Goal: Task Accomplishment & Management: Use online tool/utility

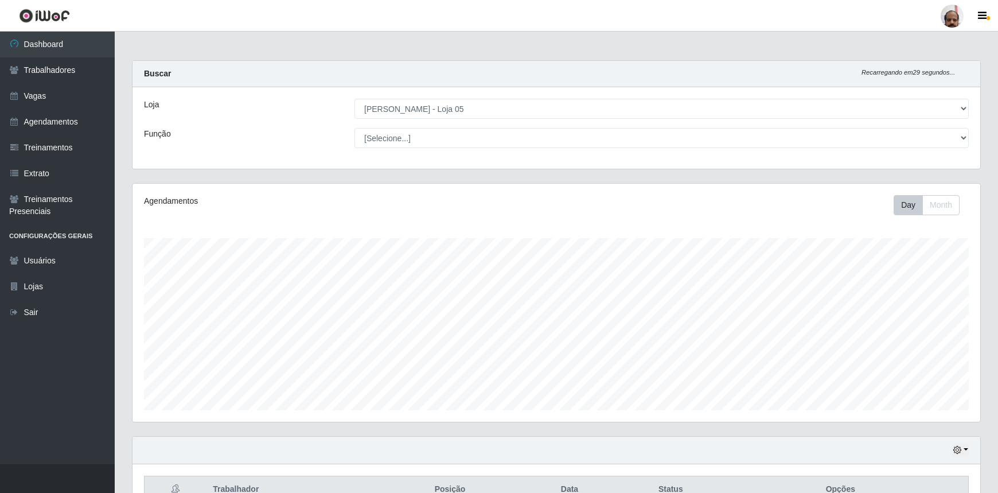
select select "252"
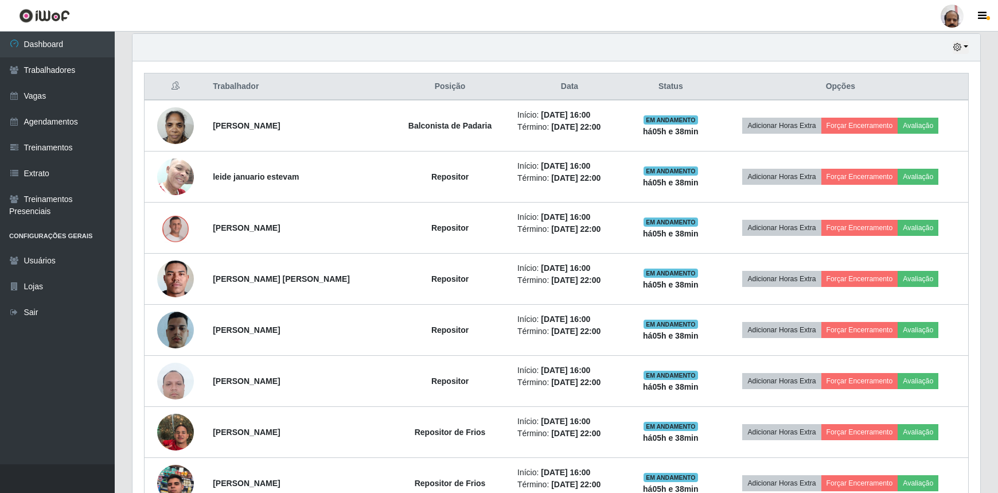
scroll to position [664, 0]
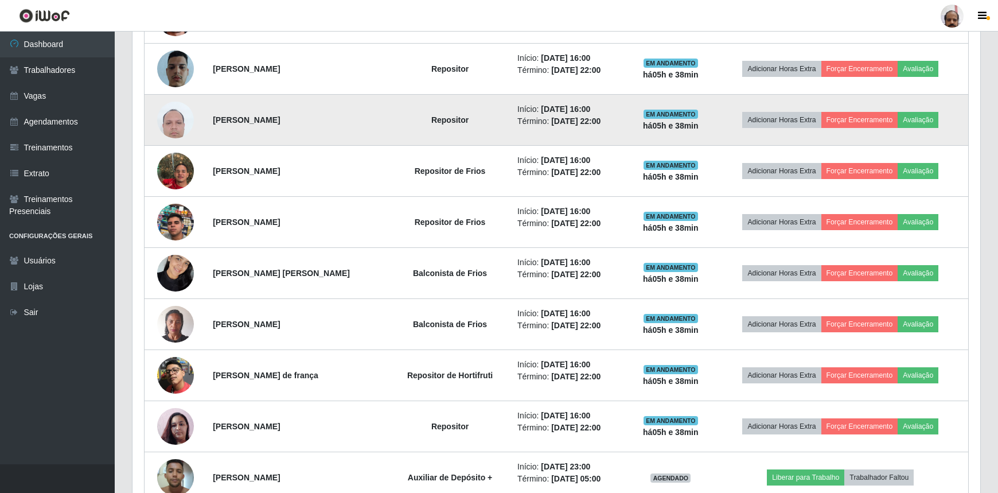
click at [730, 120] on td "Adicionar Horas Extra Forçar Encerramento Avaliação" at bounding box center [841, 120] width 256 height 51
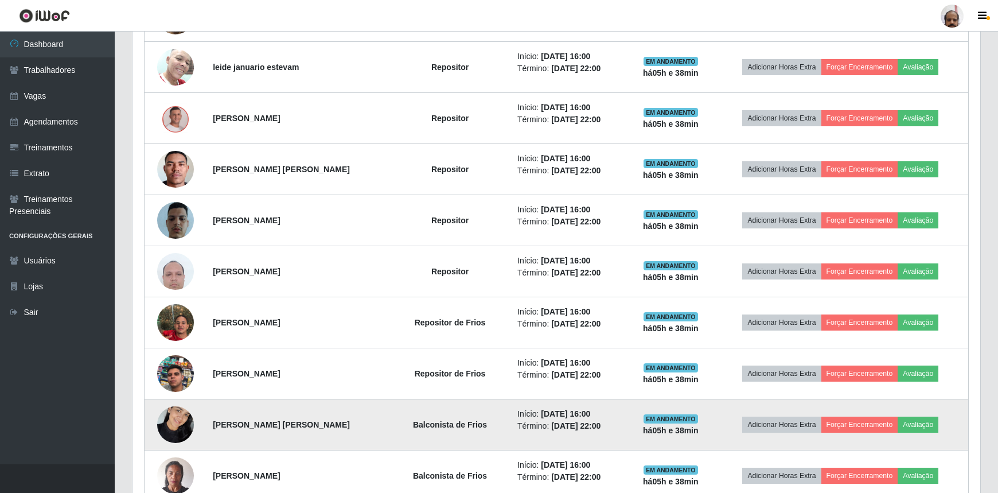
scroll to position [455, 0]
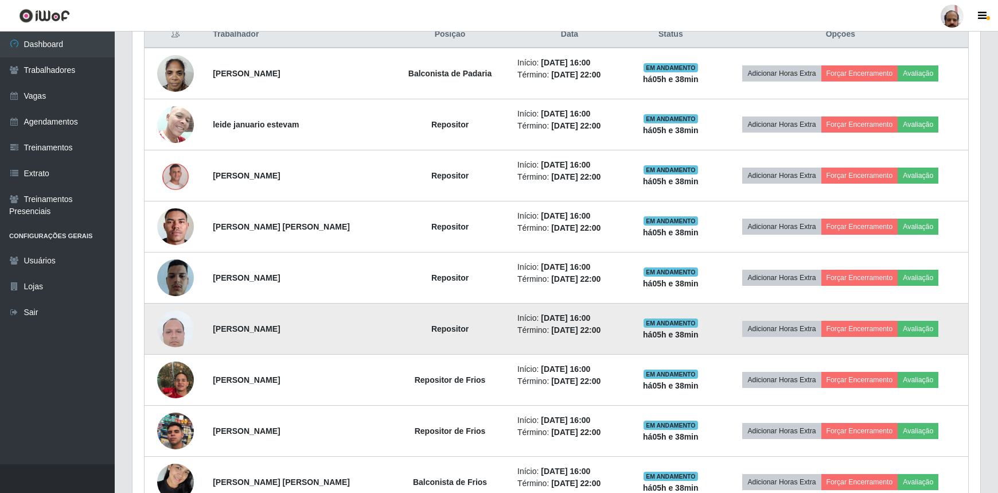
click at [183, 325] on img at bounding box center [175, 328] width 37 height 49
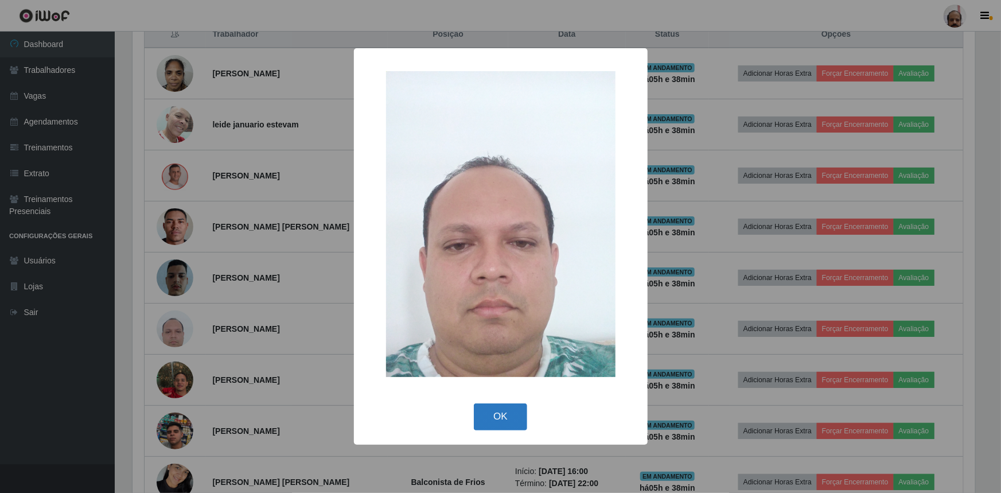
click at [503, 406] on button "OK" at bounding box center [500, 416] width 53 height 27
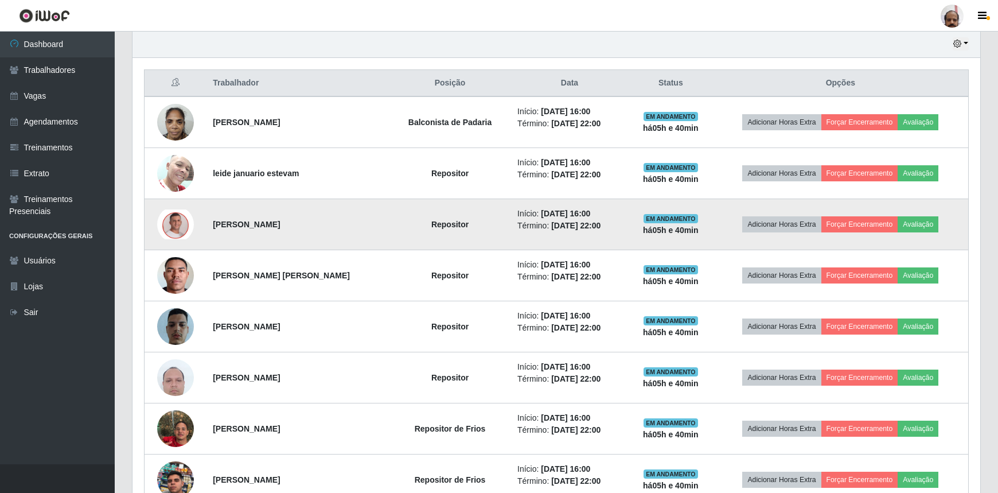
scroll to position [455, 0]
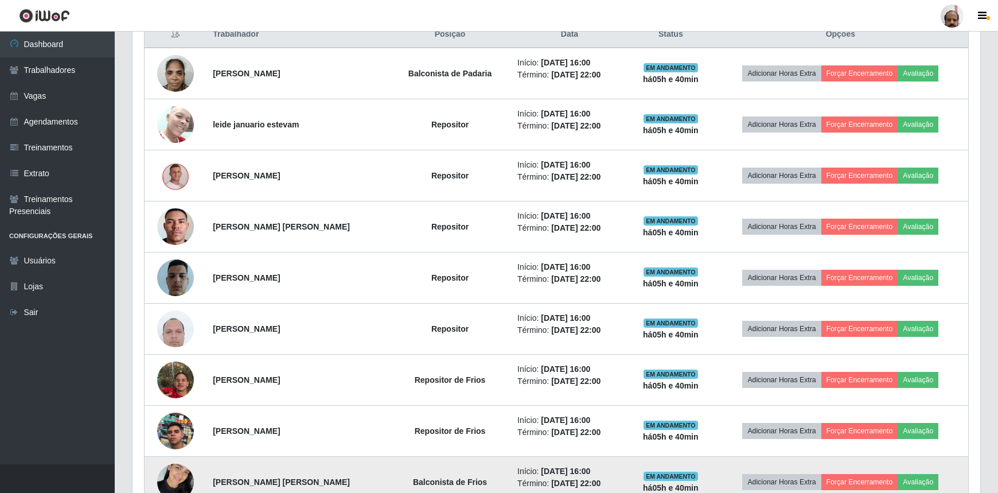
click at [178, 476] on img at bounding box center [175, 481] width 37 height 49
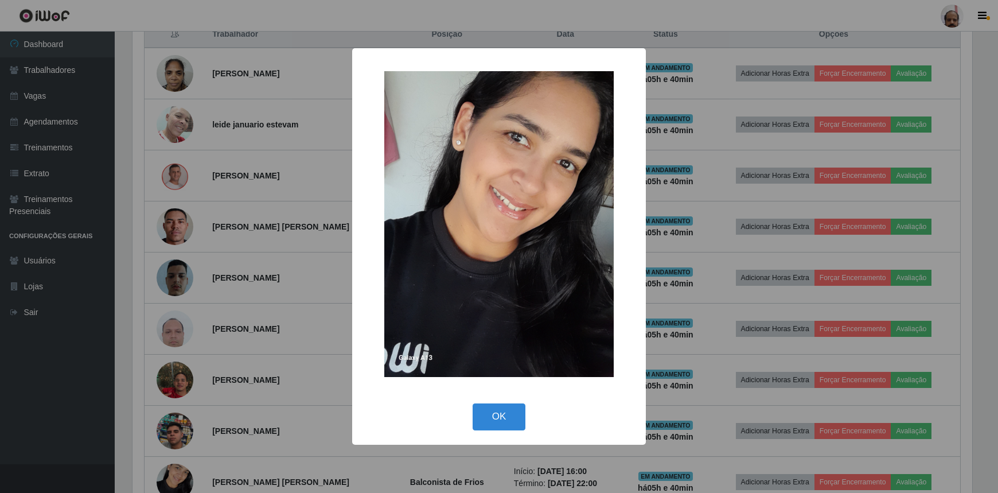
scroll to position [238, 843]
click at [490, 411] on button "OK" at bounding box center [500, 416] width 53 height 27
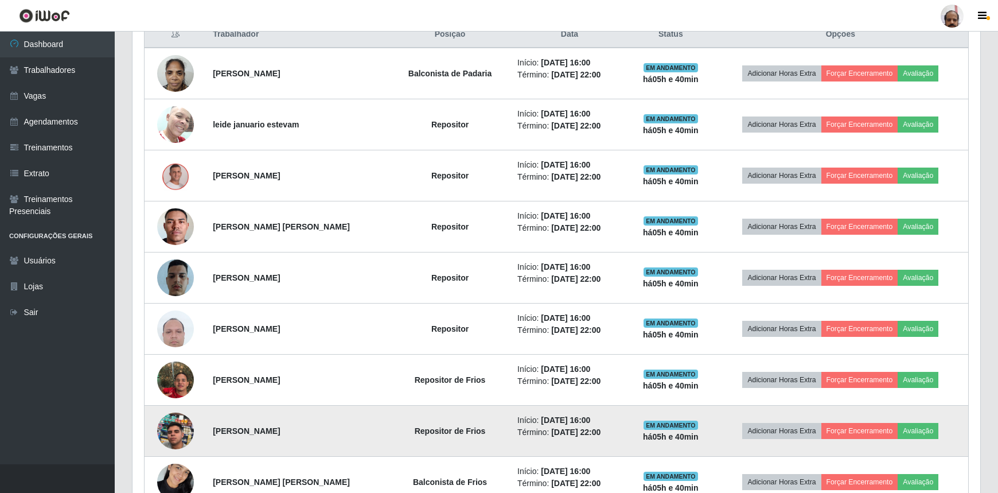
scroll to position [238, 848]
click at [179, 435] on img at bounding box center [175, 430] width 37 height 65
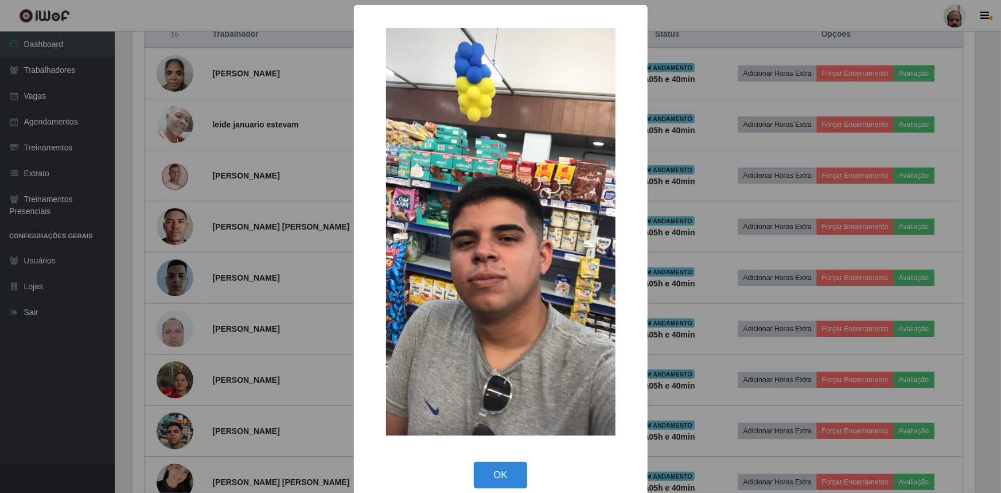
click at [499, 465] on button "OK" at bounding box center [500, 475] width 53 height 27
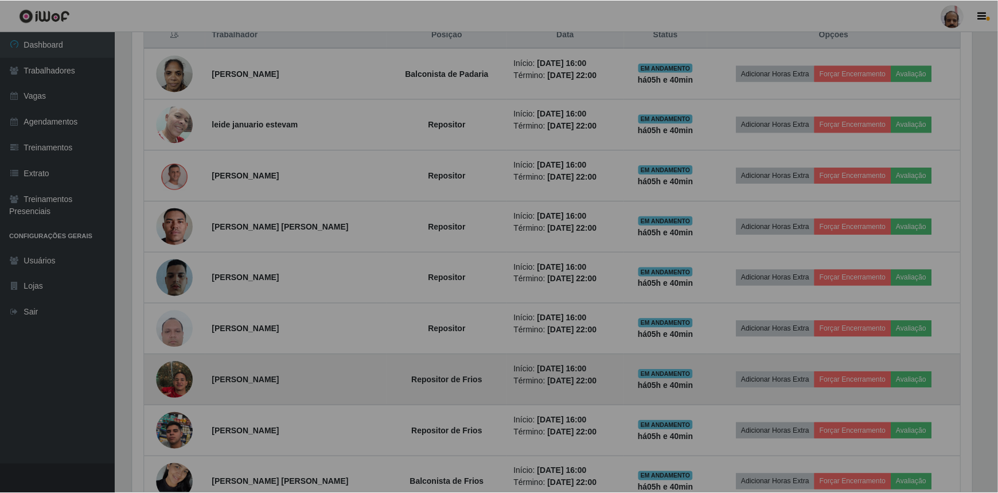
scroll to position [238, 848]
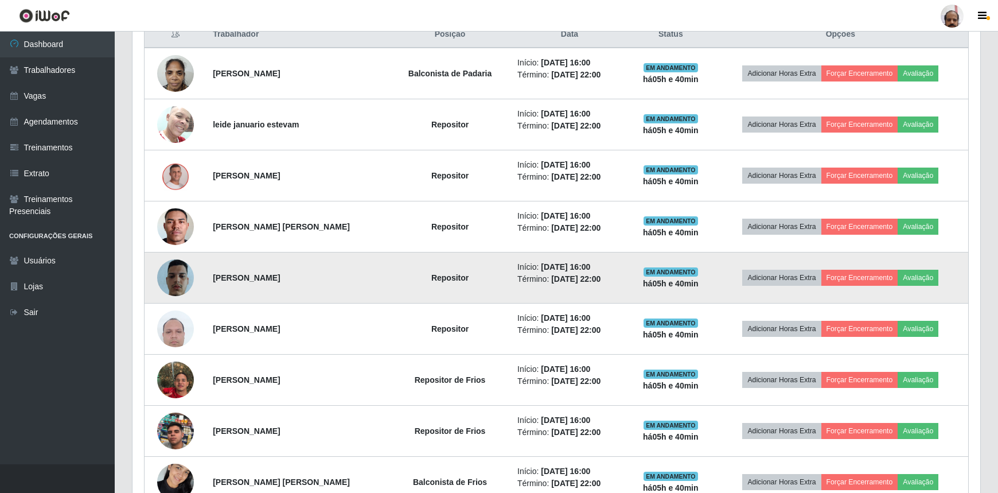
click at [172, 278] on img at bounding box center [175, 277] width 37 height 44
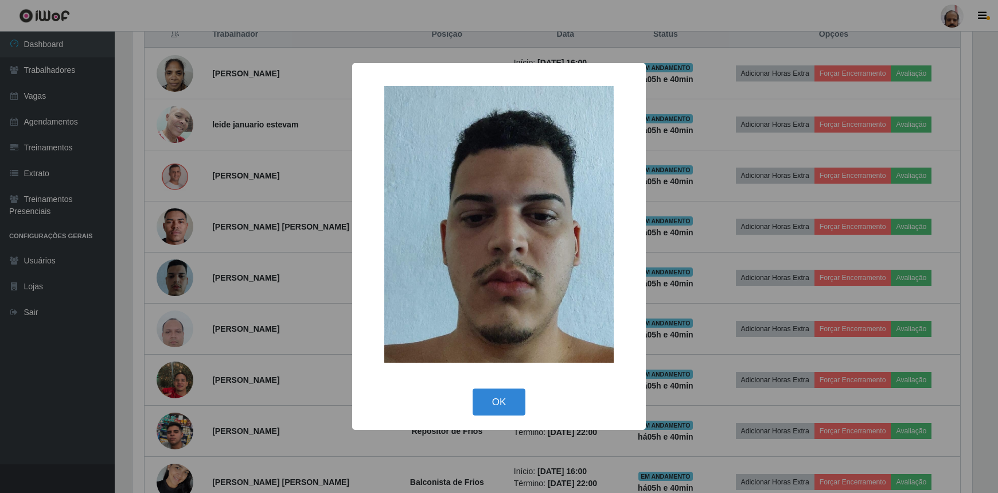
scroll to position [238, 843]
click at [507, 400] on button "OK" at bounding box center [500, 401] width 53 height 27
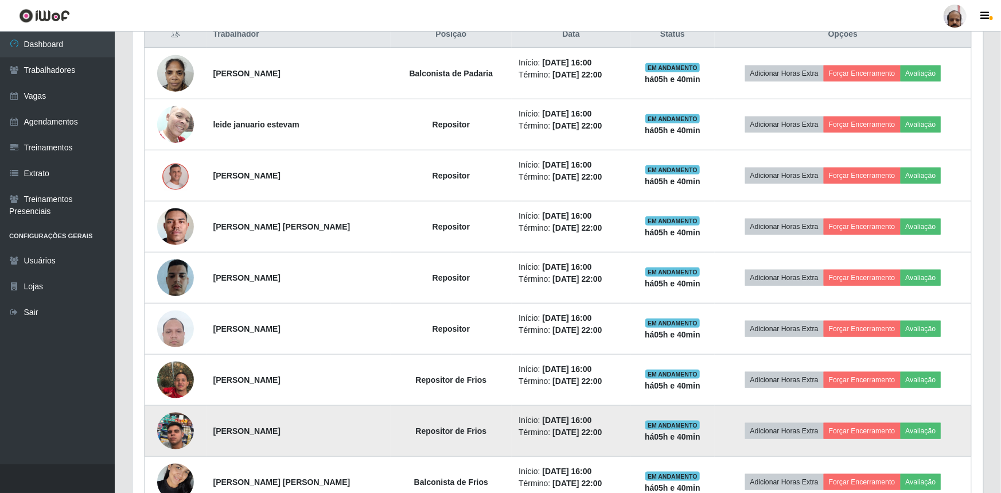
scroll to position [238, 848]
click at [177, 419] on img at bounding box center [175, 430] width 37 height 65
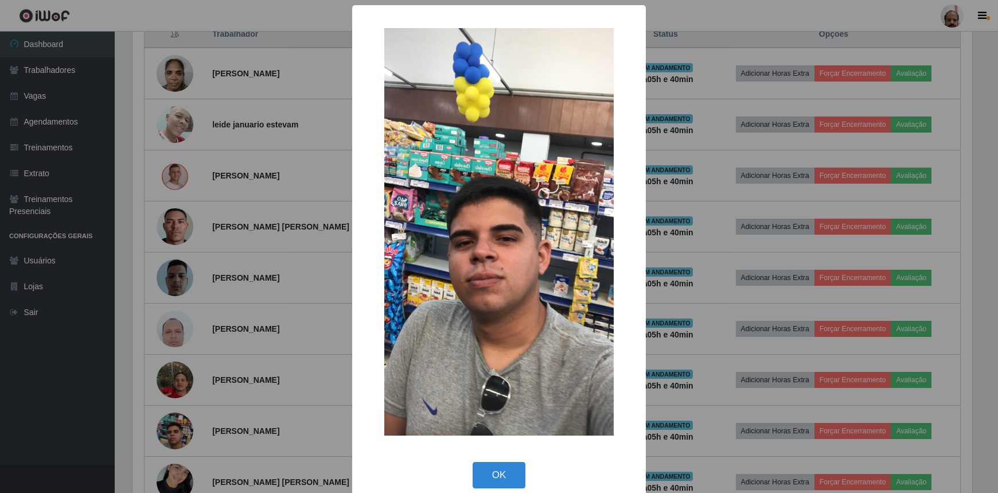
scroll to position [238, 843]
click at [519, 473] on button "OK" at bounding box center [500, 475] width 53 height 27
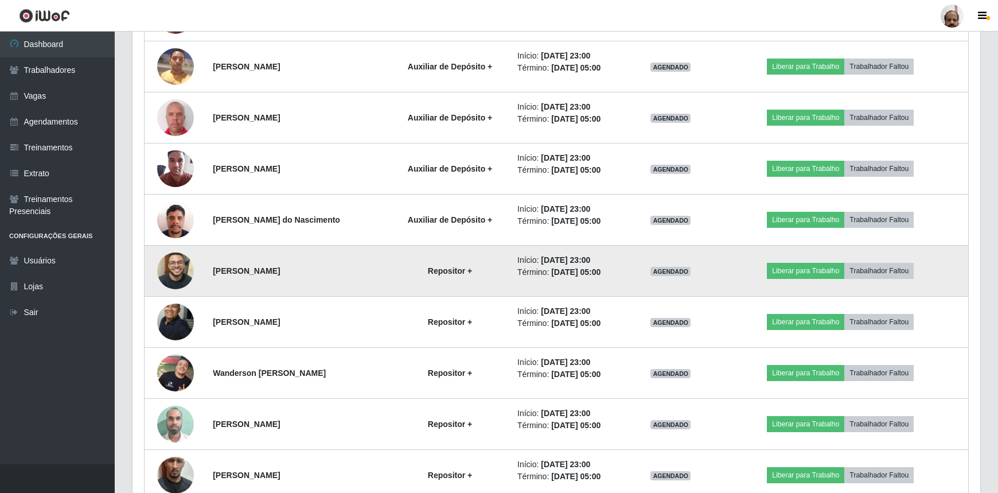
scroll to position [1185, 0]
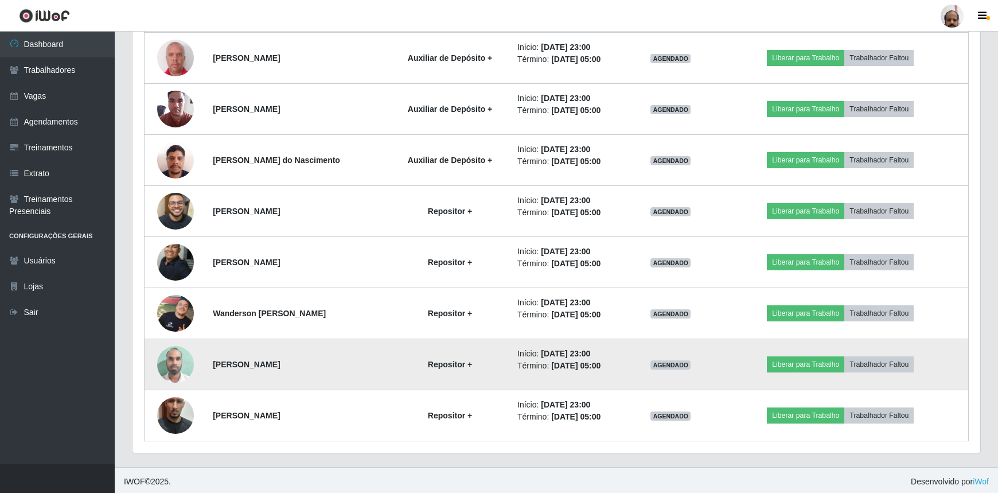
click at [184, 361] on img at bounding box center [175, 364] width 37 height 49
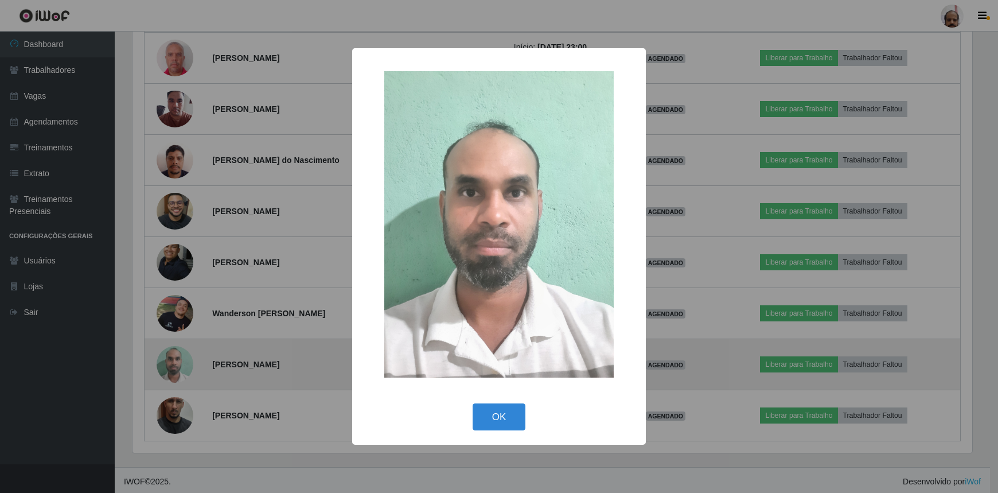
scroll to position [238, 843]
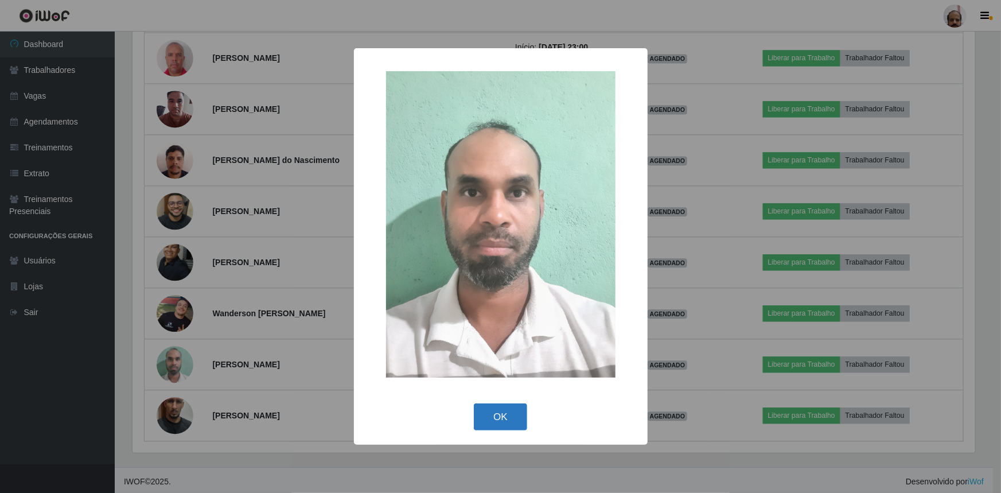
click at [506, 422] on button "OK" at bounding box center [500, 416] width 53 height 27
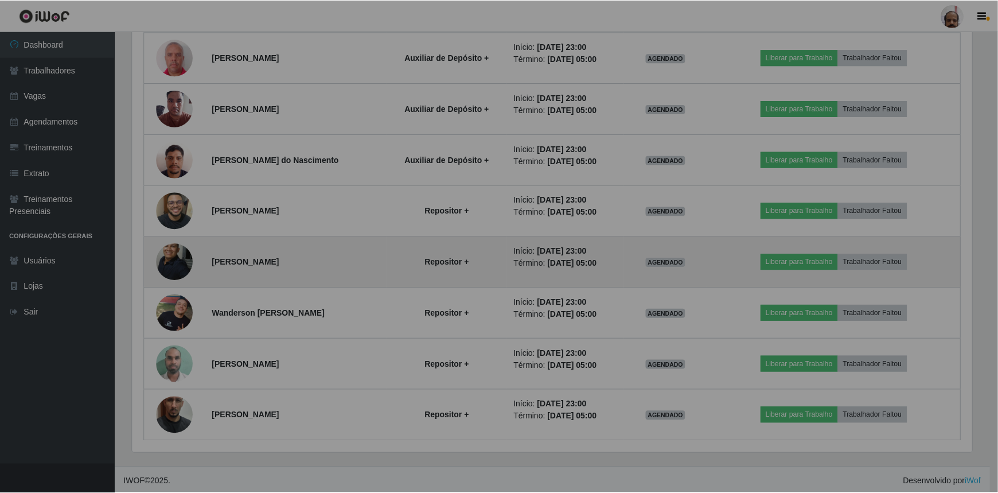
scroll to position [238, 848]
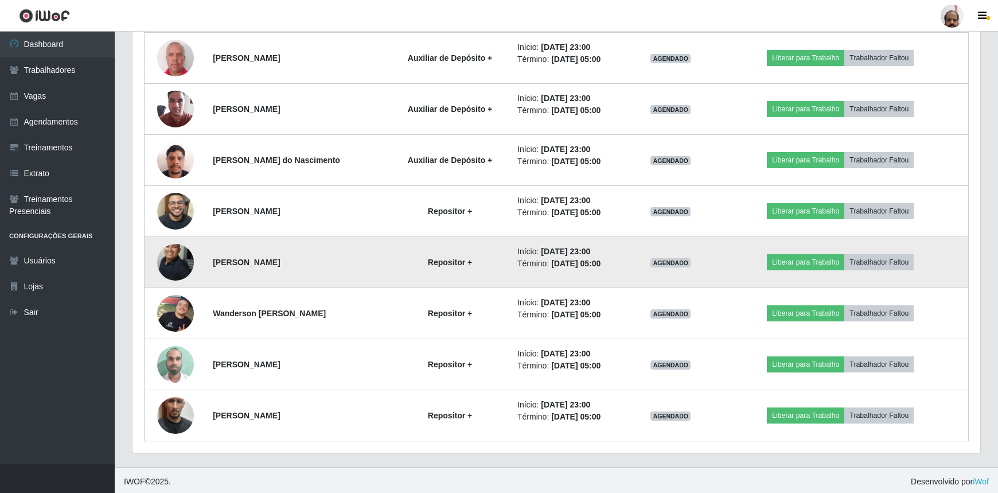
click at [168, 257] on img at bounding box center [175, 262] width 37 height 50
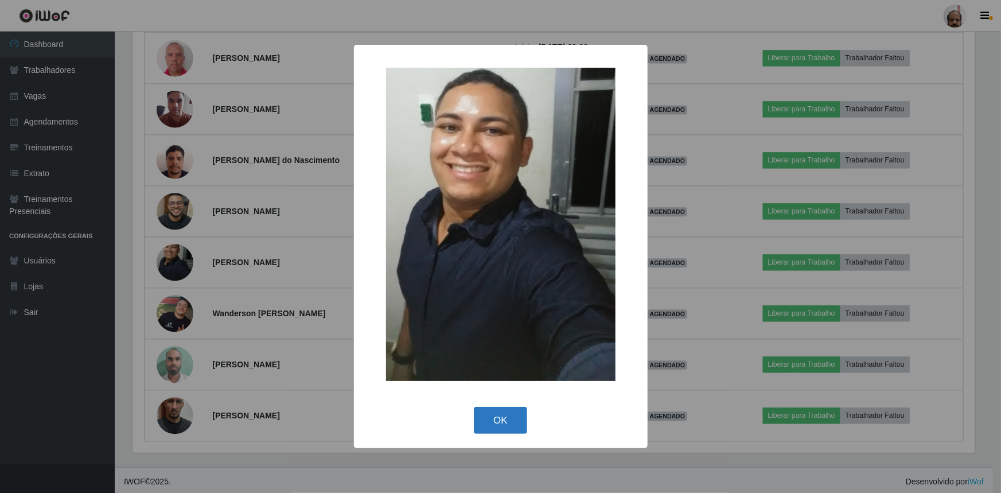
click at [505, 411] on button "OK" at bounding box center [500, 420] width 53 height 27
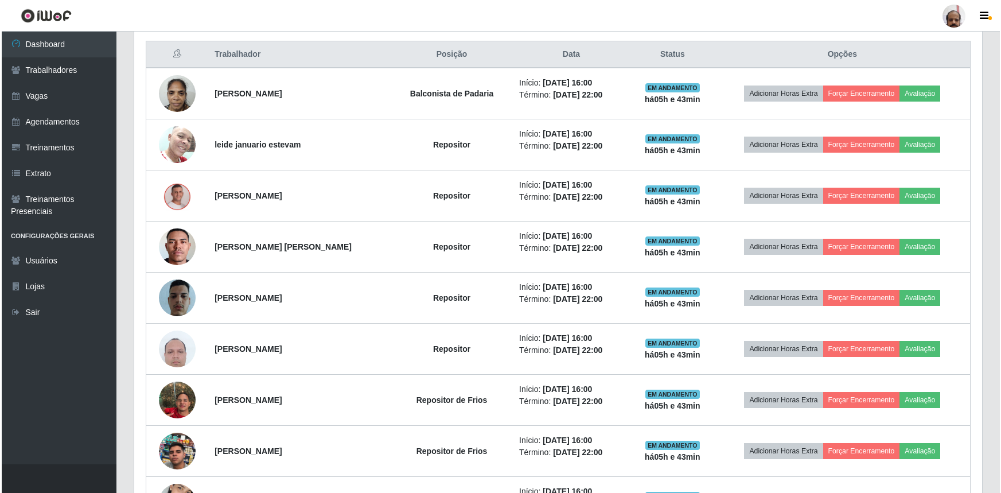
scroll to position [298, 0]
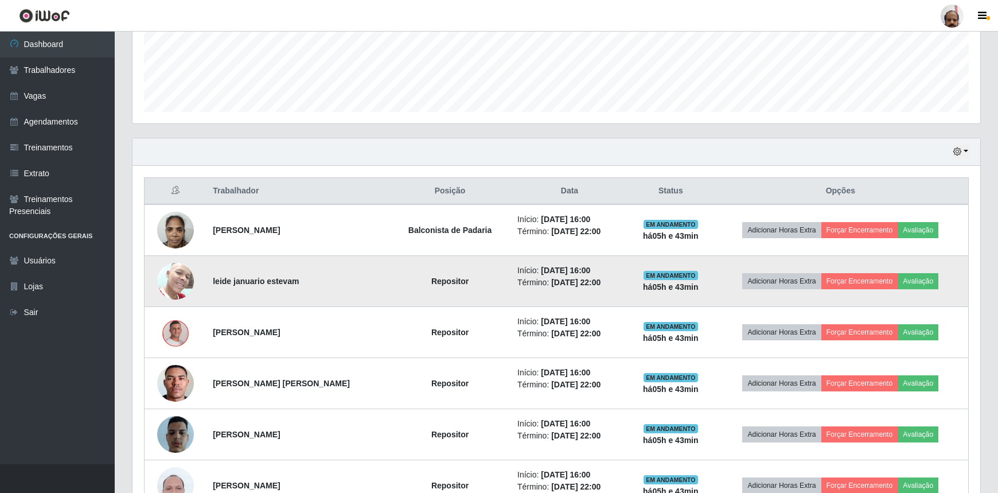
click at [161, 281] on img at bounding box center [175, 280] width 37 height 49
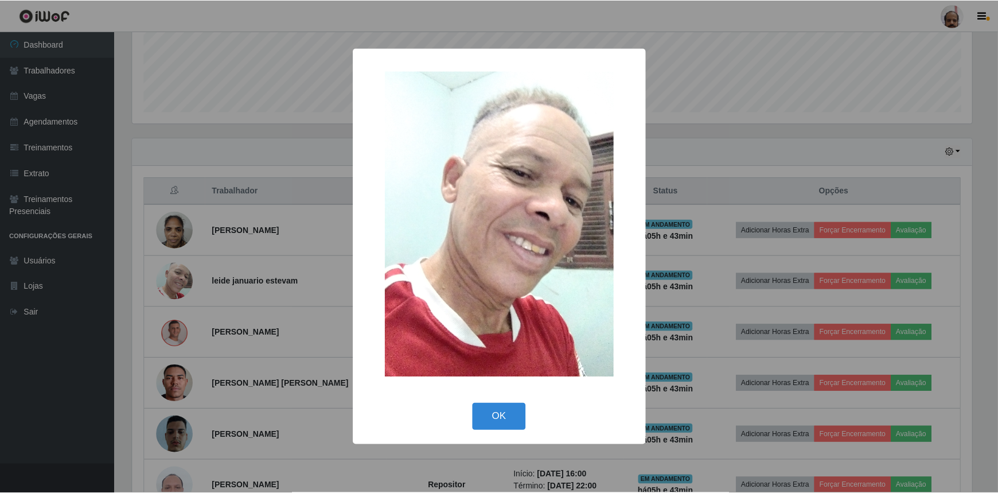
scroll to position [238, 843]
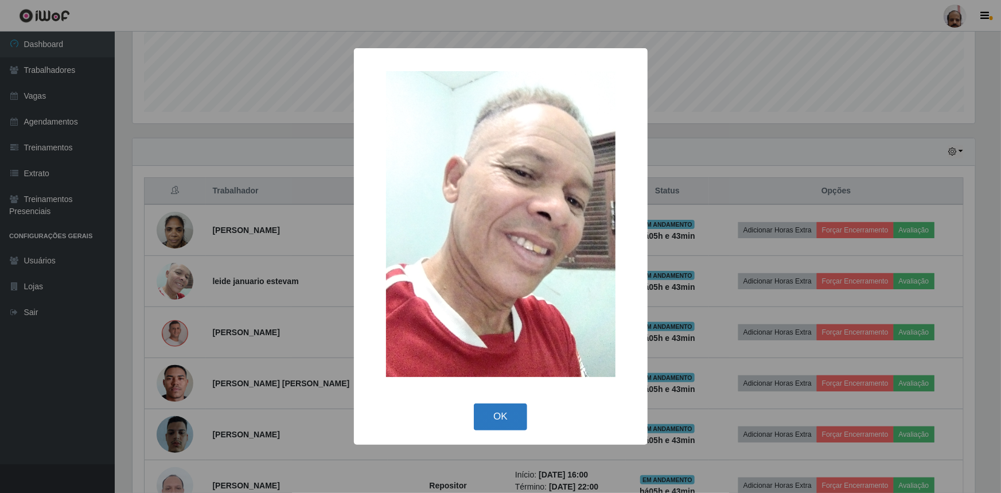
click at [516, 418] on button "OK" at bounding box center [500, 416] width 53 height 27
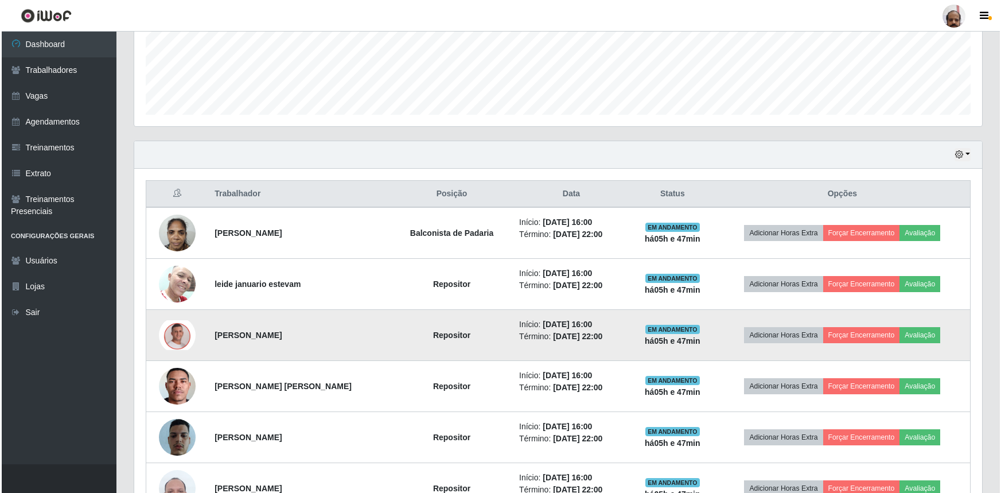
scroll to position [350, 0]
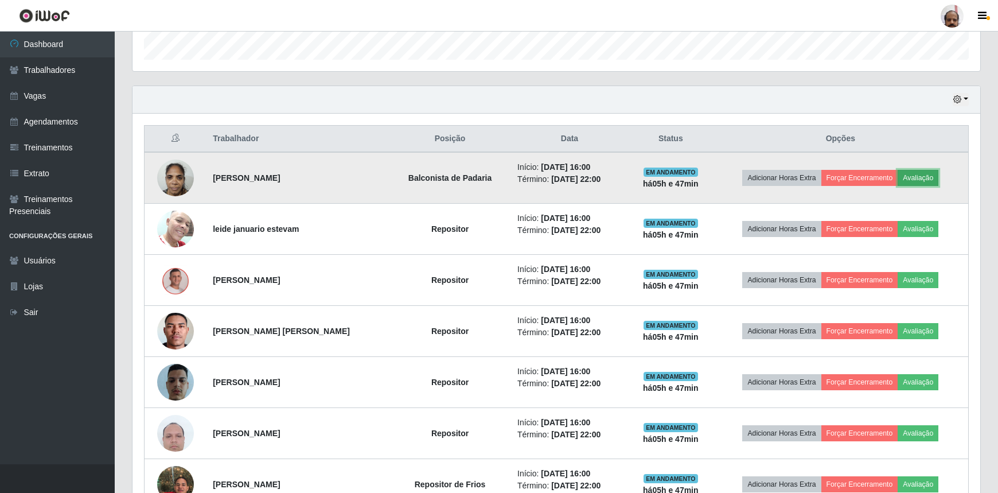
click at [920, 177] on button "Avaliação" at bounding box center [918, 178] width 41 height 16
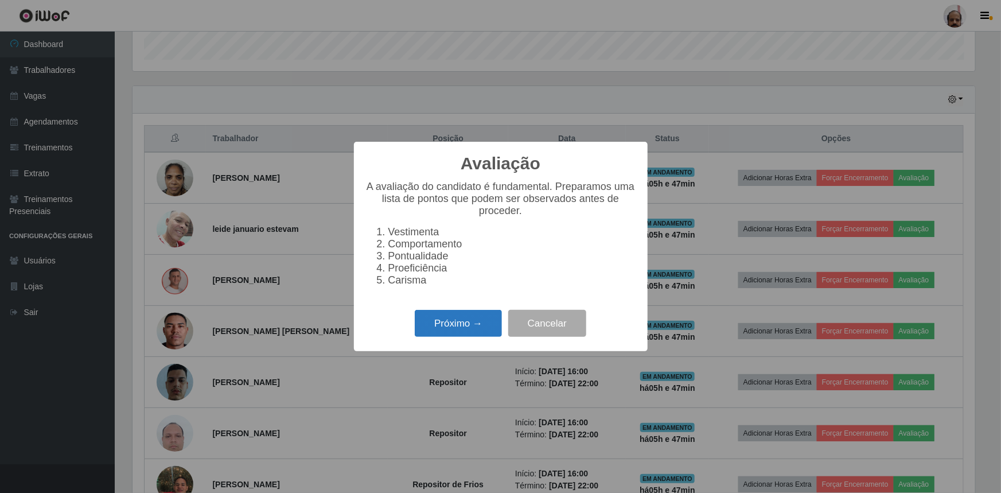
click at [435, 329] on button "Próximo →" at bounding box center [458, 323] width 87 height 27
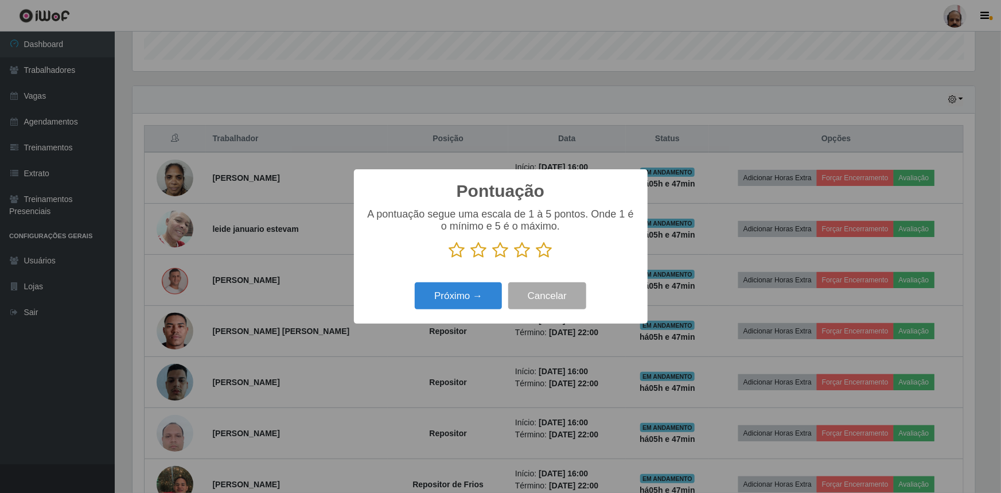
click at [546, 247] on icon at bounding box center [544, 250] width 16 height 17
click at [536, 259] on input "radio" at bounding box center [536, 259] width 0 height 0
click at [469, 303] on button "Próximo →" at bounding box center [458, 295] width 87 height 27
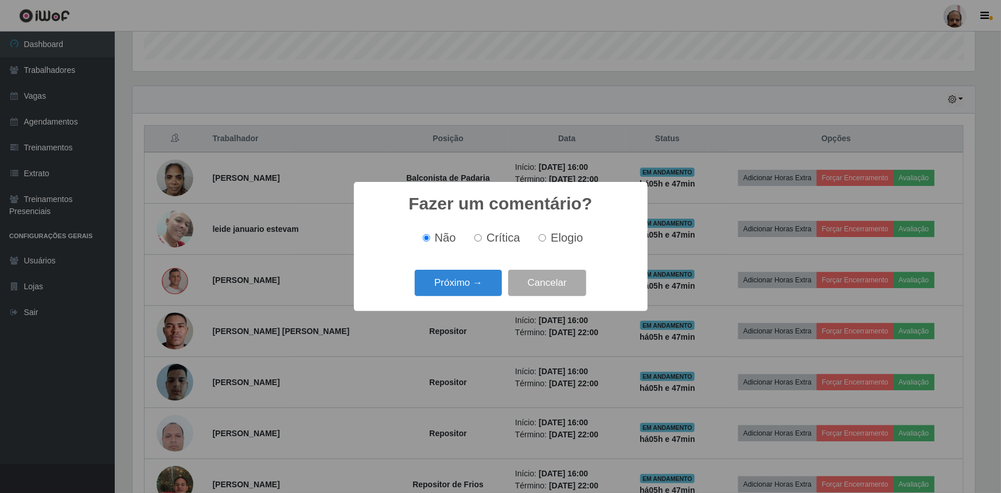
click at [574, 240] on span "Elogio" at bounding box center [567, 237] width 32 height 13
click at [546, 240] on input "Elogio" at bounding box center [542, 237] width 7 height 7
radio input "true"
click at [449, 283] on button "Próximo →" at bounding box center [458, 283] width 87 height 27
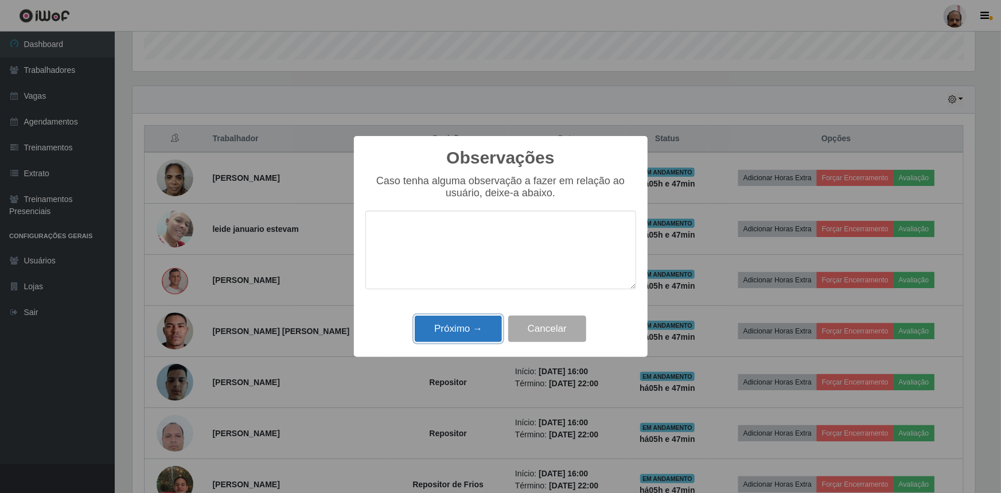
click at [458, 325] on button "Próximo →" at bounding box center [458, 329] width 87 height 27
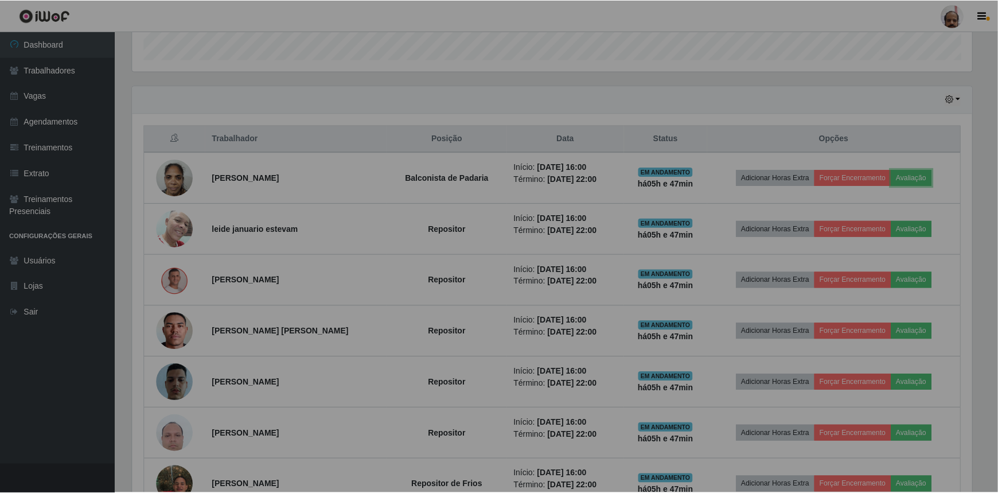
scroll to position [238, 848]
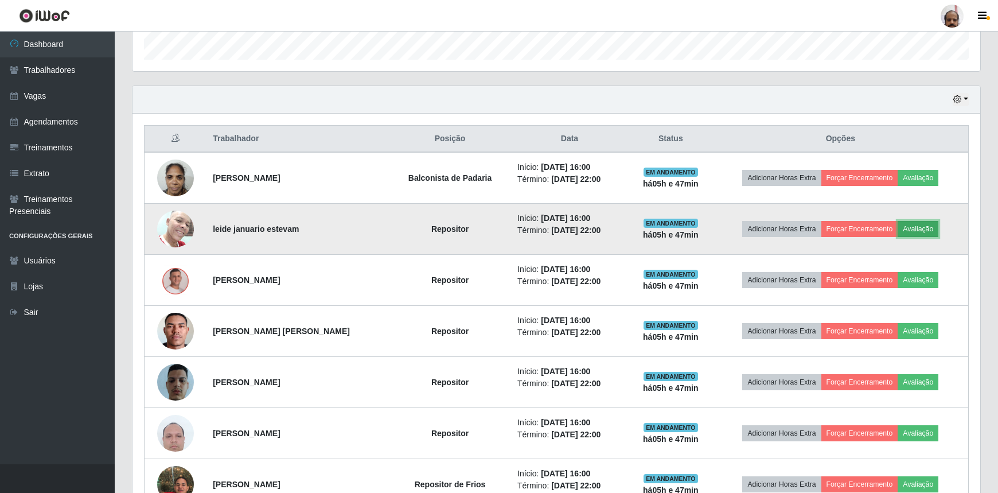
click at [930, 225] on button "Avaliação" at bounding box center [918, 229] width 41 height 16
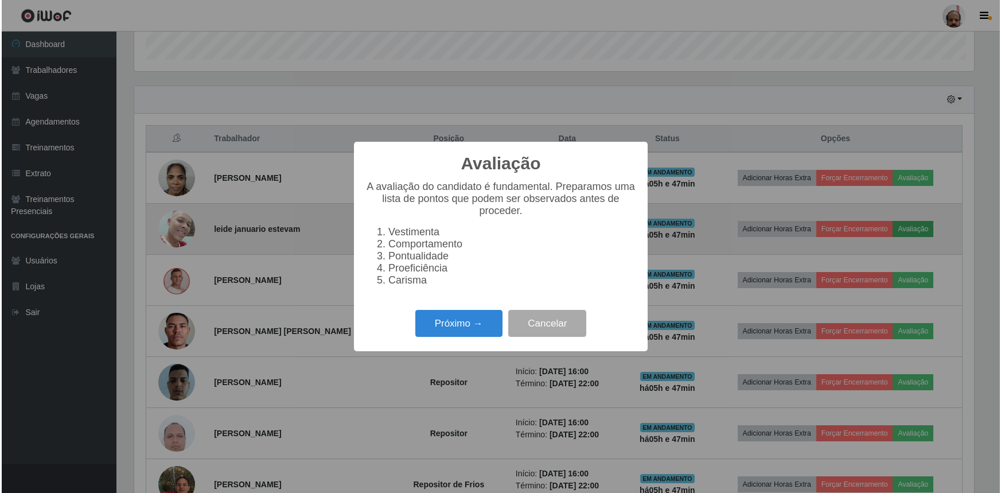
scroll to position [238, 843]
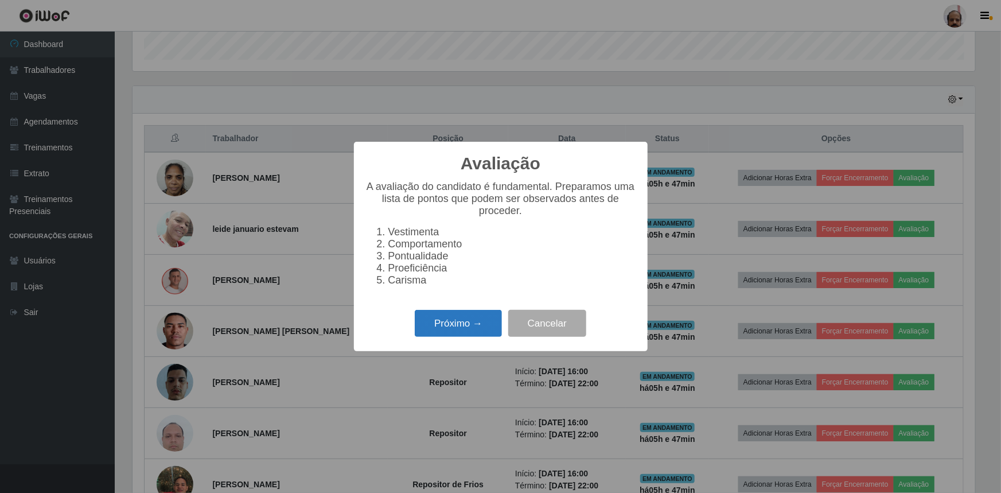
click at [482, 334] on button "Próximo →" at bounding box center [458, 323] width 87 height 27
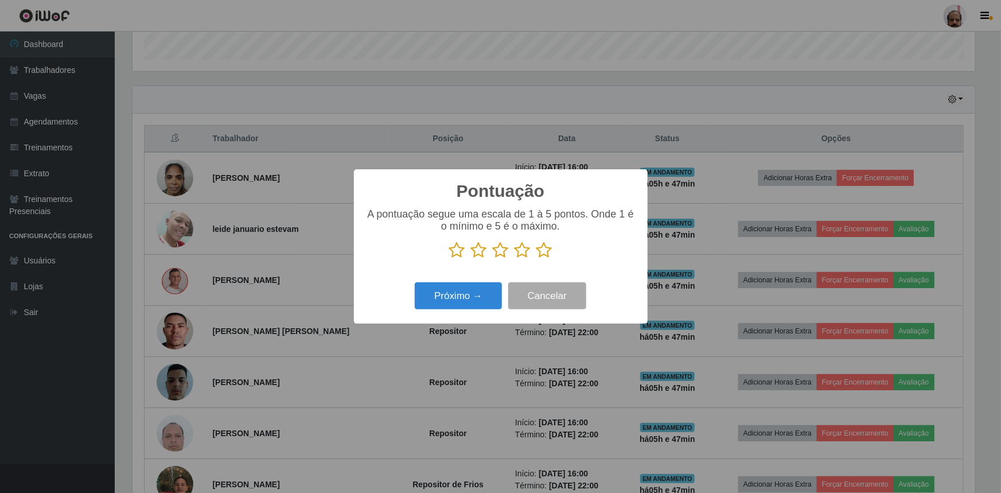
scroll to position [573405, 572800]
click at [547, 250] on icon at bounding box center [544, 250] width 16 height 17
click at [536, 259] on input "radio" at bounding box center [536, 259] width 0 height 0
click at [458, 302] on button "Próximo →" at bounding box center [458, 295] width 87 height 27
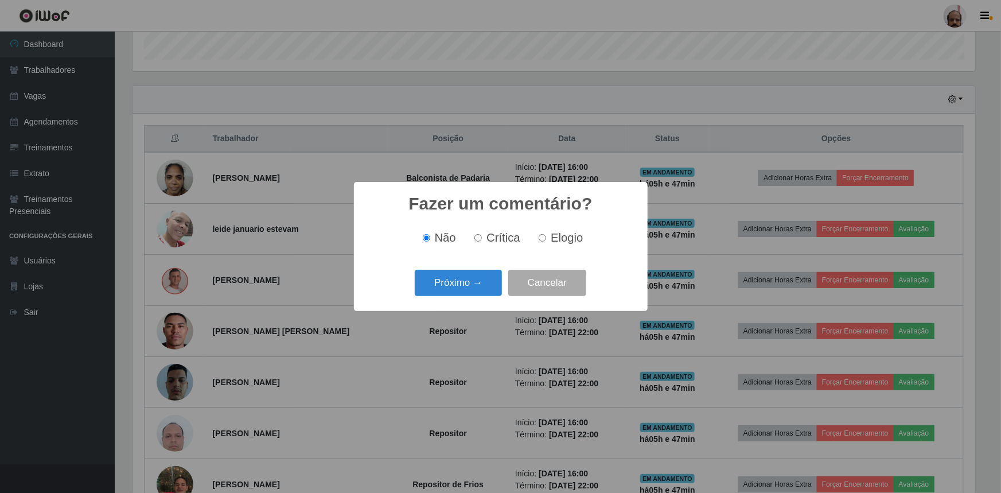
click at [572, 238] on span "Elogio" at bounding box center [567, 237] width 32 height 13
click at [546, 238] on input "Elogio" at bounding box center [542, 237] width 7 height 7
radio input "true"
click at [484, 287] on button "Próximo →" at bounding box center [458, 283] width 87 height 27
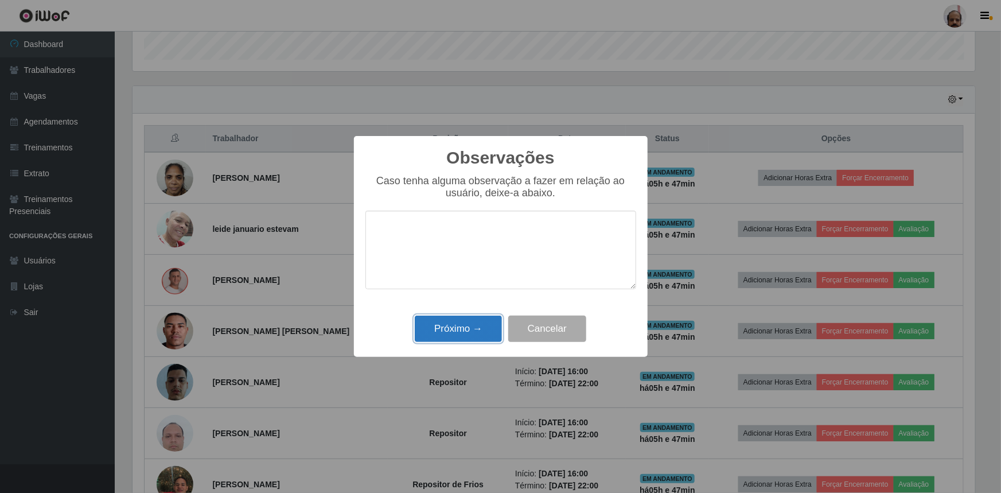
click at [461, 329] on button "Próximo →" at bounding box center [458, 329] width 87 height 27
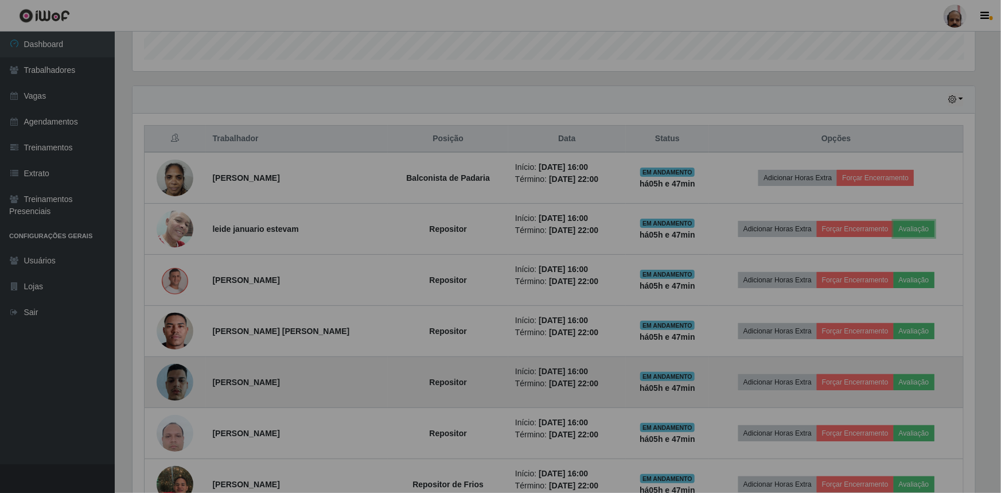
scroll to position [238, 848]
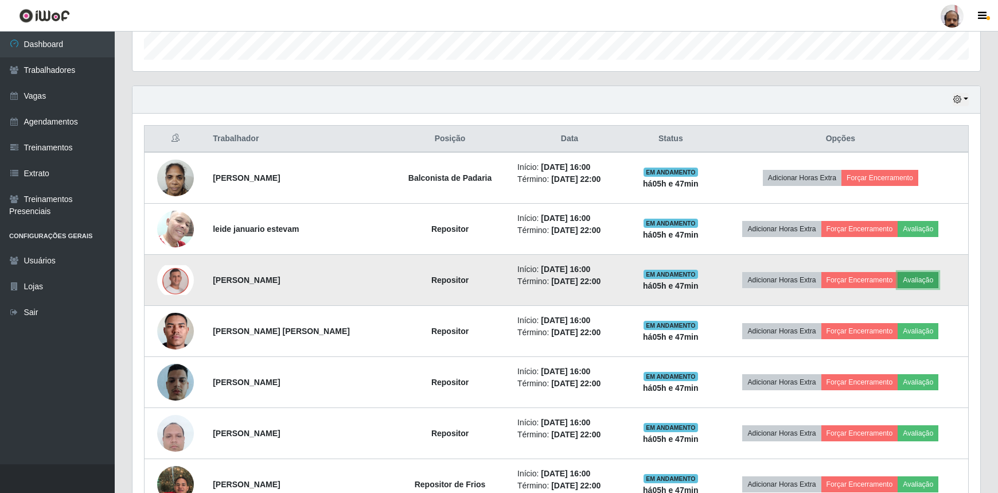
click at [923, 276] on button "Avaliação" at bounding box center [918, 280] width 41 height 16
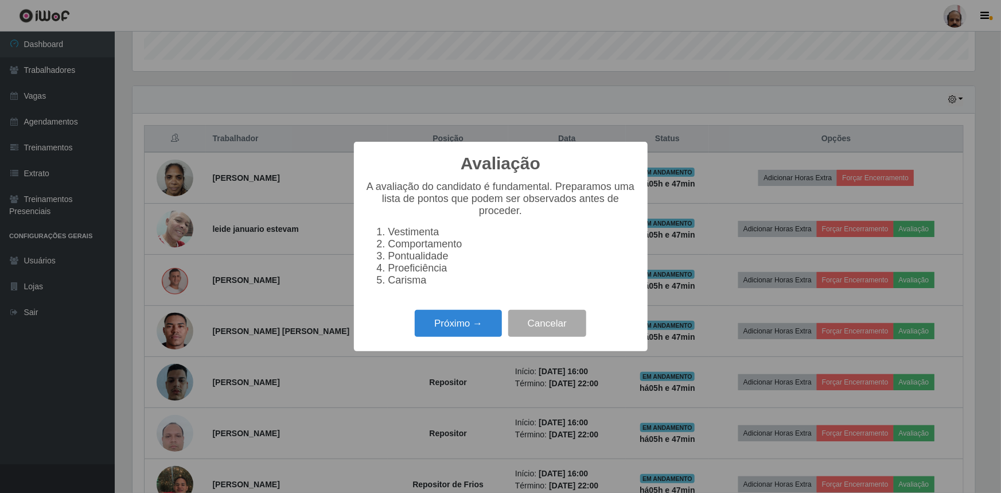
scroll to position [238, 843]
click at [446, 333] on button "Próximo →" at bounding box center [458, 323] width 87 height 27
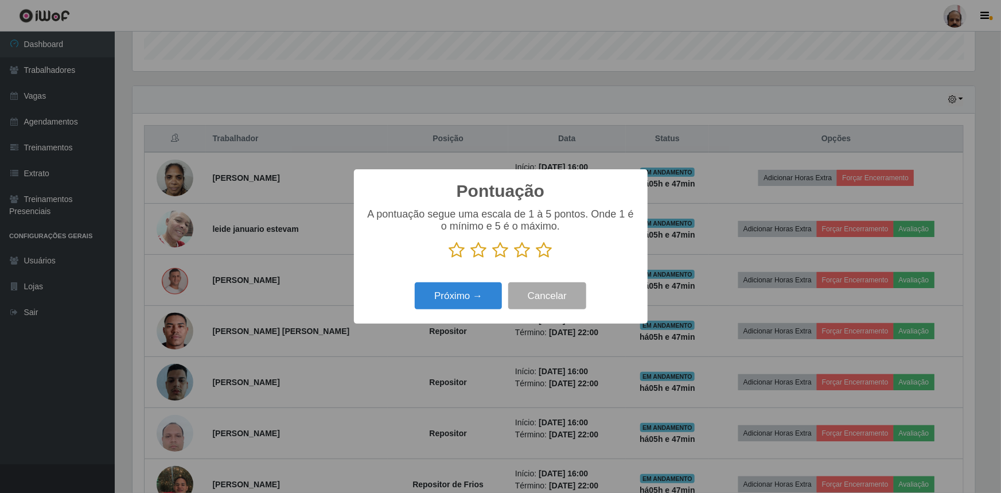
click at [544, 256] on icon at bounding box center [544, 250] width 16 height 17
click at [536, 259] on input "radio" at bounding box center [536, 259] width 0 height 0
click at [453, 307] on button "Próximo →" at bounding box center [458, 295] width 87 height 27
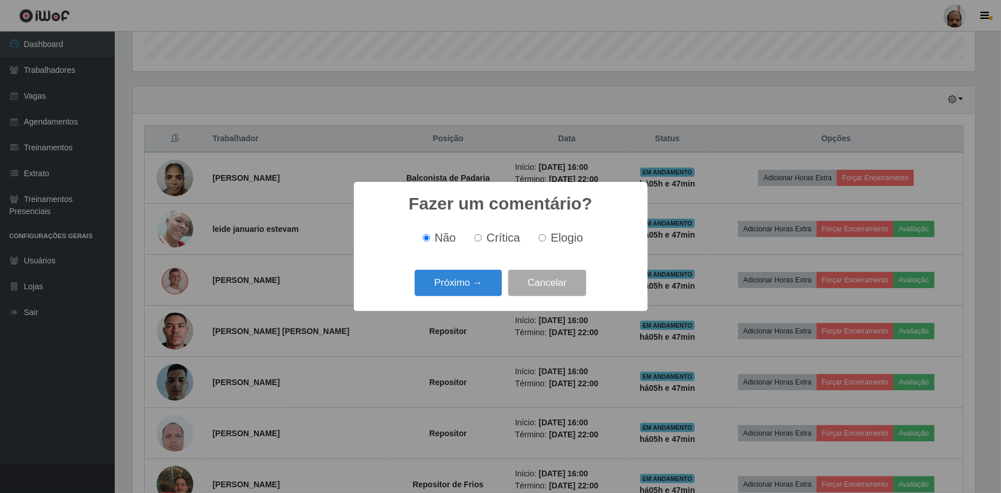
click at [543, 240] on input "Elogio" at bounding box center [542, 237] width 7 height 7
radio input "true"
click at [466, 279] on button "Próximo →" at bounding box center [458, 283] width 87 height 27
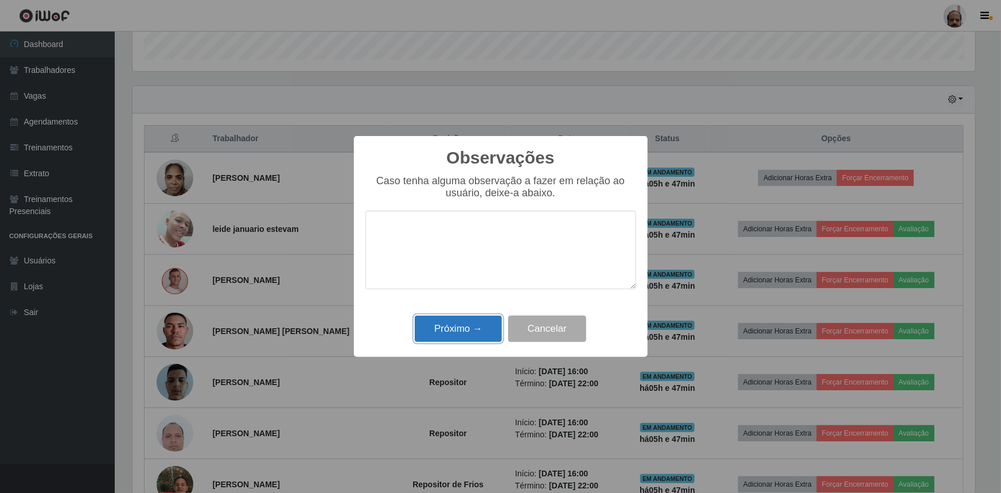
click at [458, 331] on button "Próximo →" at bounding box center [458, 329] width 87 height 27
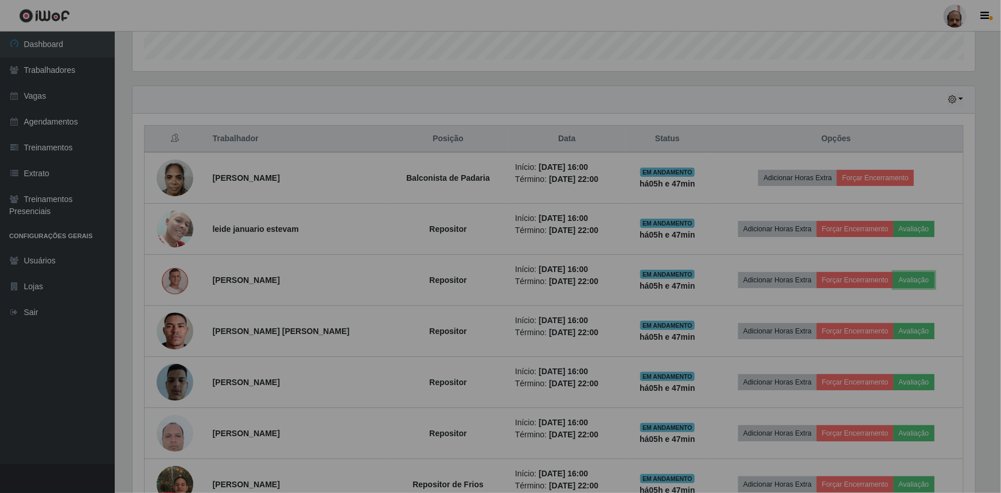
scroll to position [238, 848]
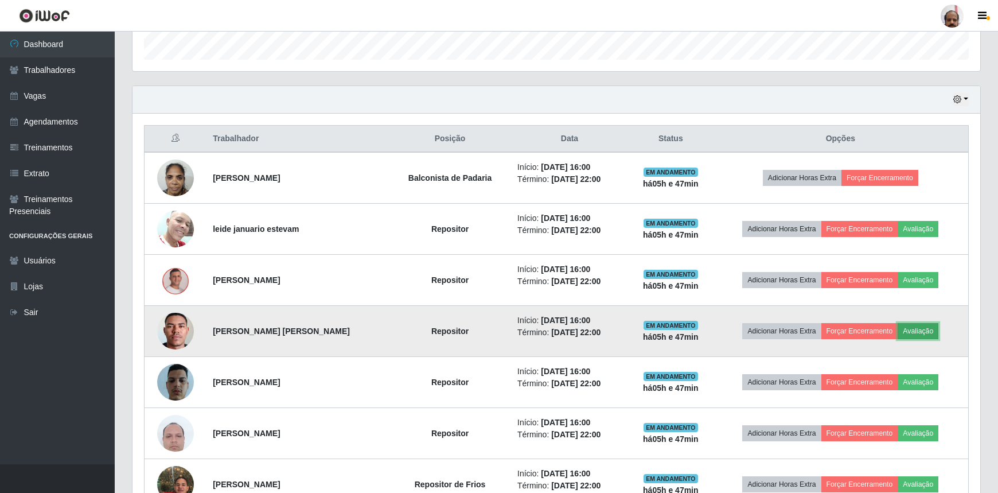
click at [931, 327] on button "Avaliação" at bounding box center [918, 331] width 41 height 16
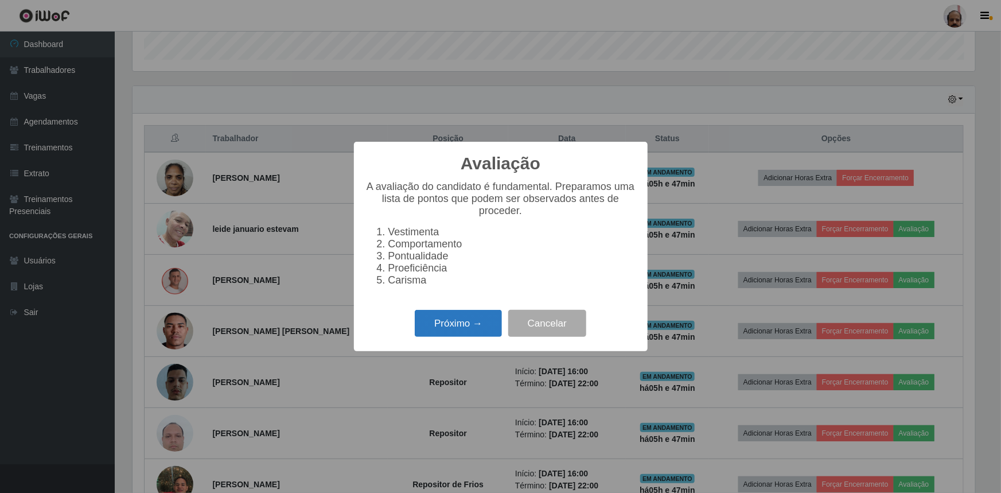
click at [436, 326] on button "Próximo →" at bounding box center [458, 323] width 87 height 27
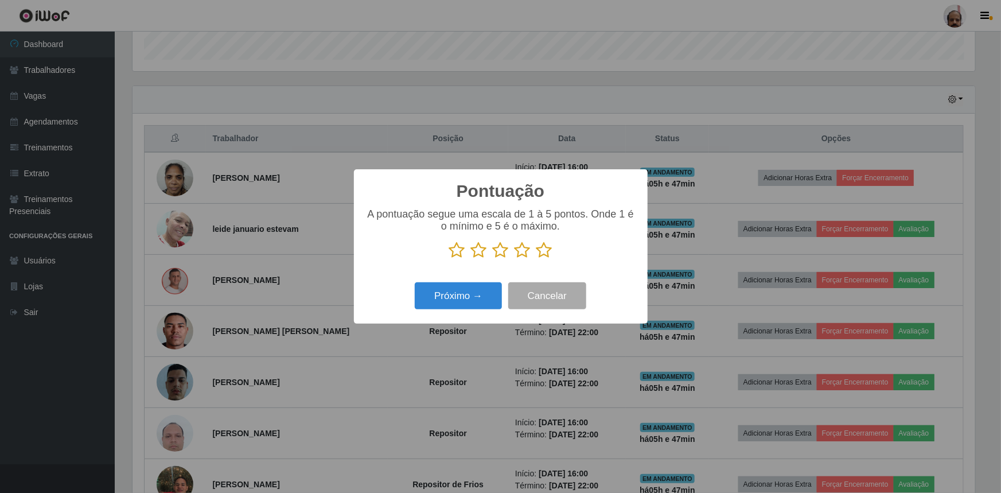
scroll to position [573405, 572800]
click at [539, 248] on icon at bounding box center [544, 250] width 16 height 17
click at [536, 259] on input "radio" at bounding box center [536, 259] width 0 height 0
click at [474, 291] on button "Próximo →" at bounding box center [458, 295] width 87 height 27
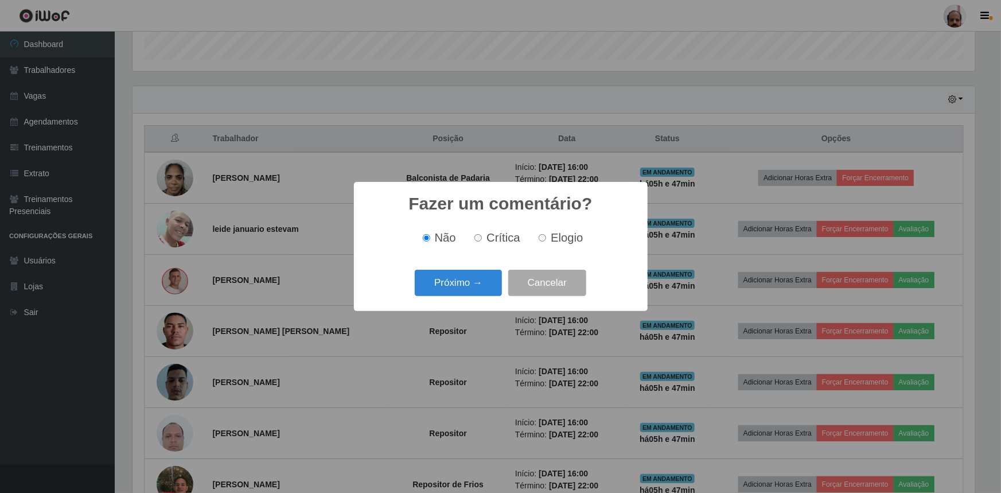
click at [573, 224] on div "Não Crítica Elogio" at bounding box center [500, 238] width 271 height 34
click at [568, 237] on span "Elogio" at bounding box center [567, 237] width 32 height 13
click at [546, 237] on input "Elogio" at bounding box center [542, 237] width 7 height 7
radio input "true"
click at [448, 287] on button "Próximo →" at bounding box center [458, 283] width 87 height 27
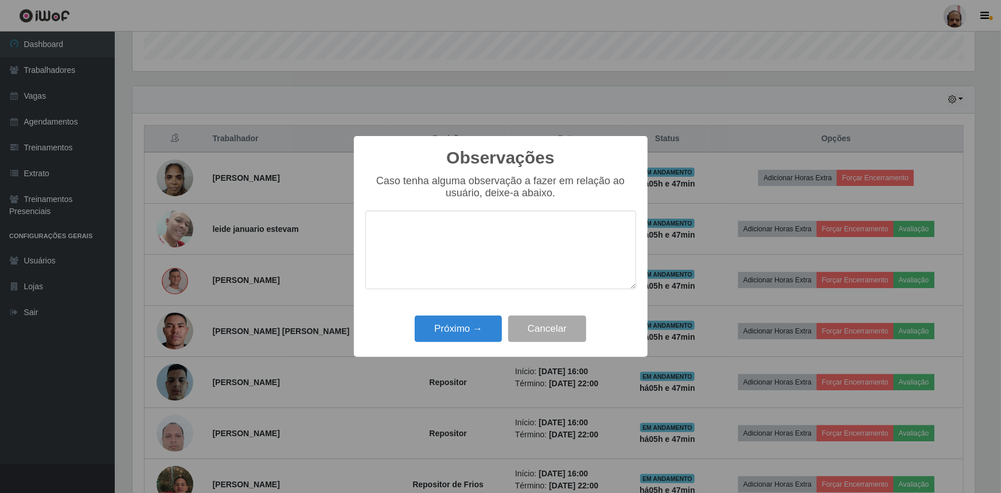
click at [455, 346] on div "Observações × Caso tenha alguma observação a fazer em relação ao usuário, deixe…" at bounding box center [501, 246] width 294 height 221
click at [459, 337] on button "Próximo →" at bounding box center [458, 329] width 87 height 27
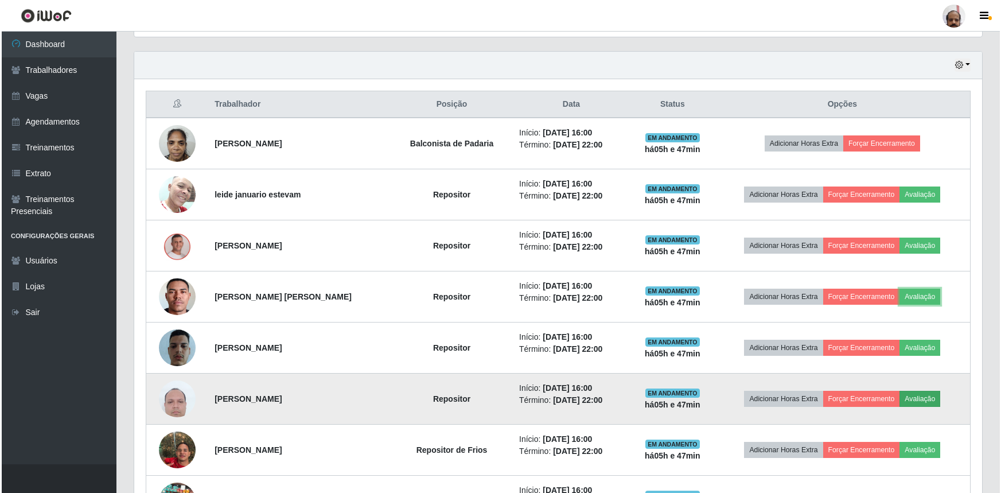
scroll to position [455, 0]
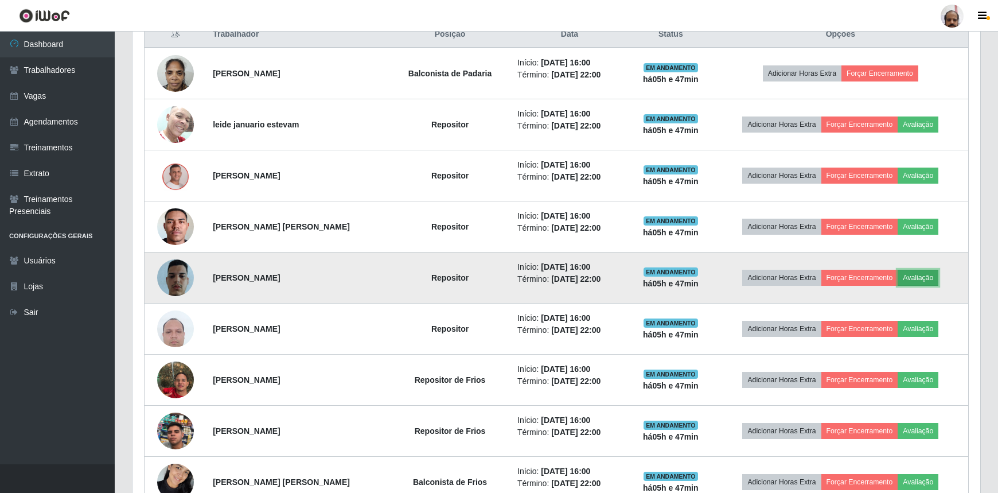
click at [933, 270] on button "Avaliação" at bounding box center [918, 278] width 41 height 16
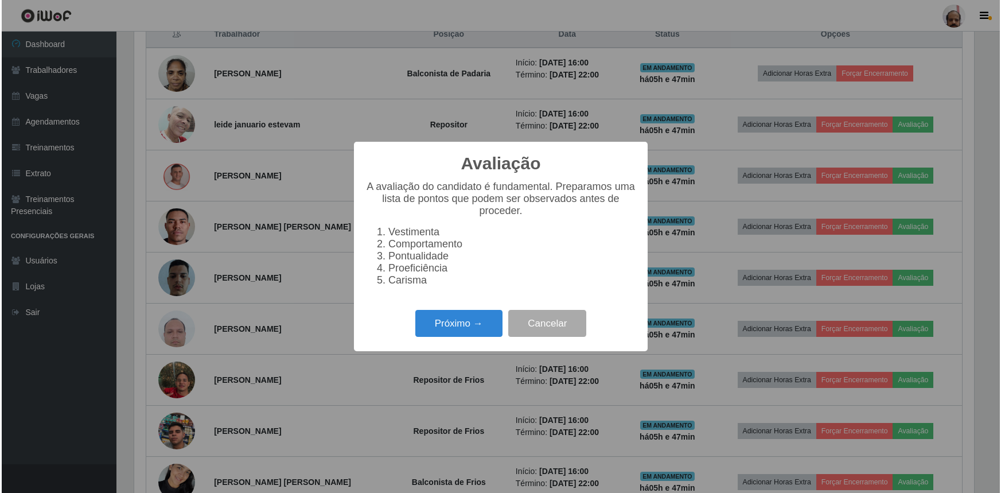
scroll to position [238, 843]
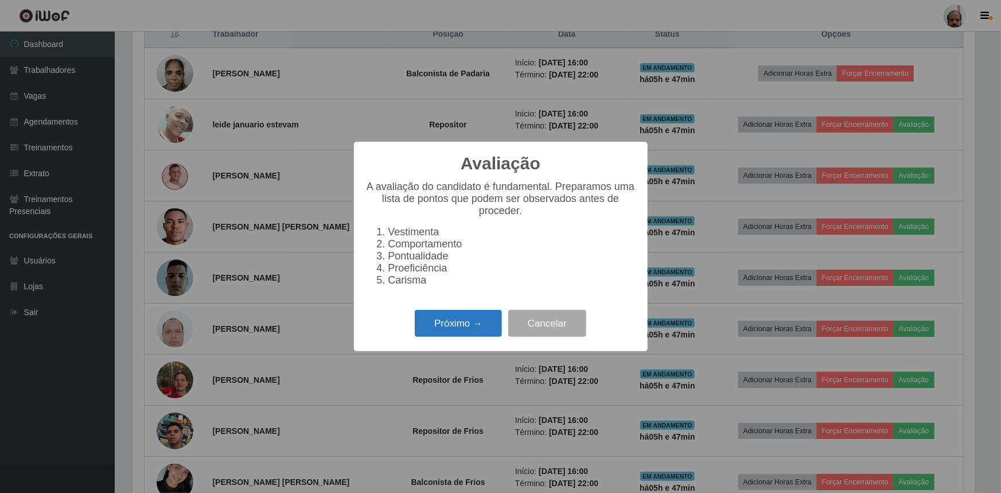
click at [463, 326] on button "Próximo →" at bounding box center [458, 323] width 87 height 27
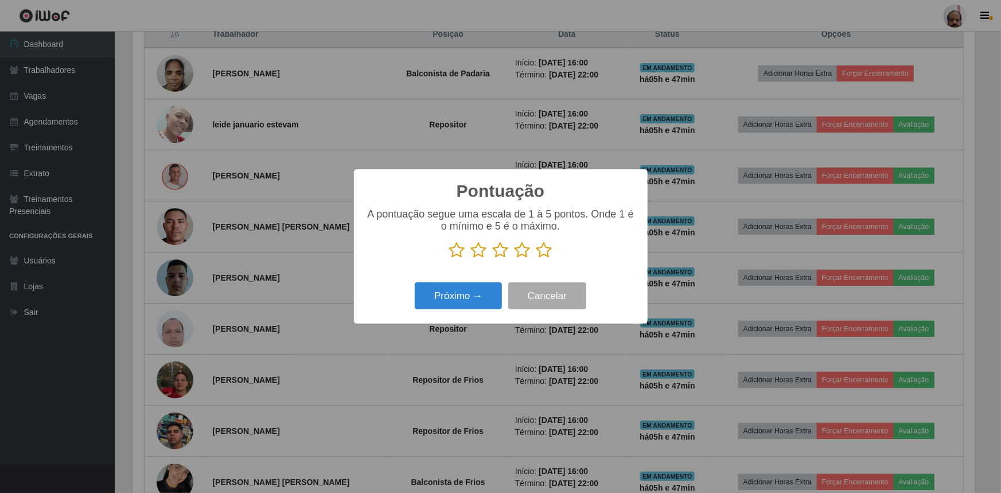
click at [549, 249] on icon at bounding box center [544, 250] width 16 height 17
click at [536, 259] on input "radio" at bounding box center [536, 259] width 0 height 0
click at [465, 285] on button "Próximo →" at bounding box center [458, 295] width 87 height 27
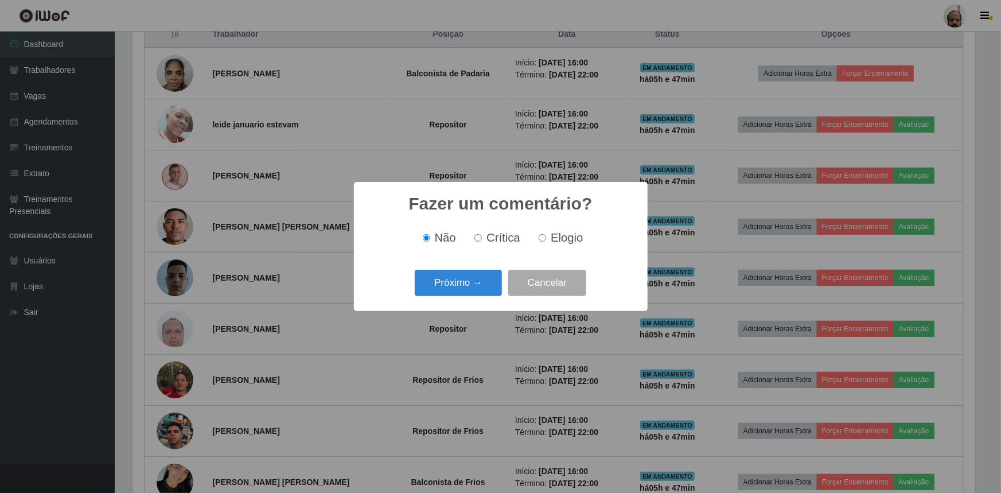
scroll to position [0, 0]
click at [556, 243] on span "Elogio" at bounding box center [567, 237] width 32 height 13
click at [546, 242] on input "Elogio" at bounding box center [542, 237] width 7 height 7
radio input "true"
click at [472, 287] on button "Próximo →" at bounding box center [458, 283] width 87 height 27
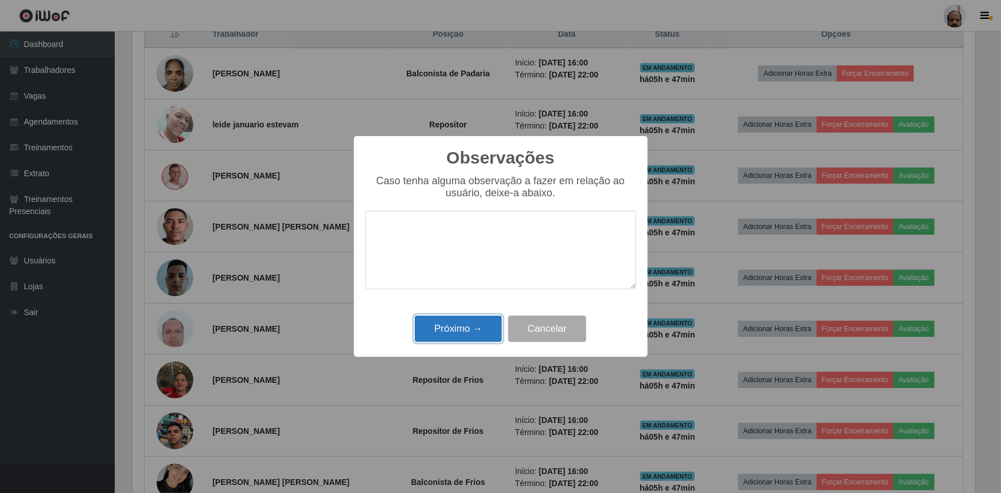
click at [461, 332] on button "Próximo →" at bounding box center [458, 329] width 87 height 27
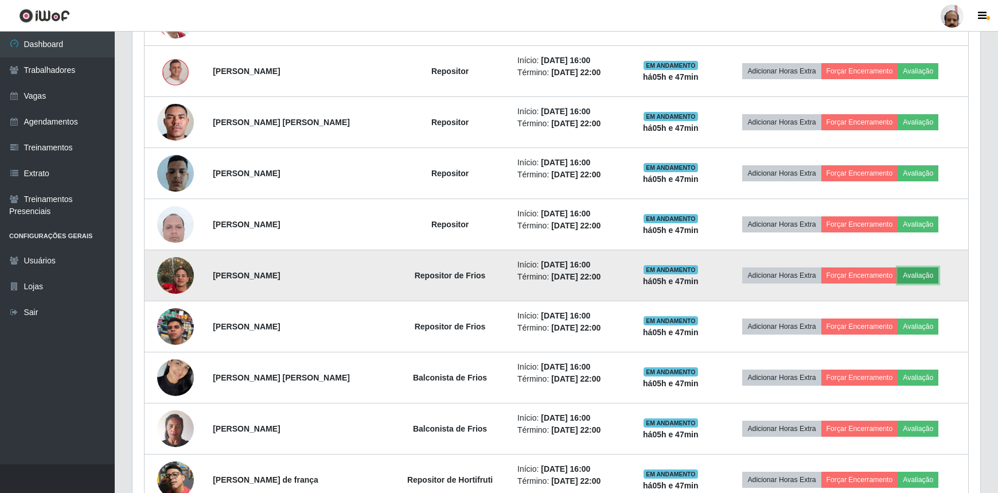
click at [932, 272] on button "Avaliação" at bounding box center [918, 275] width 41 height 16
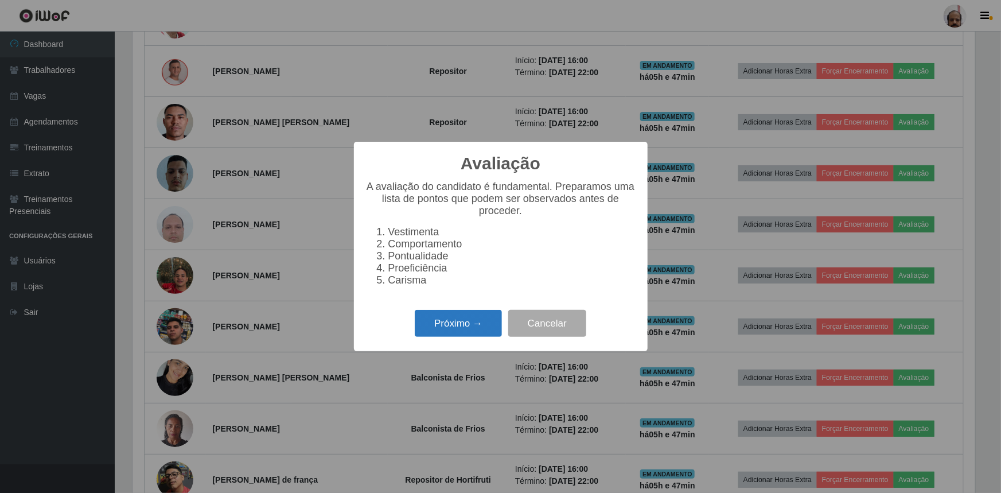
click at [461, 326] on button "Próximo →" at bounding box center [458, 323] width 87 height 27
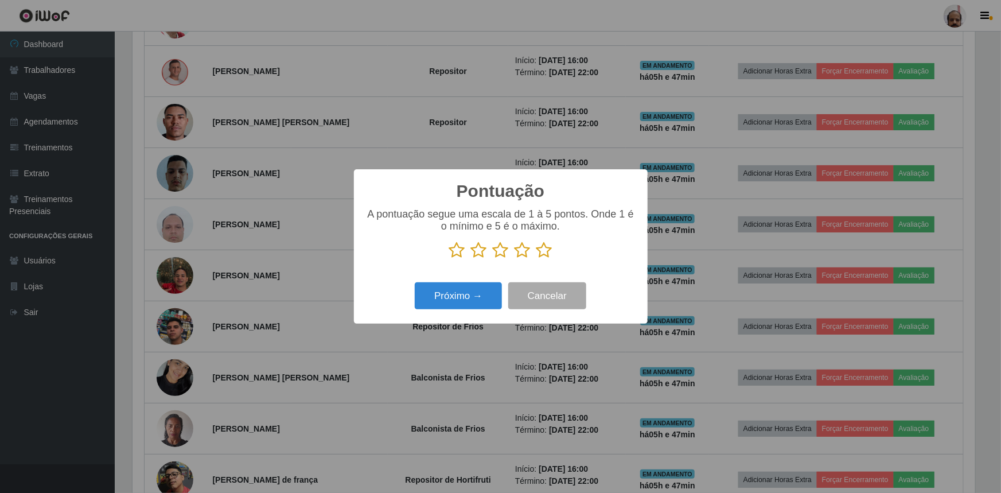
click at [547, 247] on icon at bounding box center [544, 250] width 16 height 17
click at [536, 259] on input "radio" at bounding box center [536, 259] width 0 height 0
click at [479, 299] on button "Próximo →" at bounding box center [458, 295] width 87 height 27
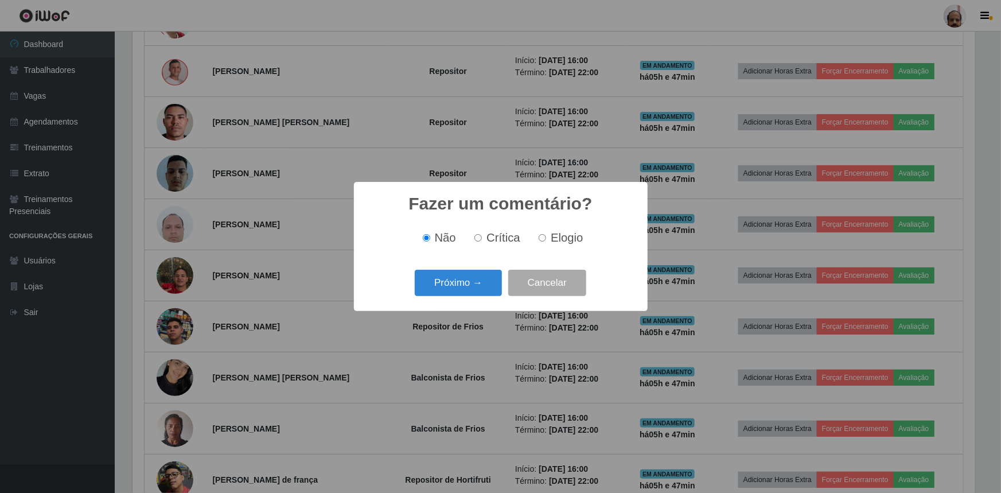
click at [552, 238] on span "Elogio" at bounding box center [567, 237] width 32 height 13
click at [546, 238] on input "Elogio" at bounding box center [542, 237] width 7 height 7
radio input "true"
click at [458, 281] on button "Próximo →" at bounding box center [458, 283] width 87 height 27
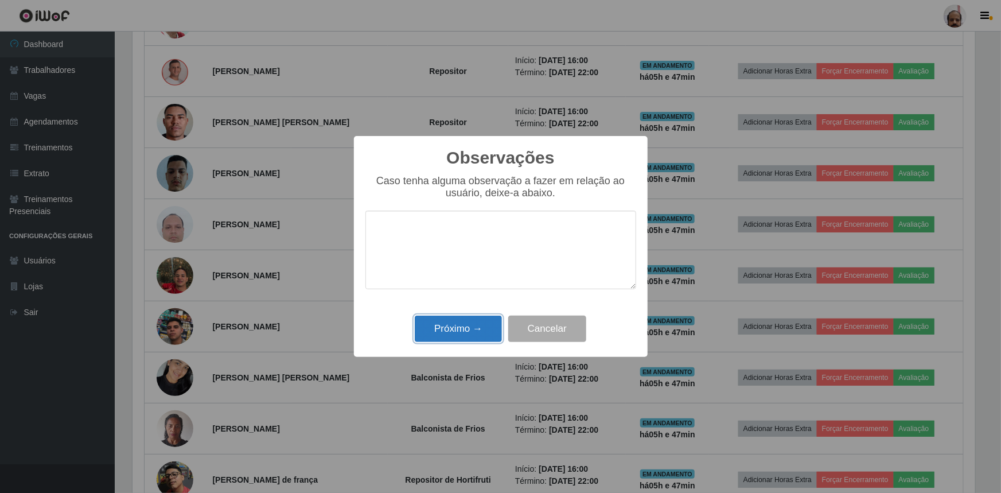
click at [455, 327] on button "Próximo →" at bounding box center [458, 329] width 87 height 27
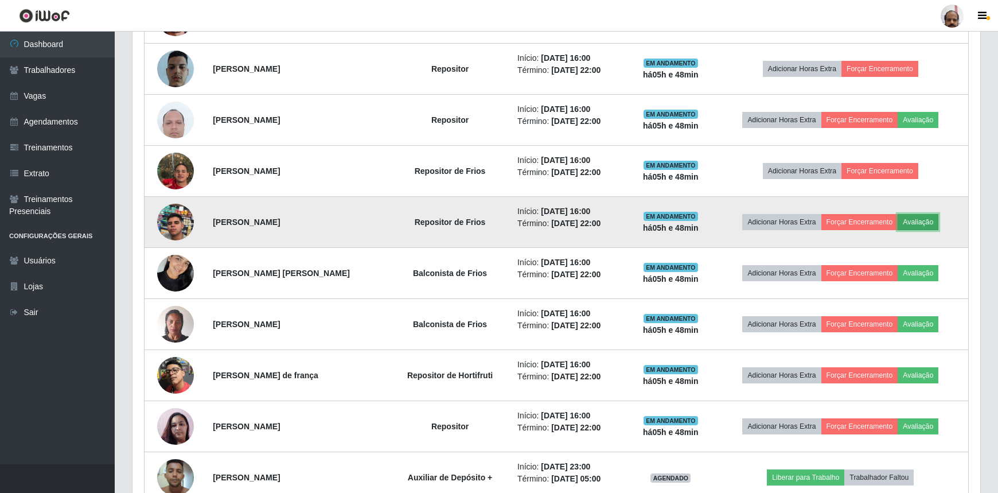
click at [918, 219] on button "Avaliação" at bounding box center [918, 222] width 41 height 16
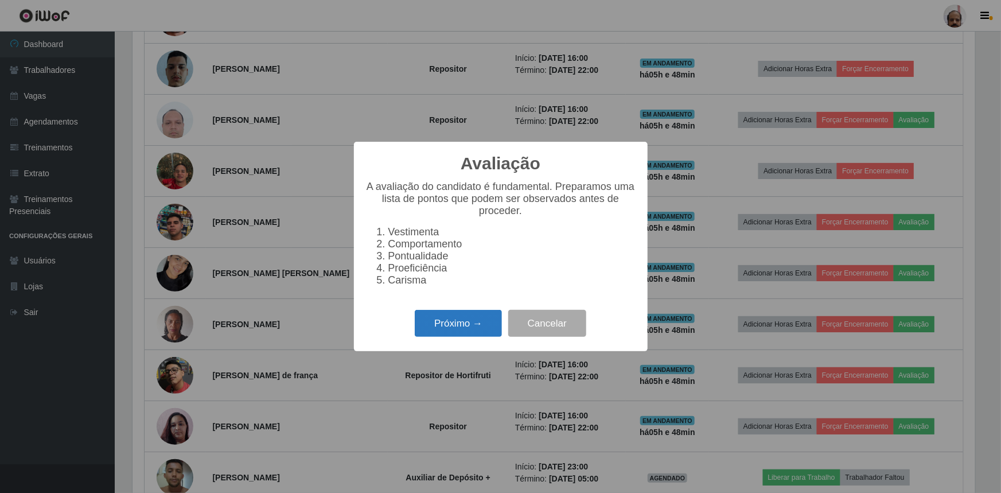
click at [456, 329] on button "Próximo →" at bounding box center [458, 323] width 87 height 27
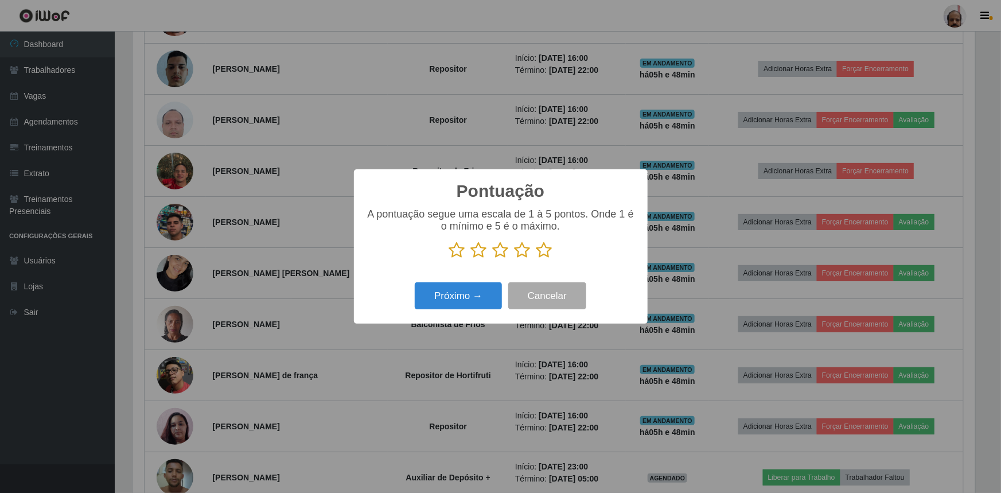
click at [543, 252] on icon at bounding box center [544, 250] width 16 height 17
click at [536, 259] on input "radio" at bounding box center [536, 259] width 0 height 0
click at [459, 292] on button "Próximo →" at bounding box center [458, 295] width 87 height 27
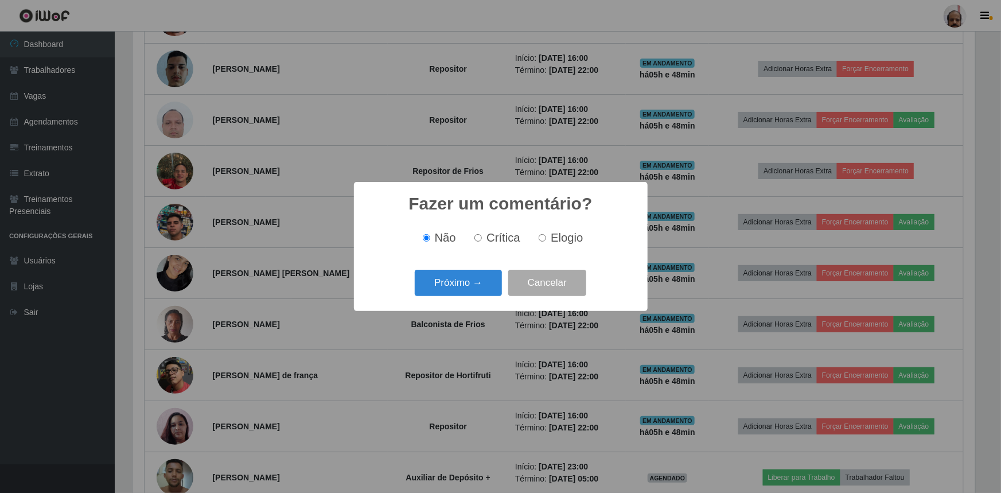
click at [559, 239] on span "Elogio" at bounding box center [567, 237] width 32 height 13
click at [546, 239] on input "Elogio" at bounding box center [542, 237] width 7 height 7
radio input "true"
click at [469, 280] on button "Próximo →" at bounding box center [458, 283] width 87 height 27
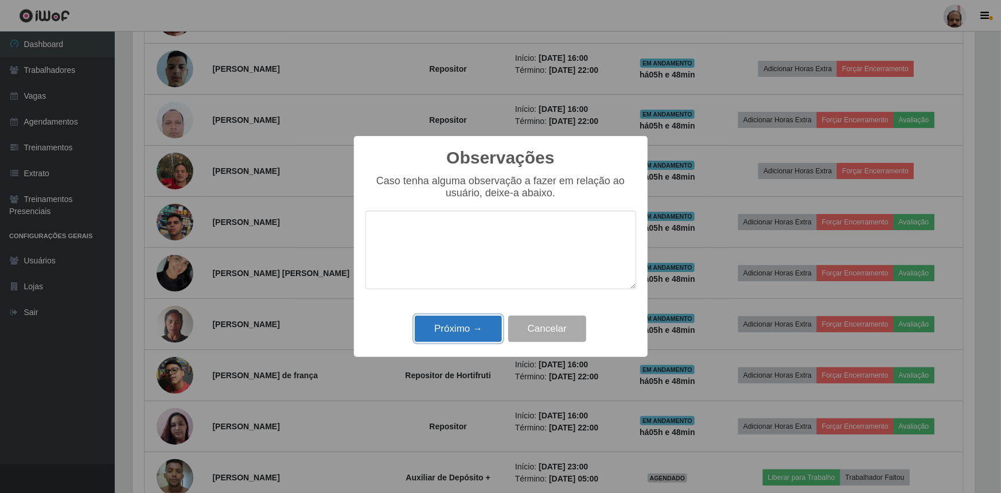
click at [458, 327] on button "Próximo →" at bounding box center [458, 329] width 87 height 27
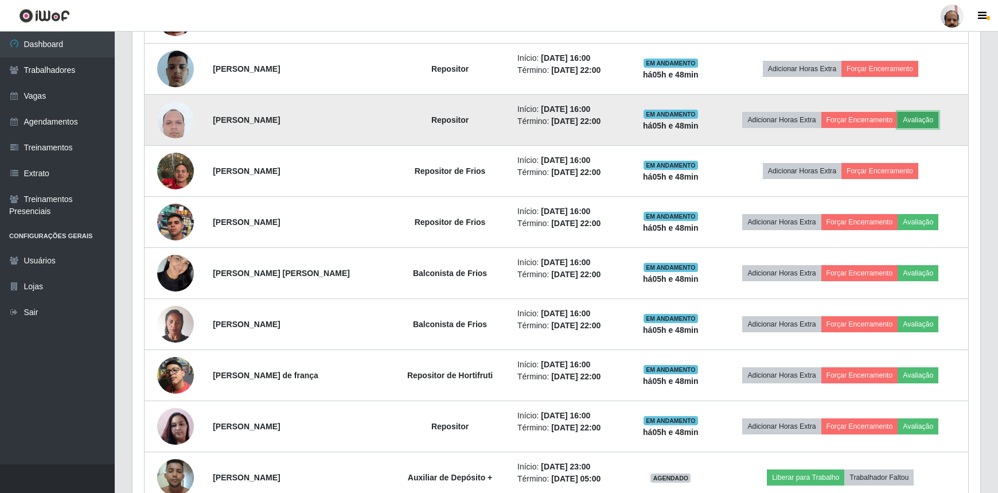
click at [925, 122] on button "Avaliação" at bounding box center [918, 120] width 41 height 16
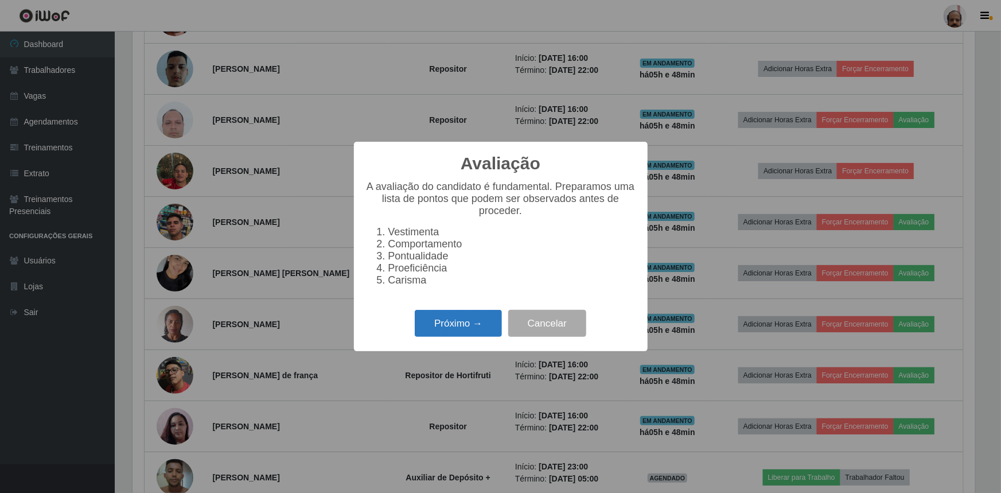
click at [455, 332] on button "Próximo →" at bounding box center [458, 323] width 87 height 27
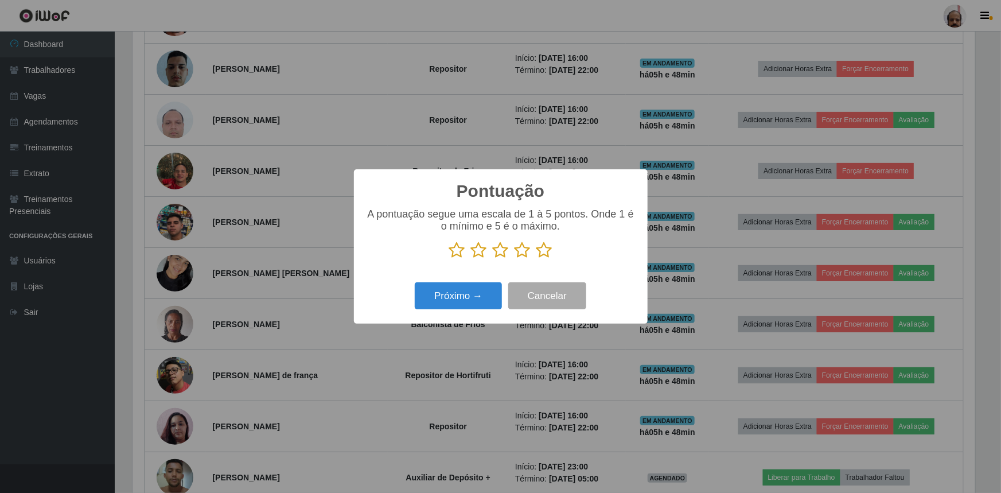
click at [549, 252] on icon at bounding box center [544, 250] width 16 height 17
click at [536, 259] on input "radio" at bounding box center [536, 259] width 0 height 0
click at [469, 298] on button "Próximo →" at bounding box center [458, 295] width 87 height 27
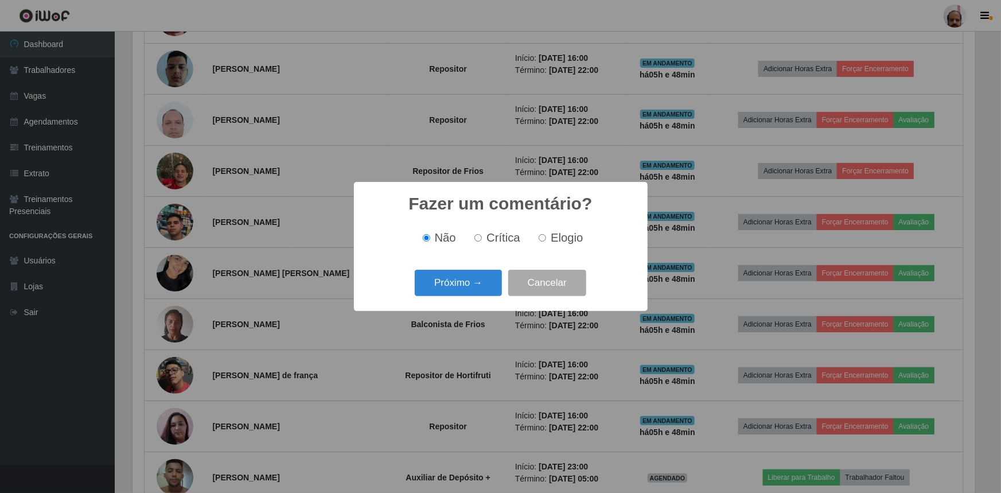
click at [594, 238] on div "Não Crítica Elogio" at bounding box center [500, 237] width 271 height 13
drag, startPoint x: 564, startPoint y: 240, endPoint x: 505, endPoint y: 282, distance: 72.3
click at [564, 240] on span "Elogio" at bounding box center [567, 237] width 32 height 13
click at [546, 240] on input "Elogio" at bounding box center [542, 237] width 7 height 7
radio input "true"
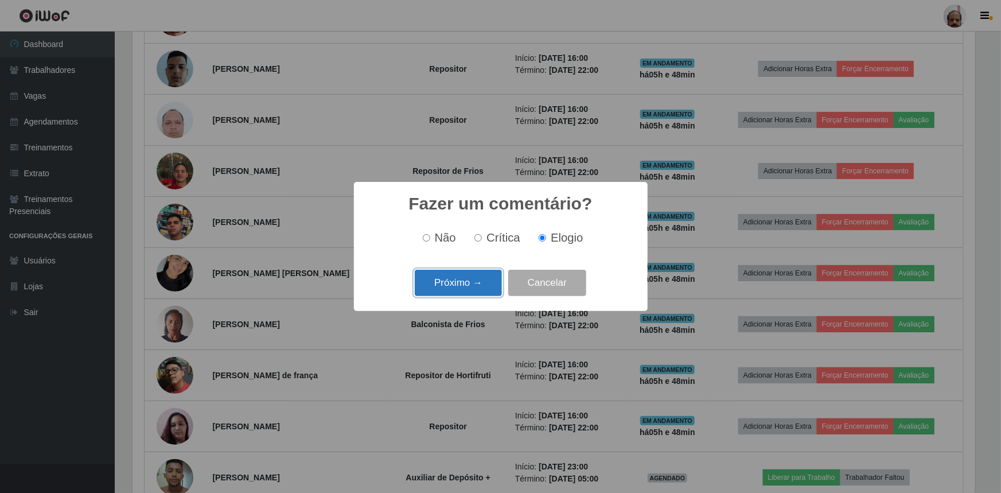
click at [483, 285] on button "Próximo →" at bounding box center [458, 283] width 87 height 27
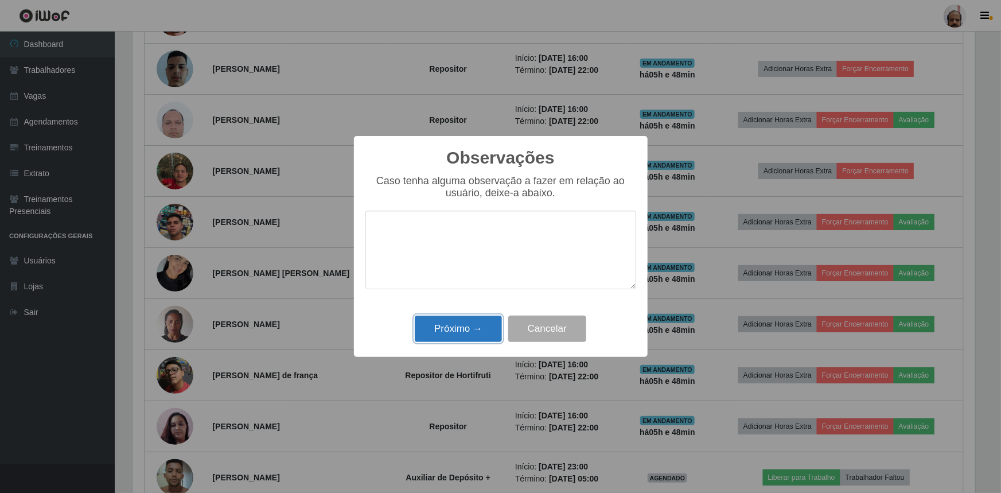
click at [451, 335] on button "Próximo →" at bounding box center [458, 329] width 87 height 27
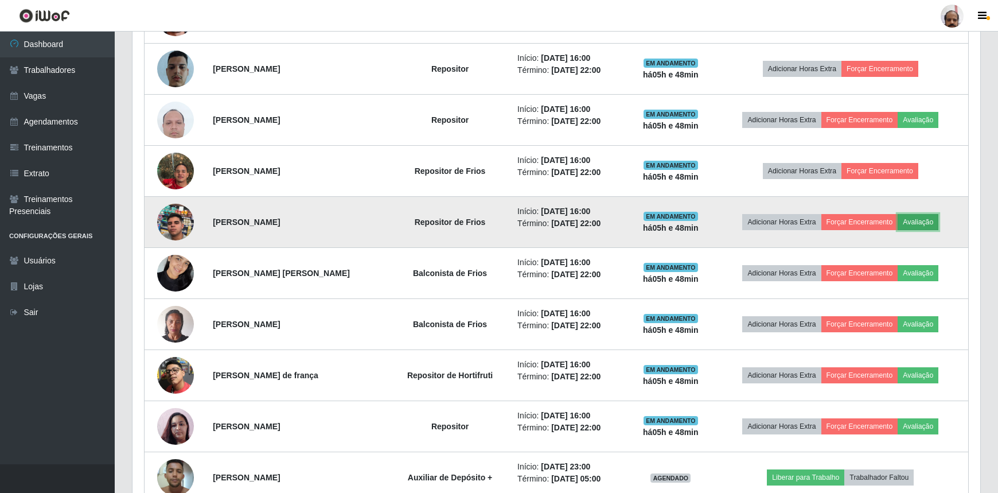
click at [926, 221] on button "Avaliação" at bounding box center [918, 222] width 41 height 16
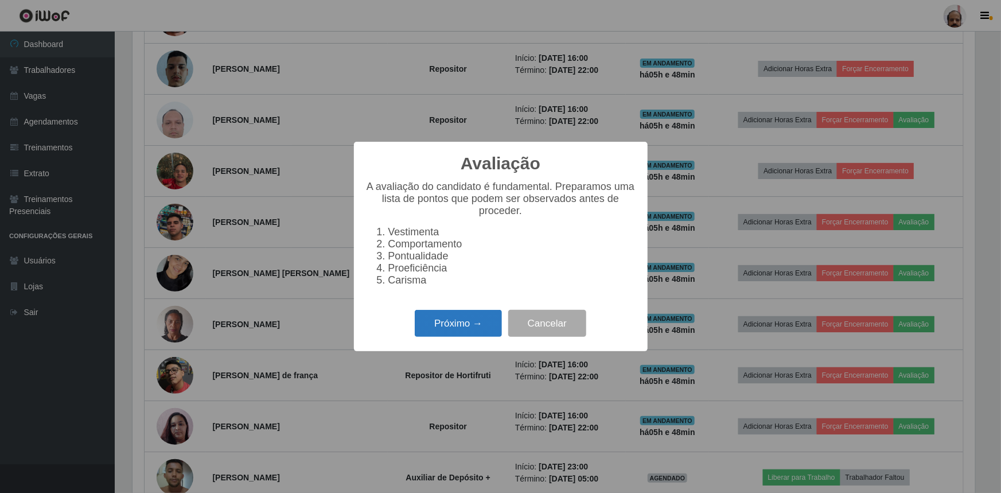
click at [427, 329] on button "Próximo →" at bounding box center [458, 323] width 87 height 27
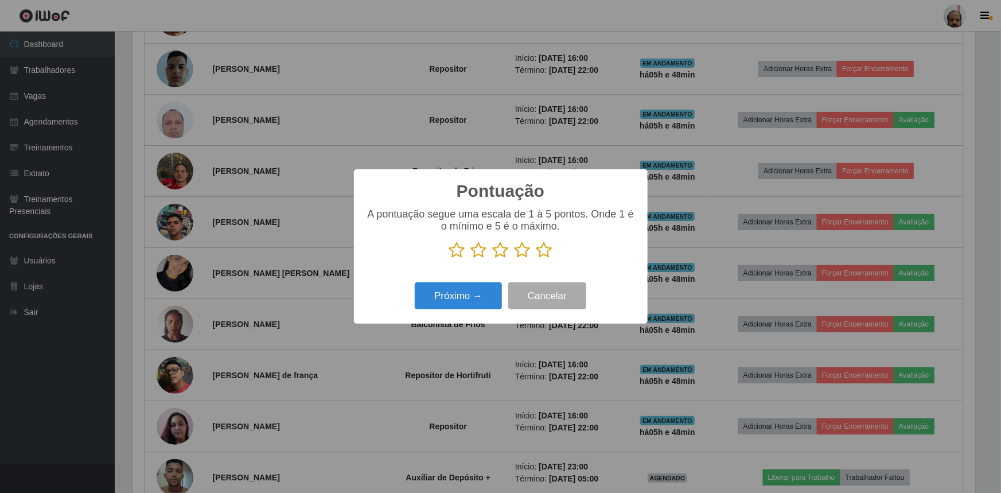
click at [543, 248] on icon at bounding box center [544, 250] width 16 height 17
click at [536, 259] on input "radio" at bounding box center [536, 259] width 0 height 0
click at [470, 290] on button "Próximo →" at bounding box center [458, 295] width 87 height 27
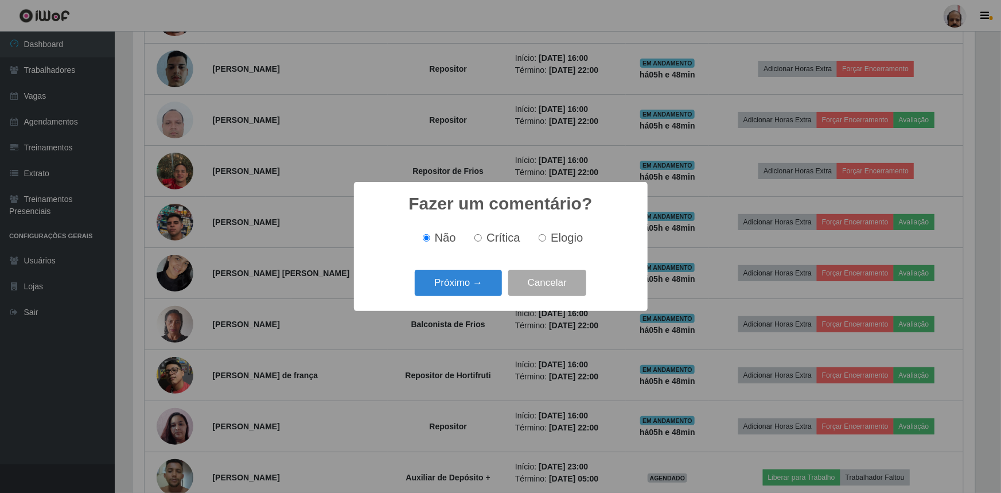
click at [551, 239] on span "Elogio" at bounding box center [567, 237] width 32 height 13
click at [546, 239] on input "Elogio" at bounding box center [542, 237] width 7 height 7
radio input "true"
click at [454, 293] on button "Próximo →" at bounding box center [458, 283] width 87 height 27
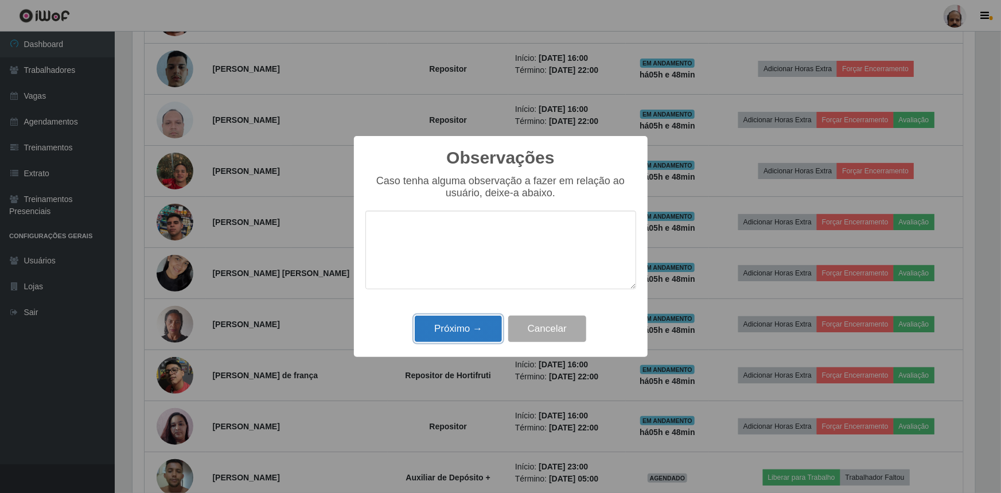
click at [453, 318] on button "Próximo →" at bounding box center [458, 329] width 87 height 27
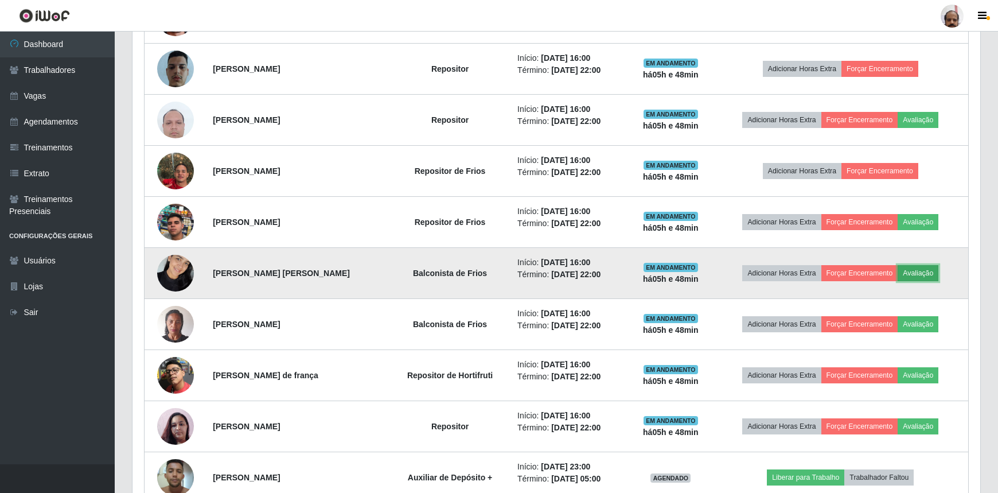
click at [929, 274] on button "Avaliação" at bounding box center [918, 273] width 41 height 16
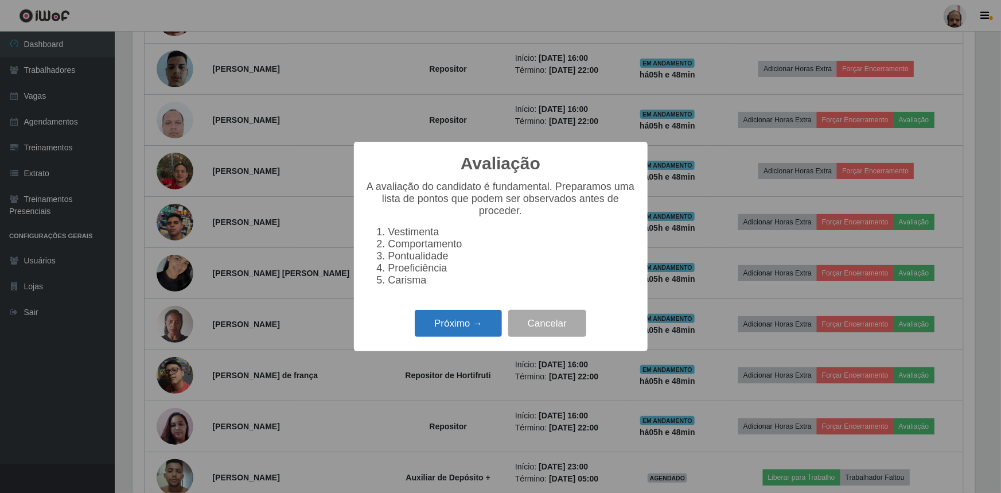
click at [442, 320] on button "Próximo →" at bounding box center [458, 323] width 87 height 27
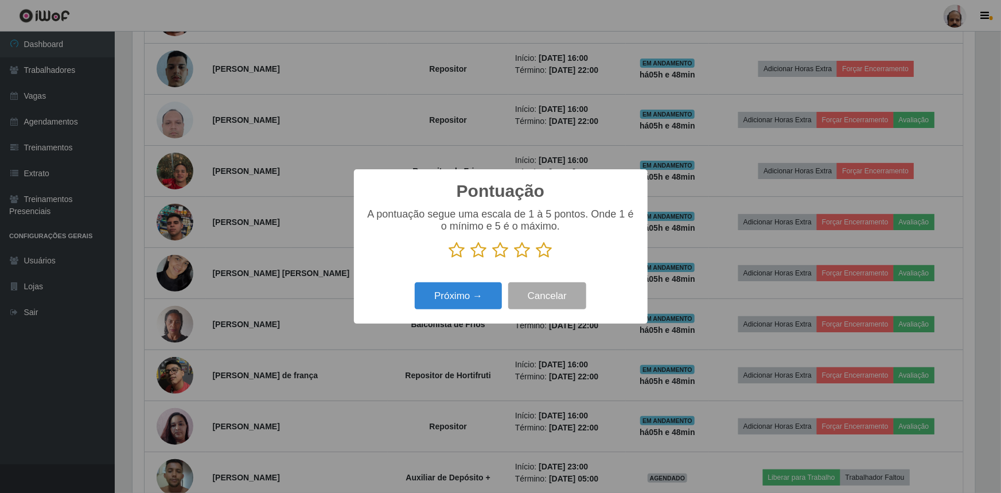
click at [553, 251] on p at bounding box center [500, 250] width 271 height 17
click at [541, 255] on icon at bounding box center [544, 250] width 16 height 17
click at [536, 259] on input "radio" at bounding box center [536, 259] width 0 height 0
click at [483, 293] on button "Próximo →" at bounding box center [458, 295] width 87 height 27
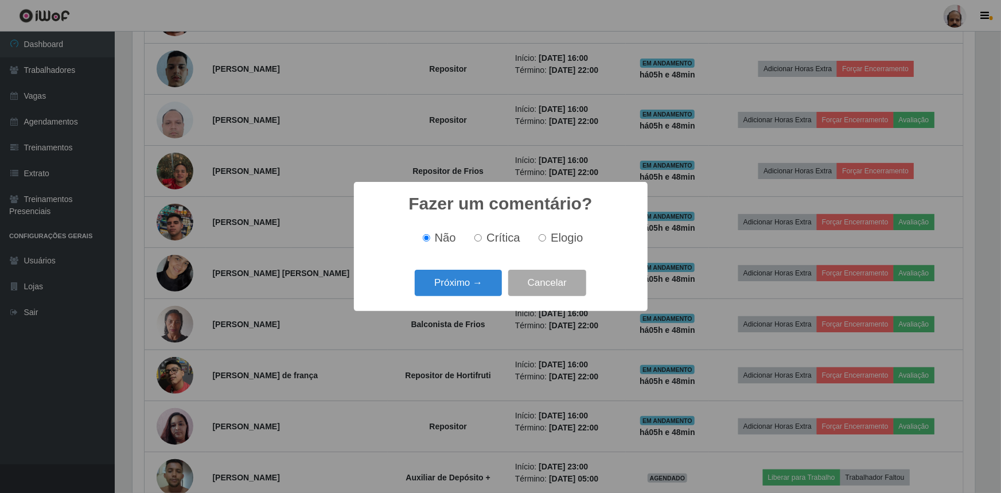
click at [537, 254] on div "Não Crítica Elogio" at bounding box center [500, 238] width 271 height 34
click at [555, 242] on span "Elogio" at bounding box center [567, 237] width 32 height 13
click at [546, 242] on input "Elogio" at bounding box center [542, 237] width 7 height 7
radio input "true"
click at [477, 281] on button "Próximo →" at bounding box center [458, 283] width 87 height 27
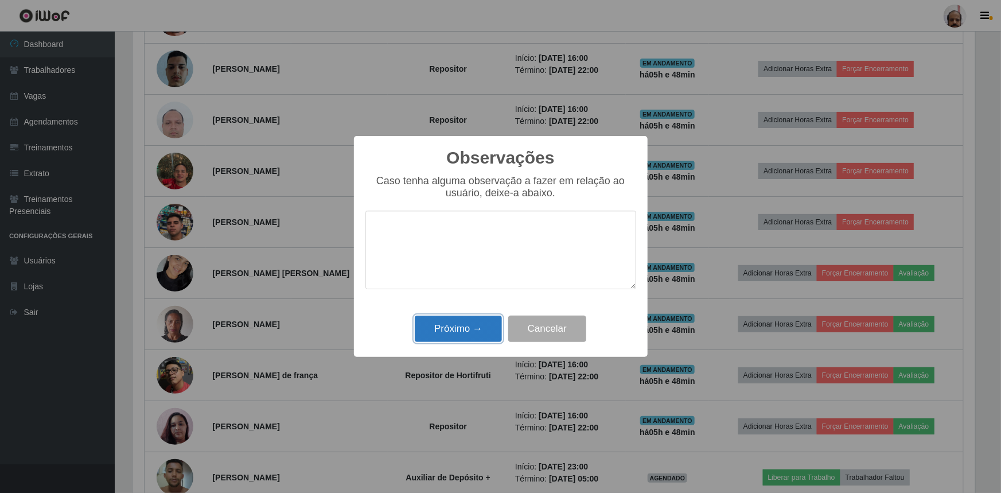
click at [466, 325] on button "Próximo →" at bounding box center [458, 329] width 87 height 27
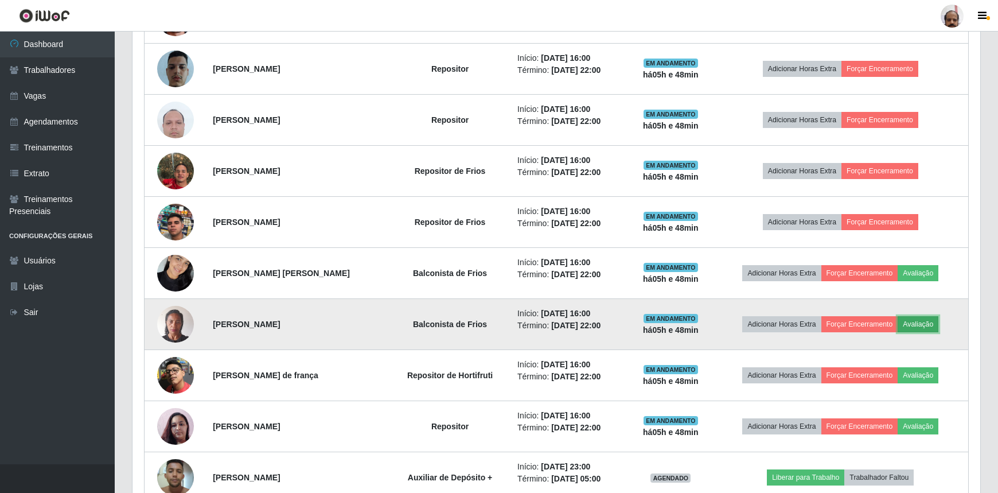
click at [920, 320] on button "Avaliação" at bounding box center [918, 324] width 41 height 16
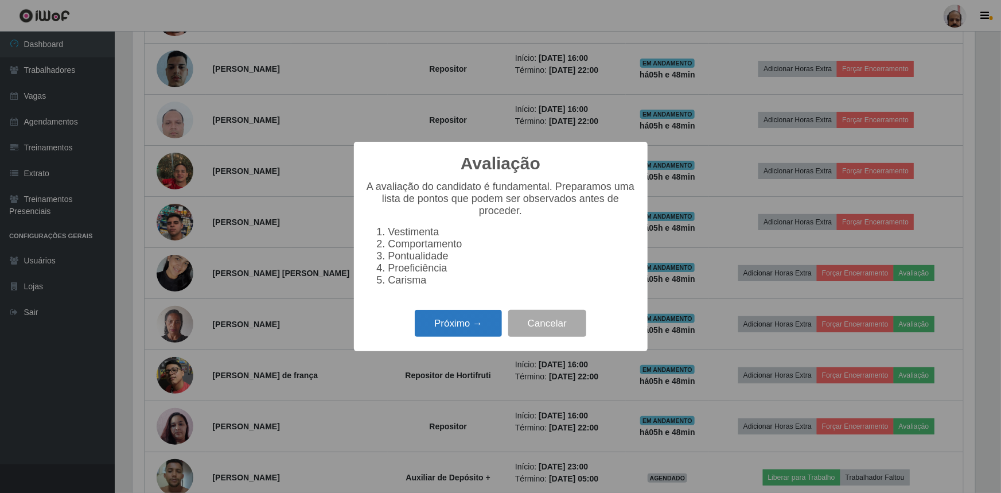
click at [472, 326] on button "Próximo →" at bounding box center [458, 323] width 87 height 27
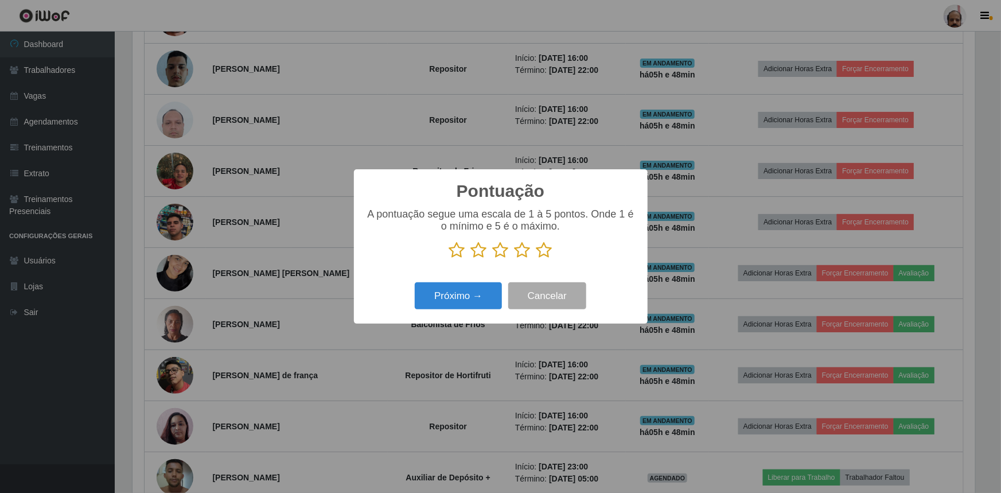
click at [544, 248] on icon at bounding box center [544, 250] width 16 height 17
click at [536, 259] on input "radio" at bounding box center [536, 259] width 0 height 0
click at [478, 305] on button "Próximo →" at bounding box center [458, 295] width 87 height 27
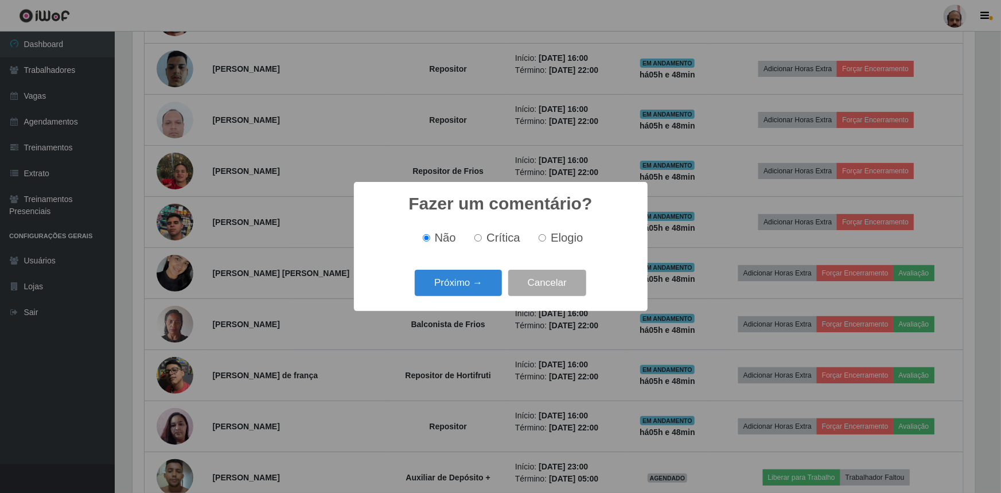
click at [548, 244] on label "Elogio" at bounding box center [558, 237] width 49 height 13
click at [546, 242] on input "Elogio" at bounding box center [542, 237] width 7 height 7
radio input "true"
click at [471, 291] on button "Próximo →" at bounding box center [458, 283] width 87 height 27
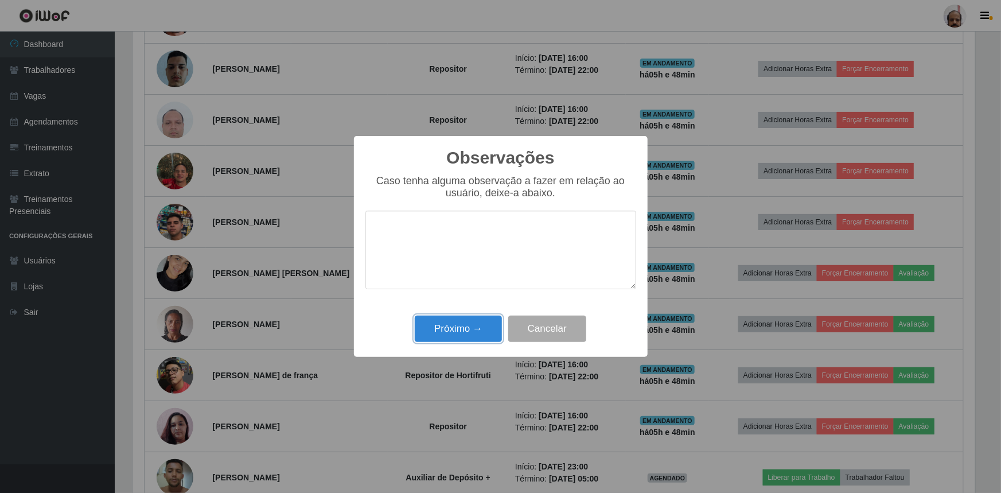
drag, startPoint x: 464, startPoint y: 330, endPoint x: 494, endPoint y: 335, distance: 30.2
click at [464, 330] on button "Próximo →" at bounding box center [458, 329] width 87 height 27
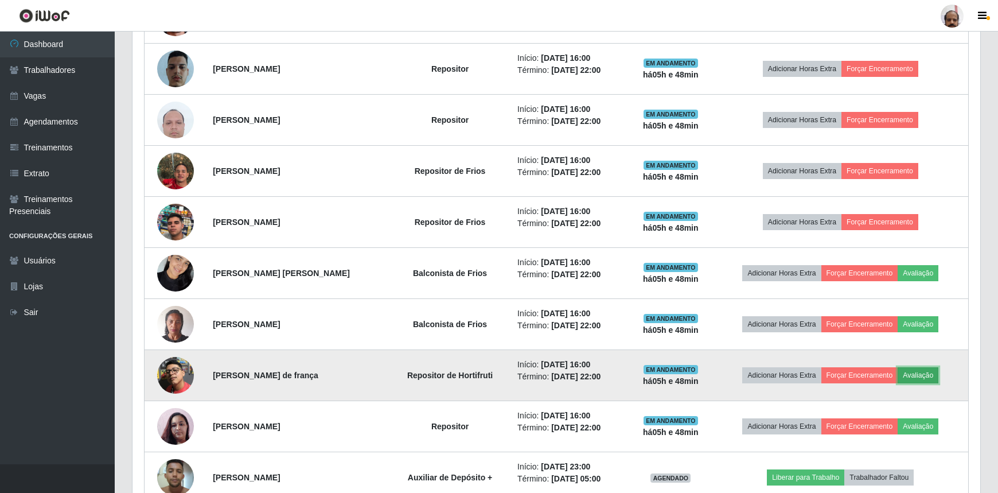
click at [920, 372] on button "Avaliação" at bounding box center [918, 375] width 41 height 16
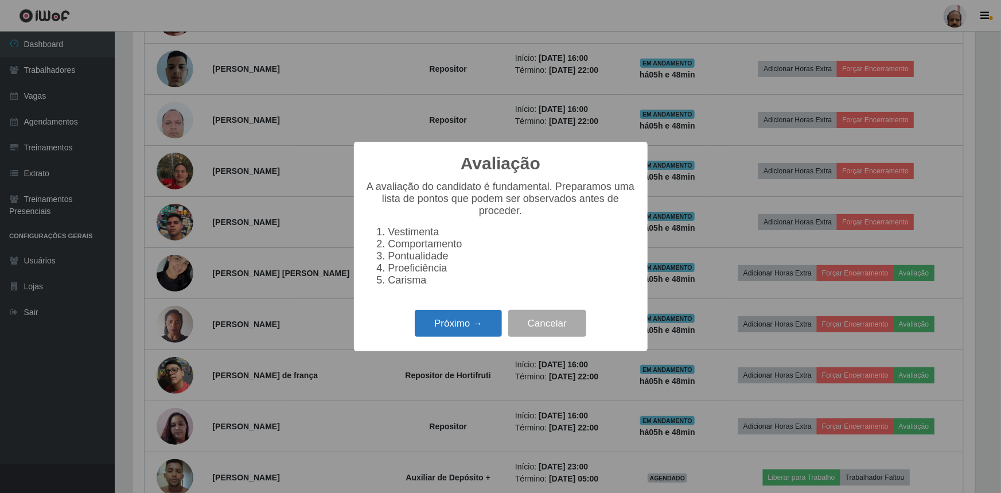
click at [441, 337] on button "Próximo →" at bounding box center [458, 323] width 87 height 27
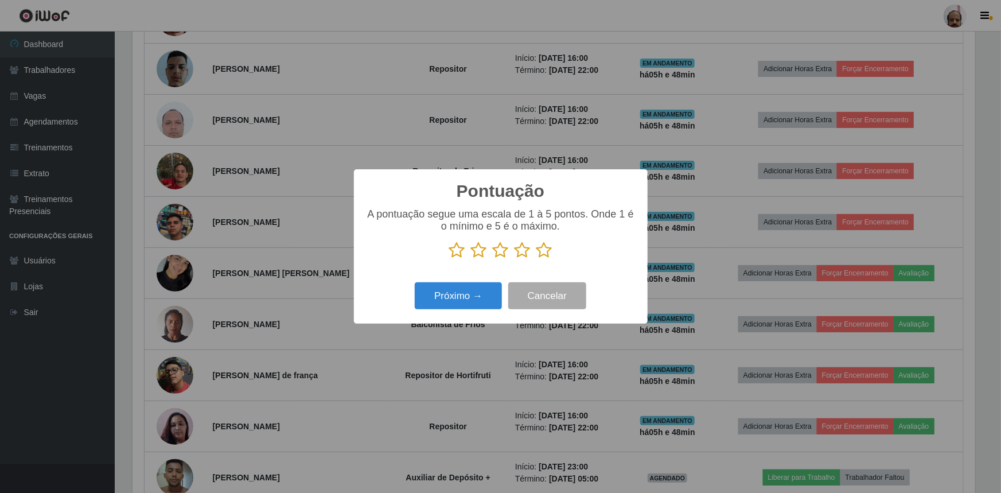
drag, startPoint x: 543, startPoint y: 252, endPoint x: 480, endPoint y: 295, distance: 76.4
click at [542, 254] on icon at bounding box center [544, 250] width 16 height 17
click at [536, 259] on input "radio" at bounding box center [536, 259] width 0 height 0
click at [459, 301] on button "Próximo →" at bounding box center [458, 295] width 87 height 27
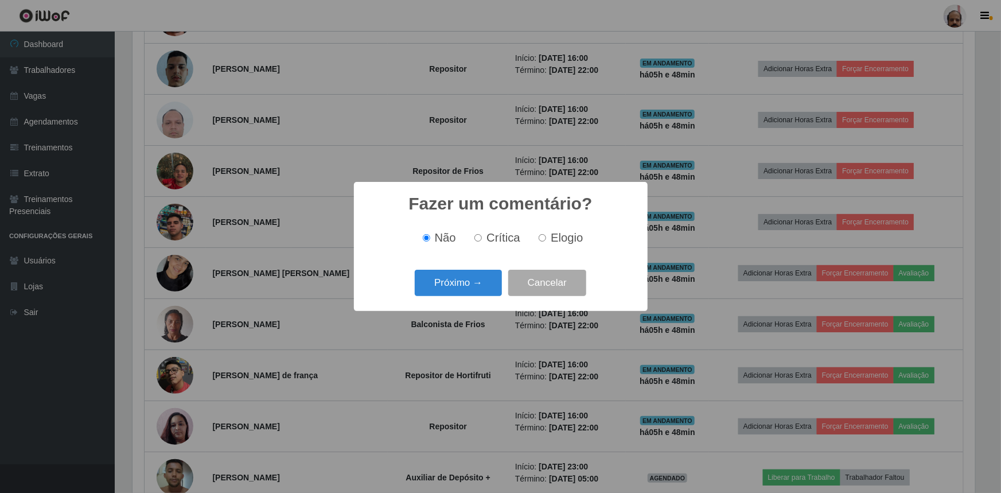
click at [548, 238] on label "Elogio" at bounding box center [558, 237] width 49 height 13
click at [546, 238] on input "Elogio" at bounding box center [542, 237] width 7 height 7
radio input "true"
click at [461, 290] on button "Próximo →" at bounding box center [458, 283] width 87 height 27
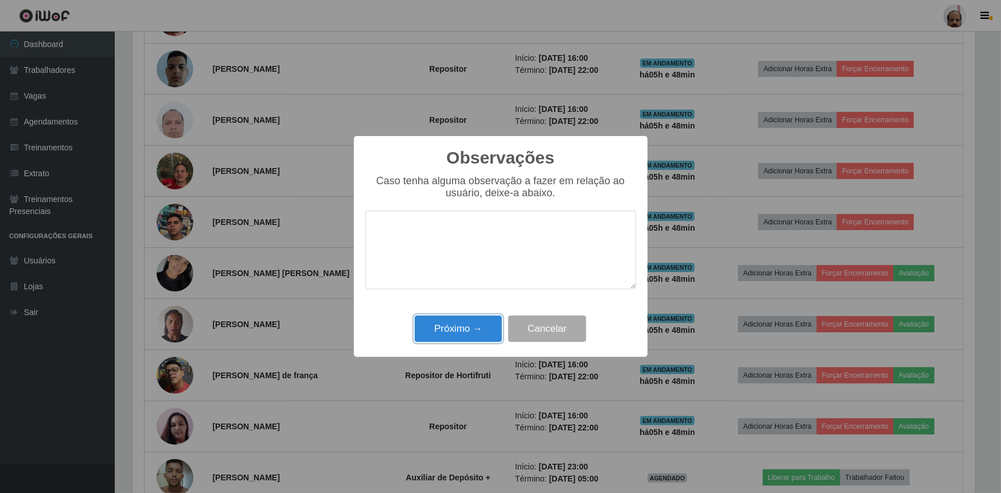
click at [442, 342] on button "Próximo →" at bounding box center [458, 329] width 87 height 27
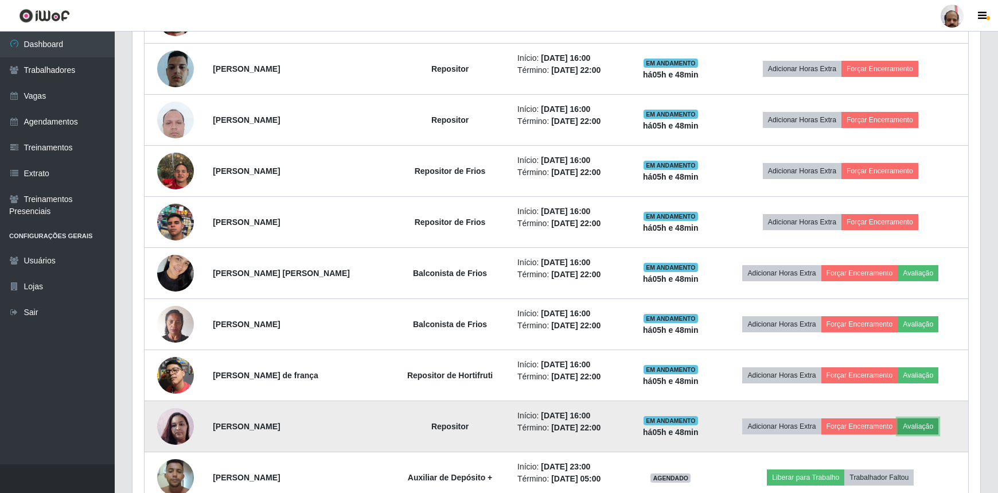
click at [918, 424] on button "Avaliação" at bounding box center [918, 426] width 41 height 16
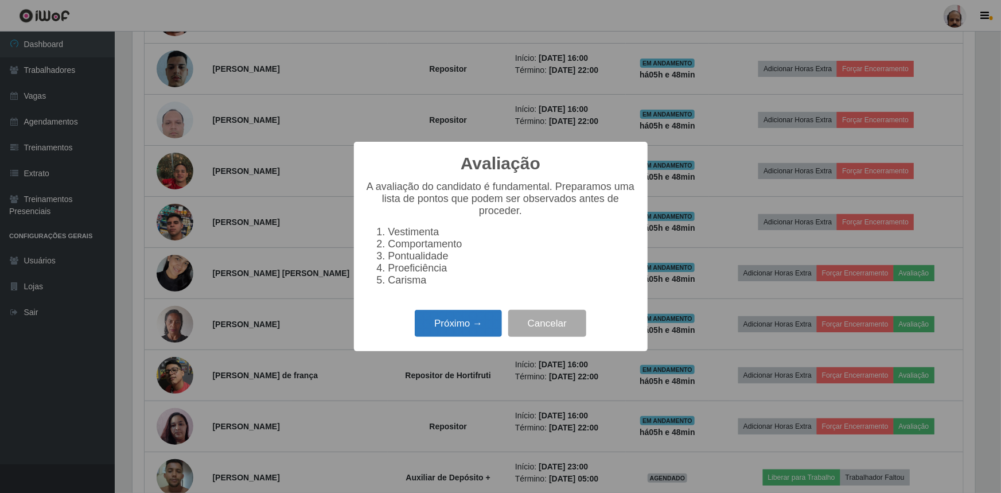
click at [481, 333] on button "Próximo →" at bounding box center [458, 323] width 87 height 27
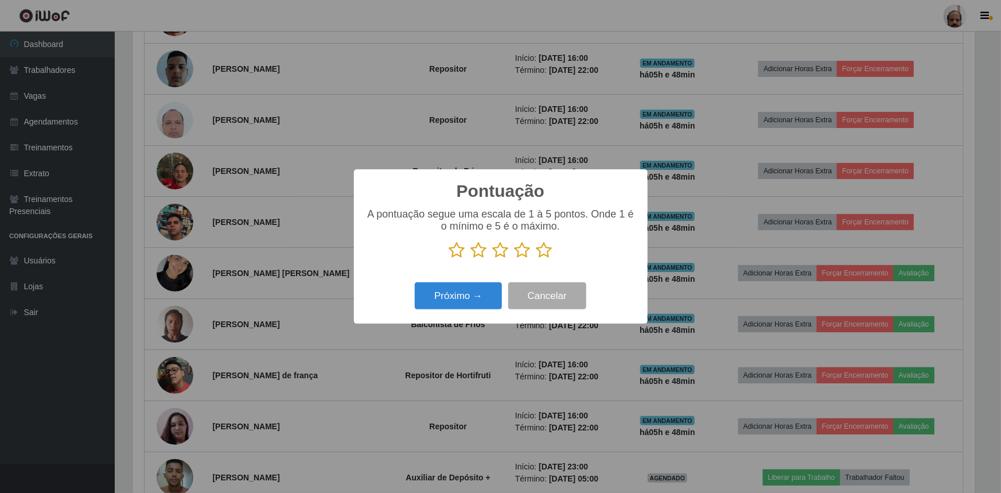
click at [543, 252] on icon at bounding box center [544, 250] width 16 height 17
click at [536, 259] on input "radio" at bounding box center [536, 259] width 0 height 0
click at [469, 299] on button "Próximo →" at bounding box center [458, 295] width 87 height 27
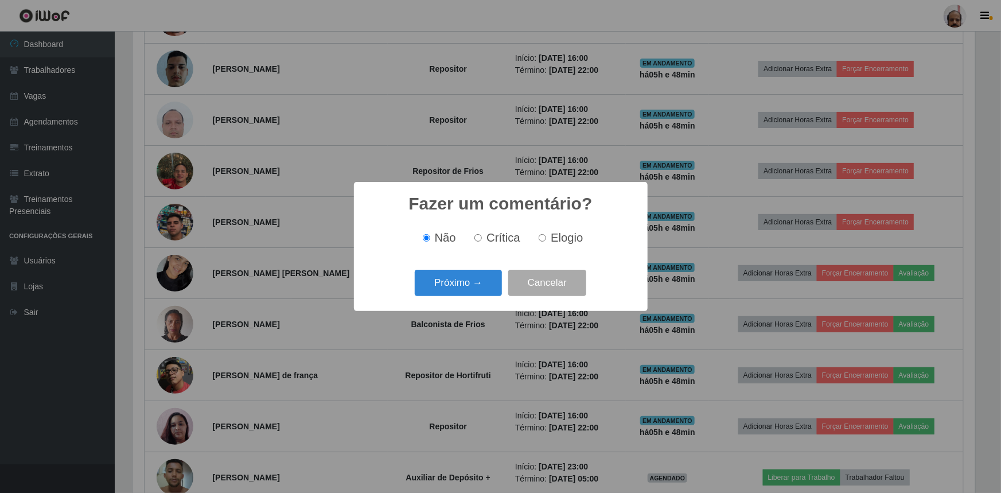
click at [546, 243] on label "Elogio" at bounding box center [558, 237] width 49 height 13
click at [546, 242] on input "Elogio" at bounding box center [542, 237] width 7 height 7
radio input "true"
click at [450, 294] on button "Próximo →" at bounding box center [458, 283] width 87 height 27
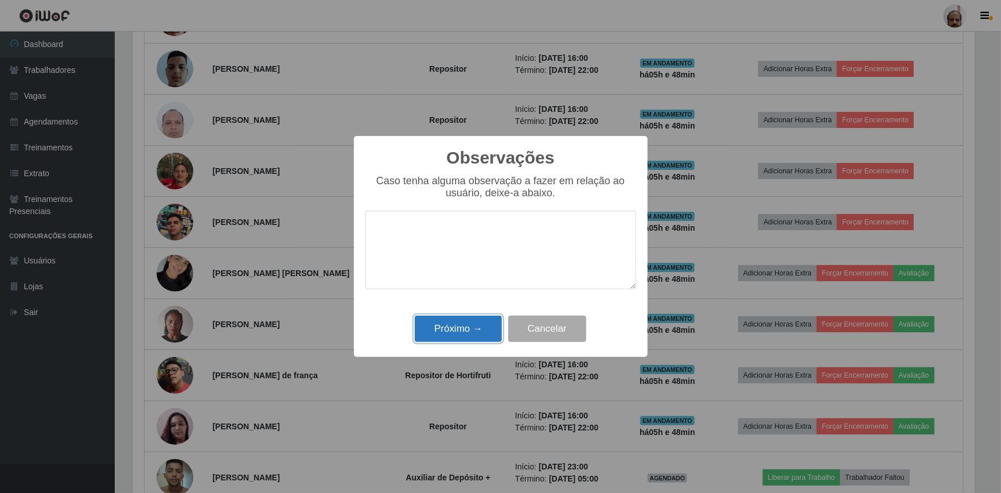
click at [446, 325] on button "Próximo →" at bounding box center [458, 329] width 87 height 27
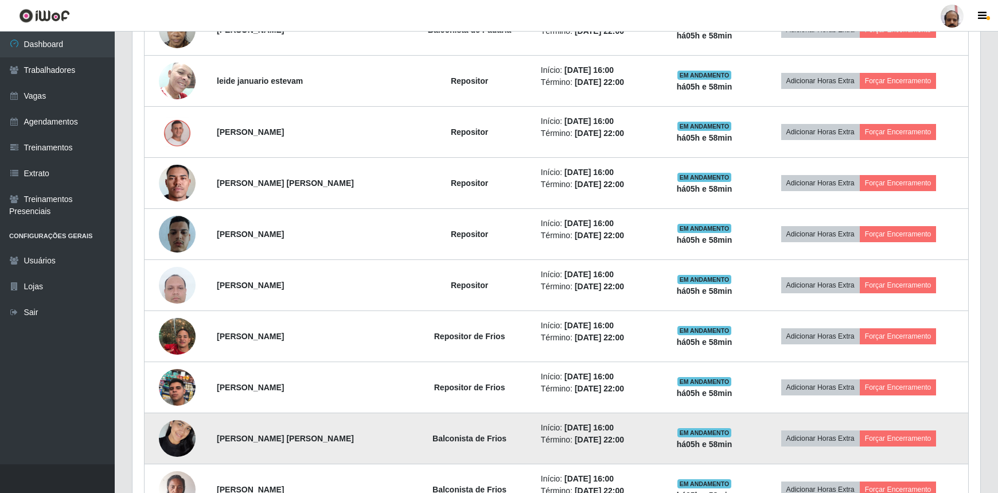
scroll to position [403, 0]
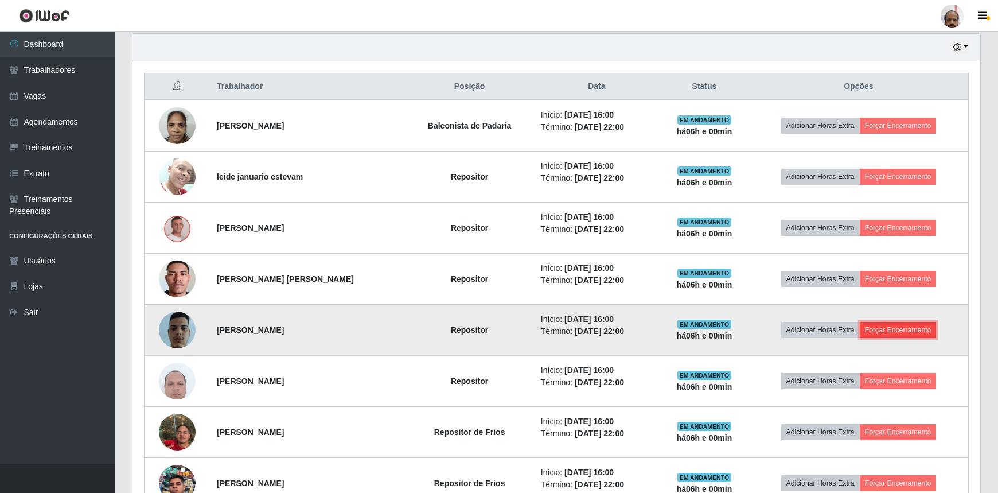
click at [905, 332] on button "Forçar Encerramento" at bounding box center [898, 330] width 77 height 16
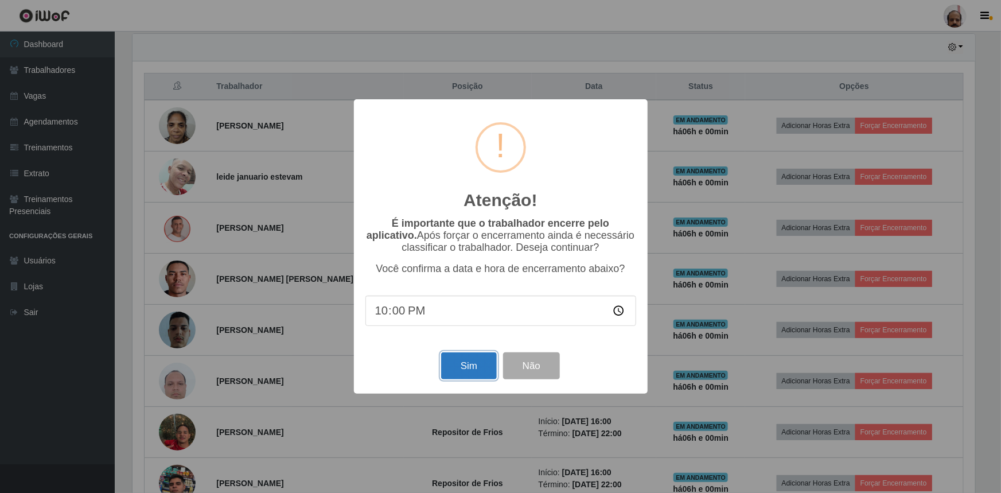
click at [474, 361] on button "Sim" at bounding box center [469, 365] width 56 height 27
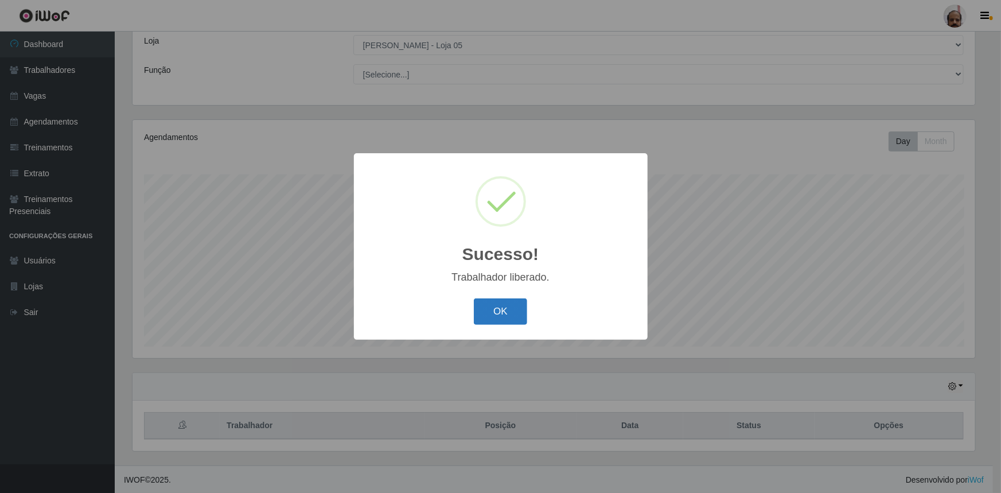
click at [505, 311] on button "OK" at bounding box center [500, 311] width 53 height 27
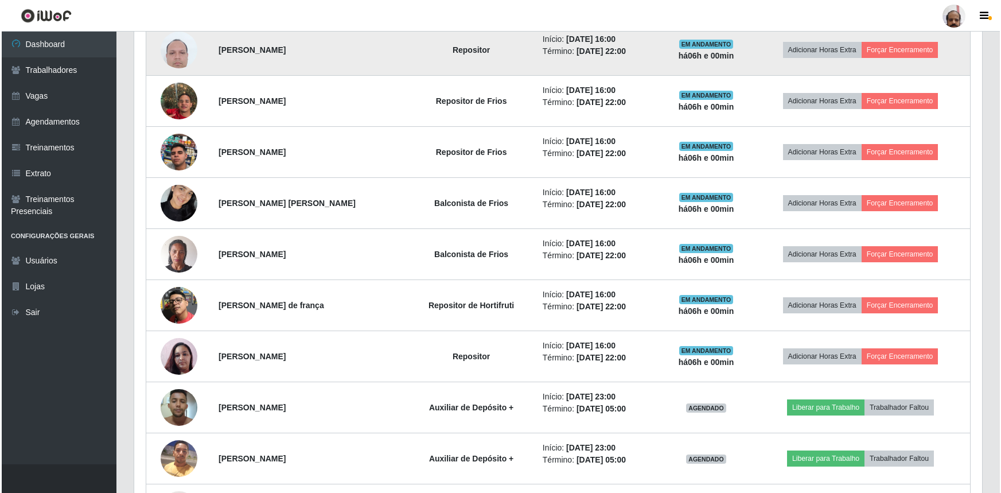
scroll to position [690, 0]
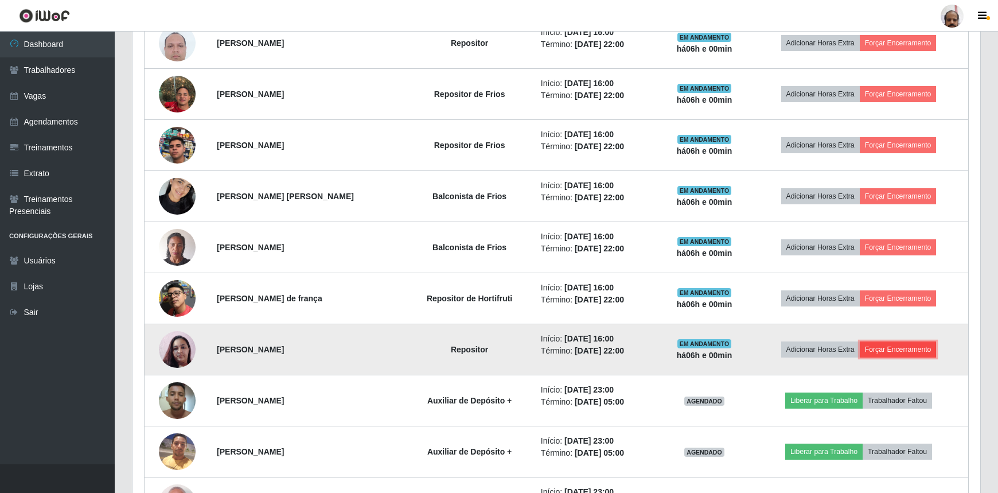
click at [906, 341] on button "Forçar Encerramento" at bounding box center [898, 349] width 77 height 16
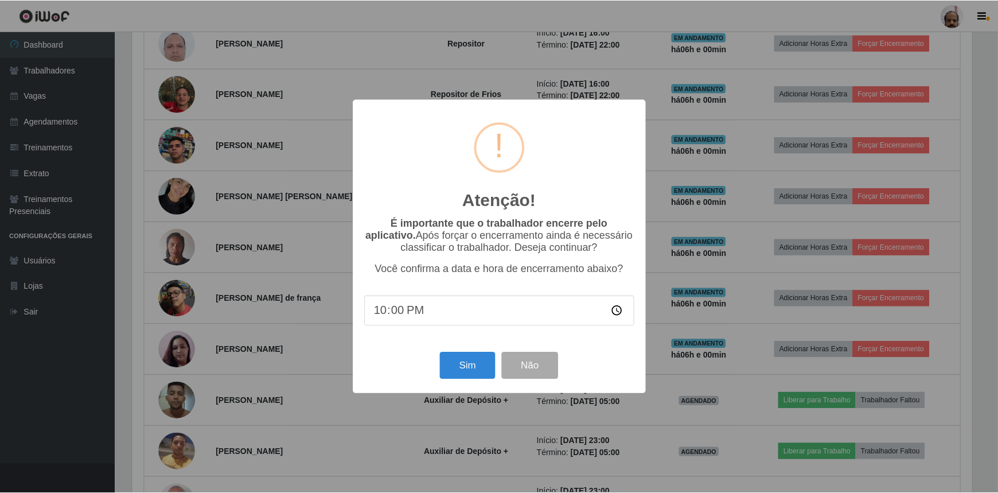
scroll to position [238, 843]
click at [466, 357] on button "Sim" at bounding box center [469, 365] width 56 height 27
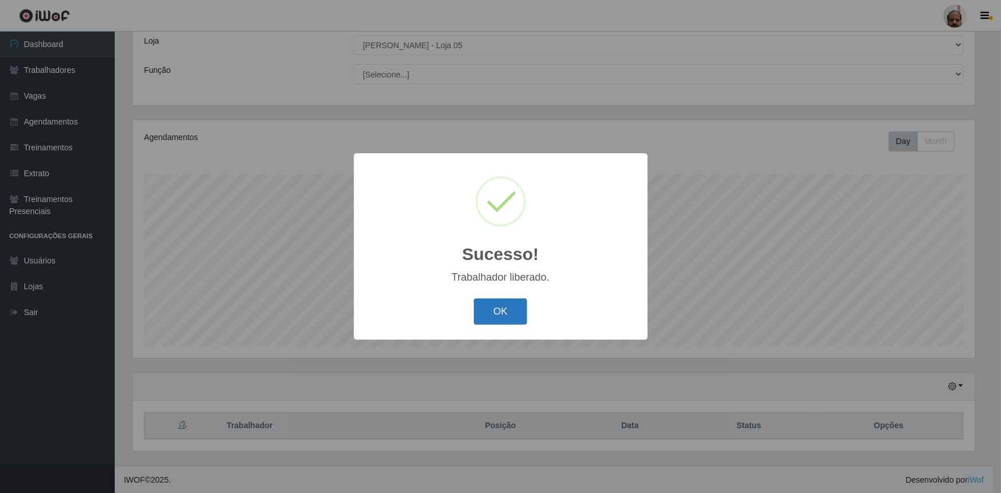
click at [501, 303] on button "OK" at bounding box center [500, 311] width 53 height 27
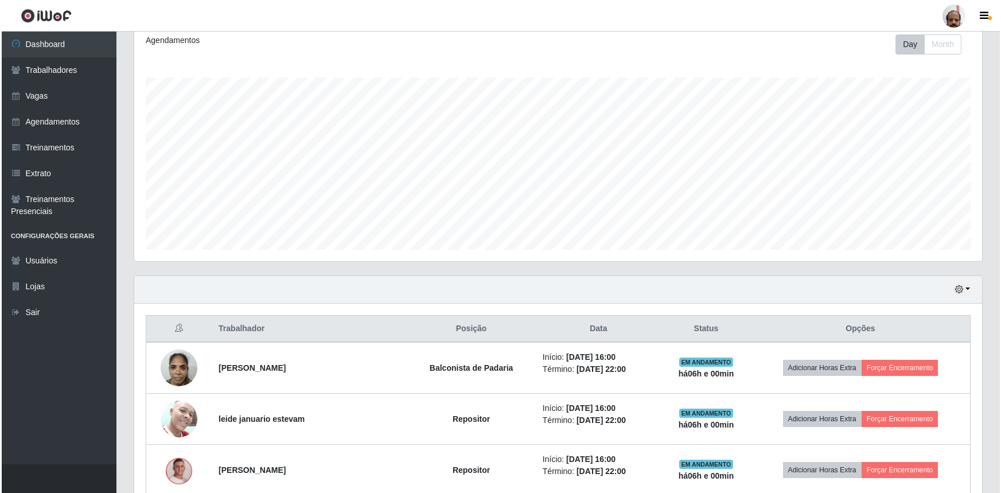
scroll to position [325, 0]
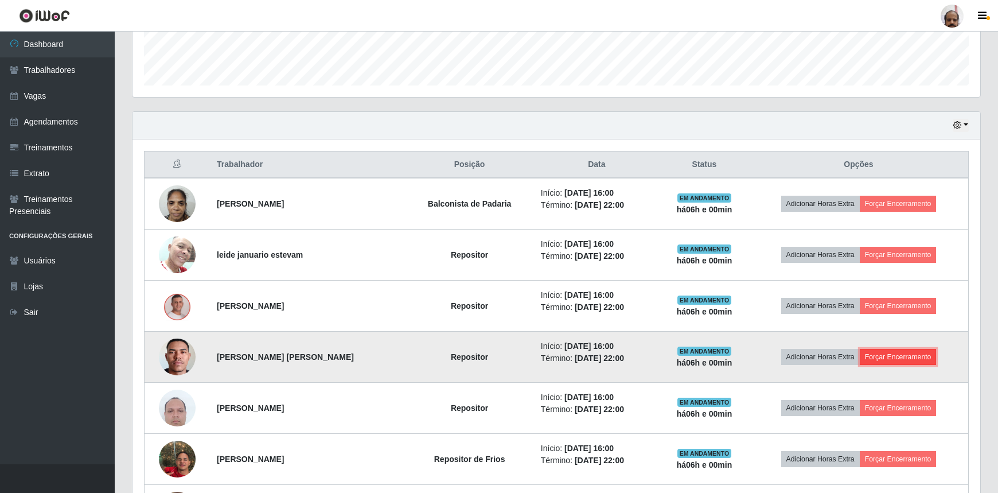
click at [913, 350] on button "Forçar Encerramento" at bounding box center [898, 357] width 77 height 16
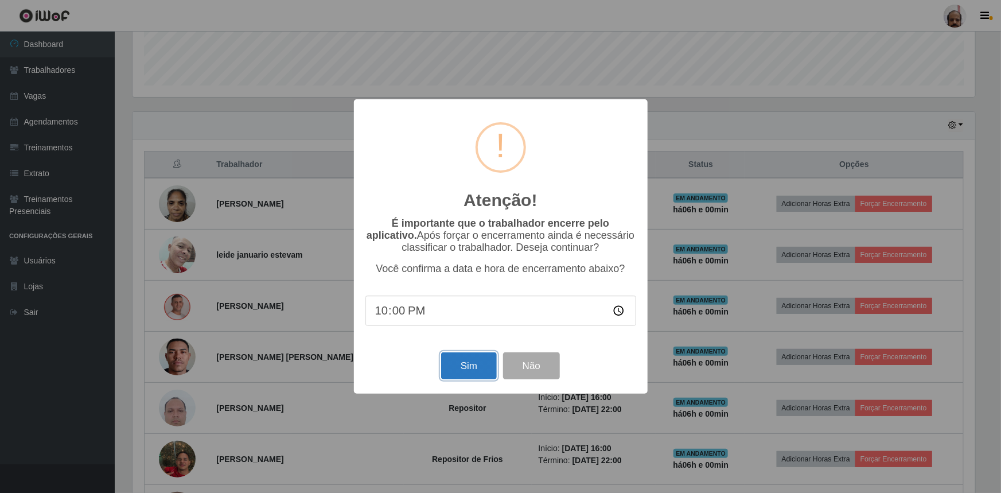
click at [475, 373] on button "Sim" at bounding box center [469, 365] width 56 height 27
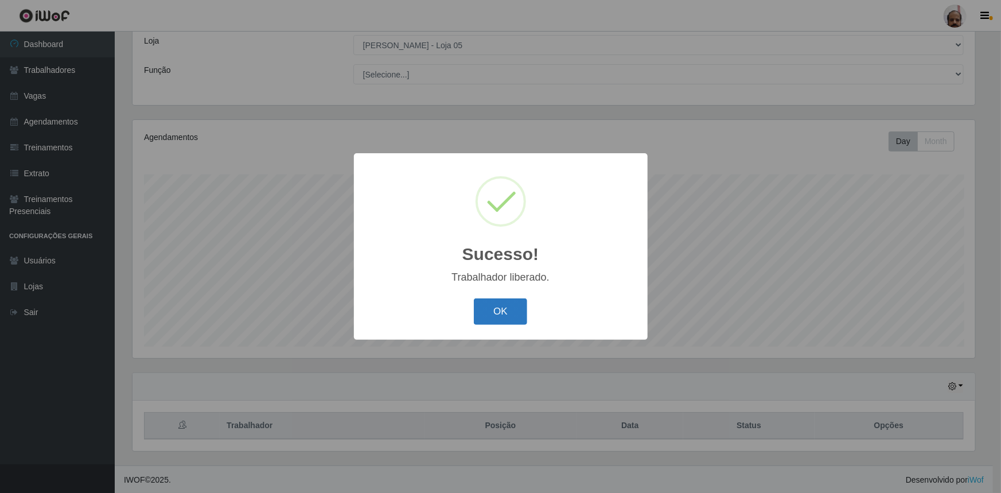
click at [514, 309] on button "OK" at bounding box center [500, 311] width 53 height 27
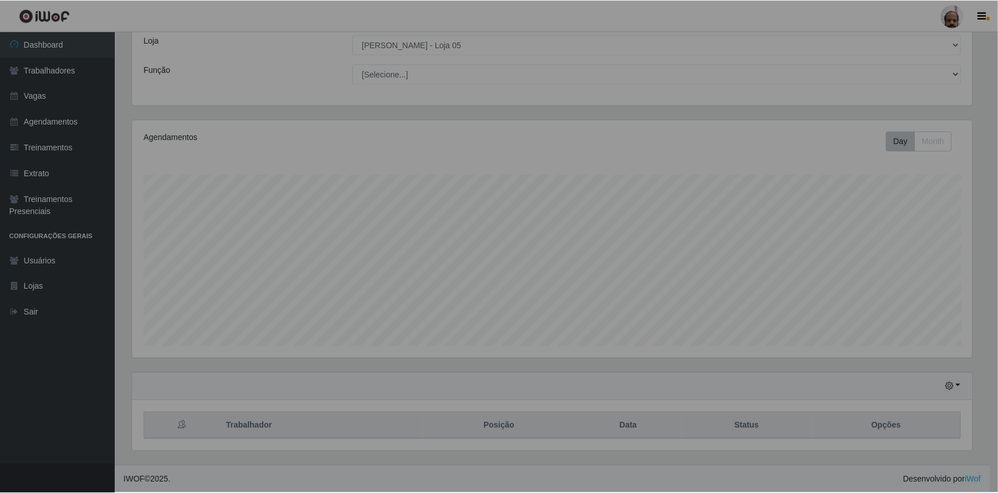
scroll to position [238, 848]
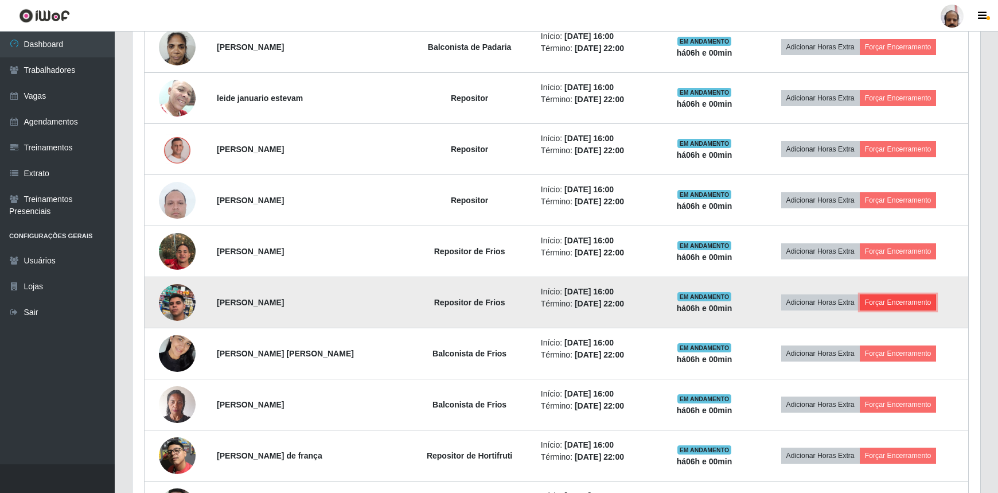
click at [909, 303] on button "Forçar Encerramento" at bounding box center [898, 302] width 77 height 16
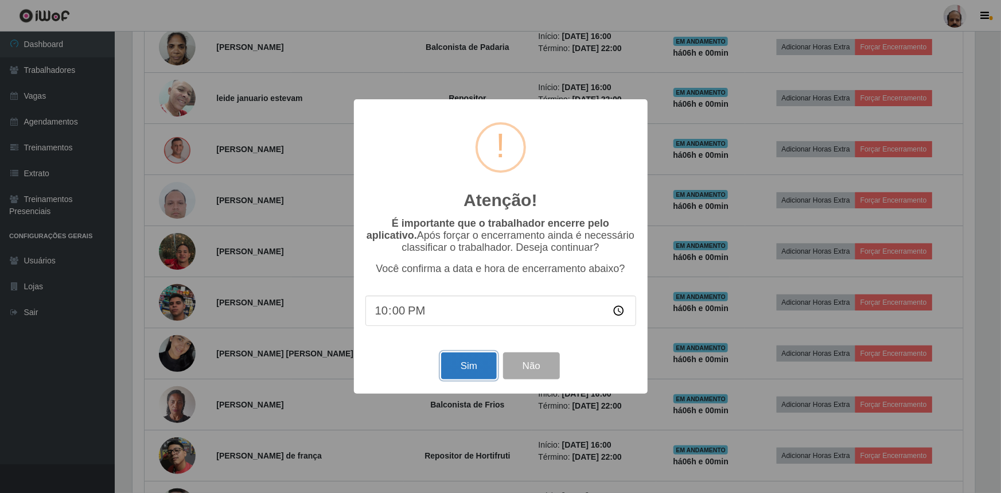
click at [480, 363] on button "Sim" at bounding box center [469, 365] width 56 height 27
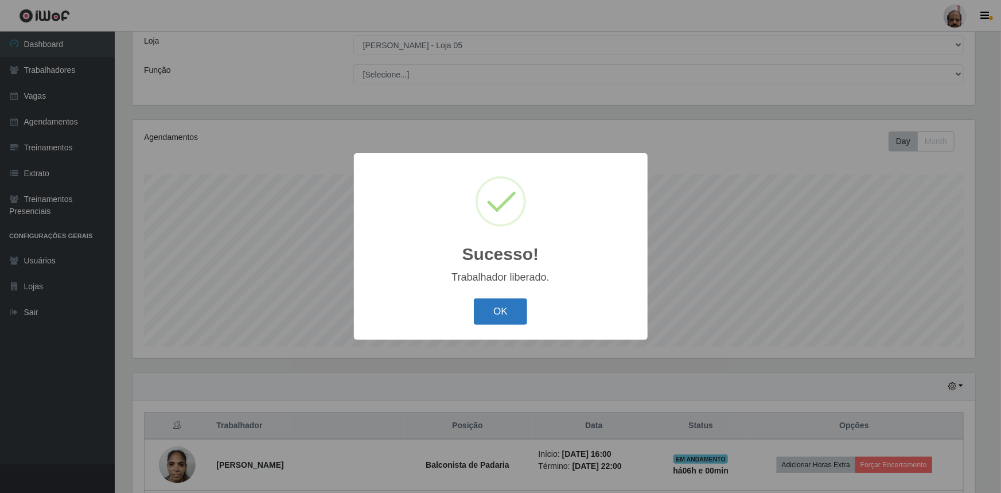
click at [482, 313] on button "OK" at bounding box center [500, 311] width 53 height 27
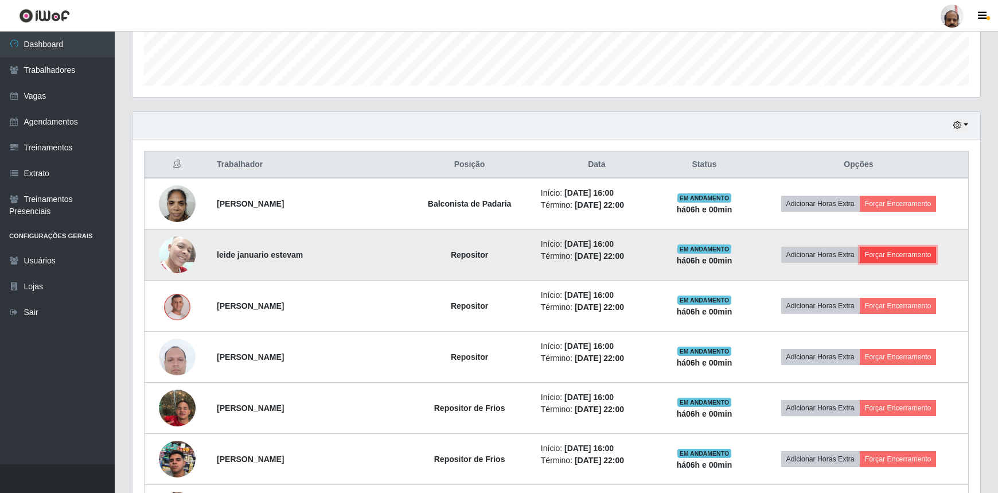
click at [920, 253] on button "Forçar Encerramento" at bounding box center [898, 255] width 77 height 16
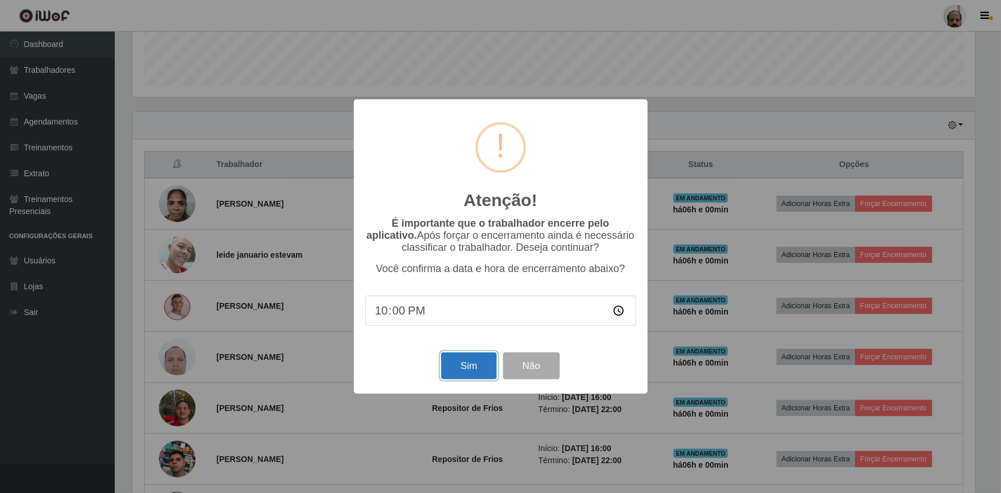
click at [475, 367] on button "Sim" at bounding box center [469, 365] width 56 height 27
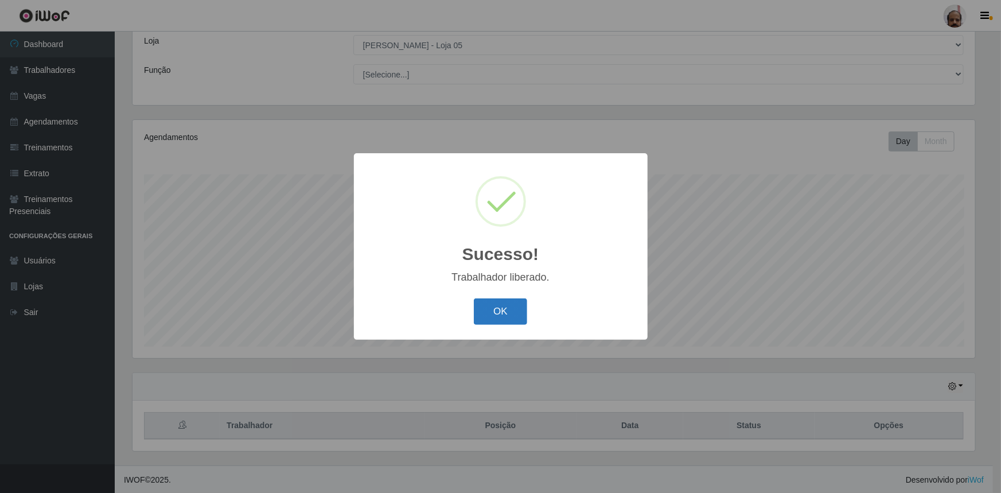
click at [503, 316] on button "OK" at bounding box center [500, 311] width 53 height 27
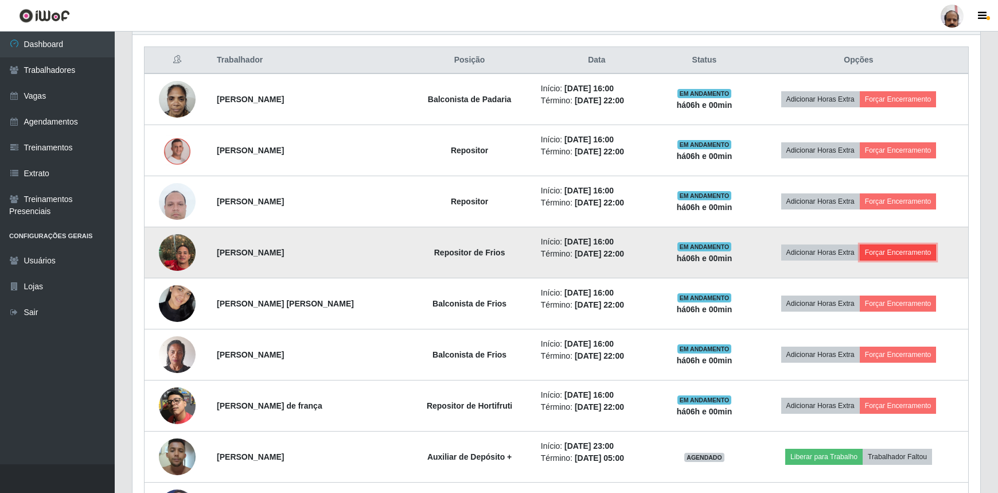
click at [899, 245] on button "Forçar Encerramento" at bounding box center [898, 252] width 77 height 16
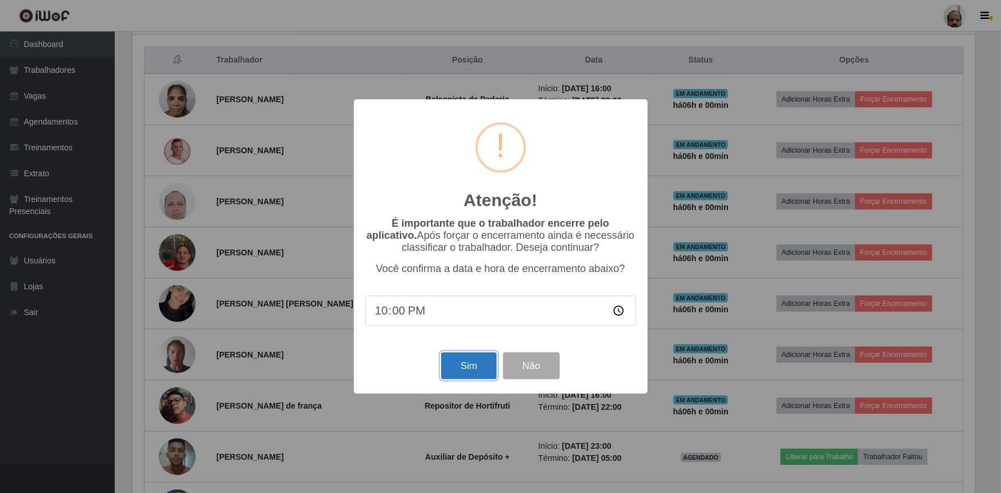
click at [462, 361] on button "Sim" at bounding box center [469, 365] width 56 height 27
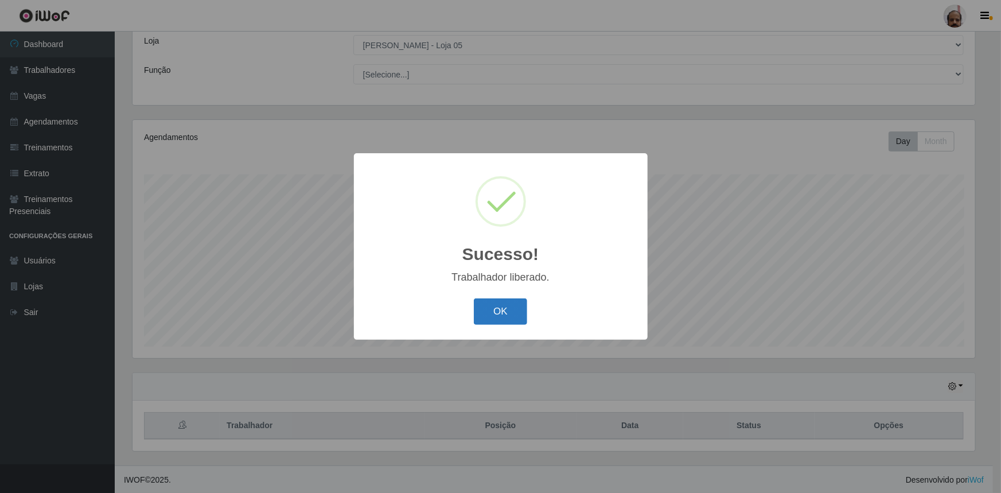
click at [498, 306] on button "OK" at bounding box center [500, 311] width 53 height 27
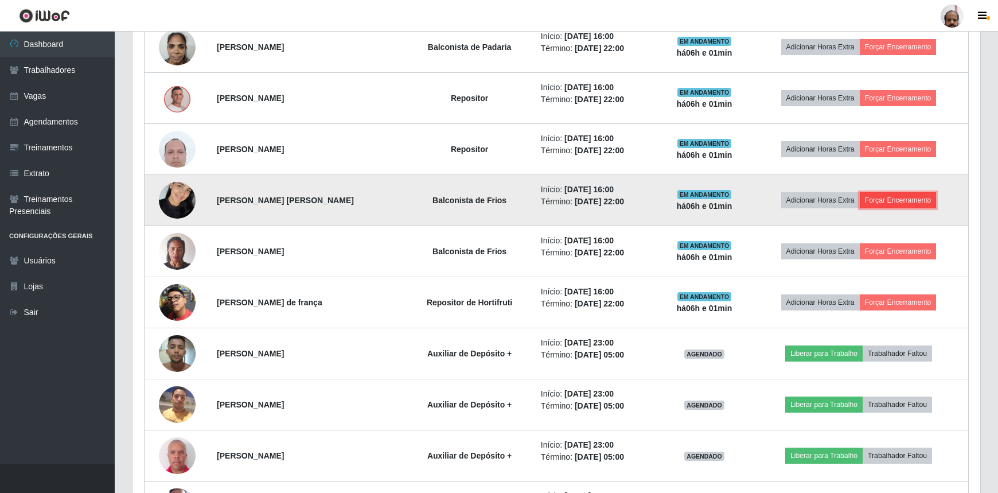
click at [889, 196] on button "Forçar Encerramento" at bounding box center [898, 200] width 77 height 16
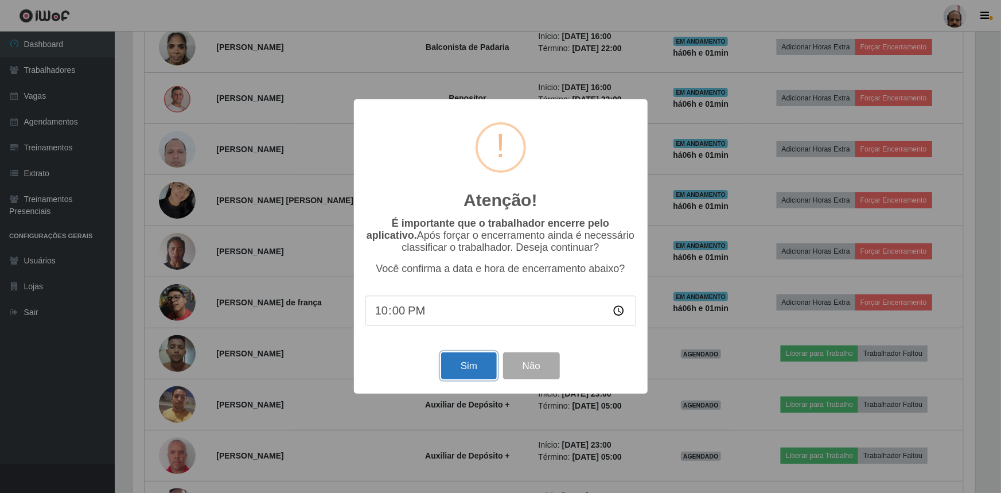
click at [467, 367] on button "Sim" at bounding box center [469, 365] width 56 height 27
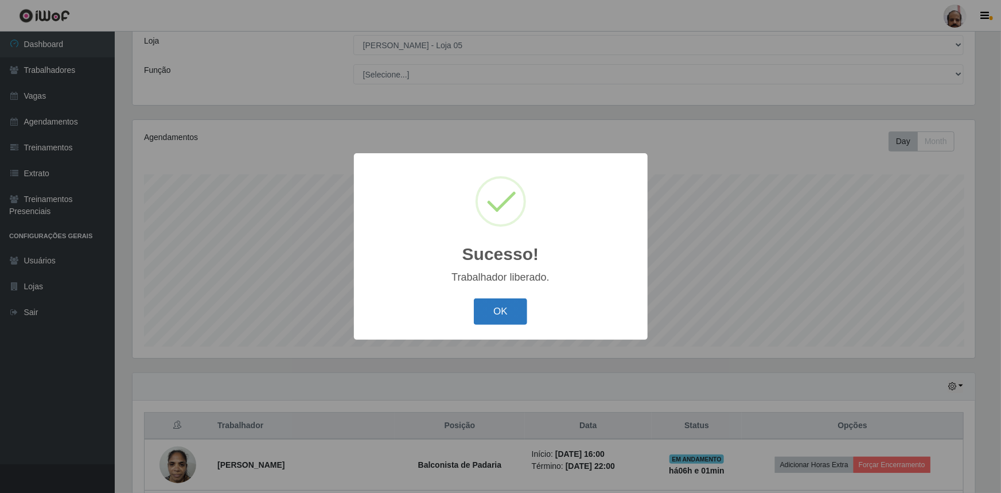
click at [504, 309] on button "OK" at bounding box center [500, 311] width 53 height 27
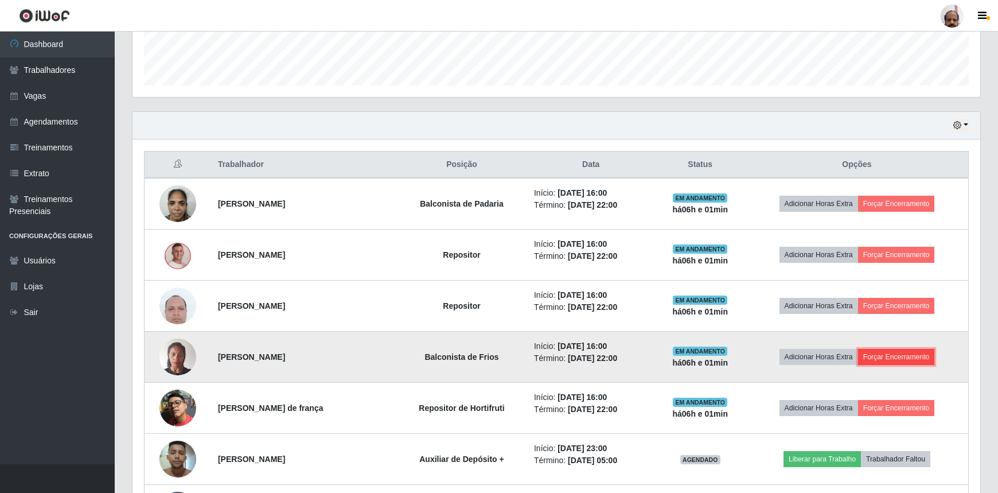
click at [889, 351] on button "Forçar Encerramento" at bounding box center [896, 357] width 77 height 16
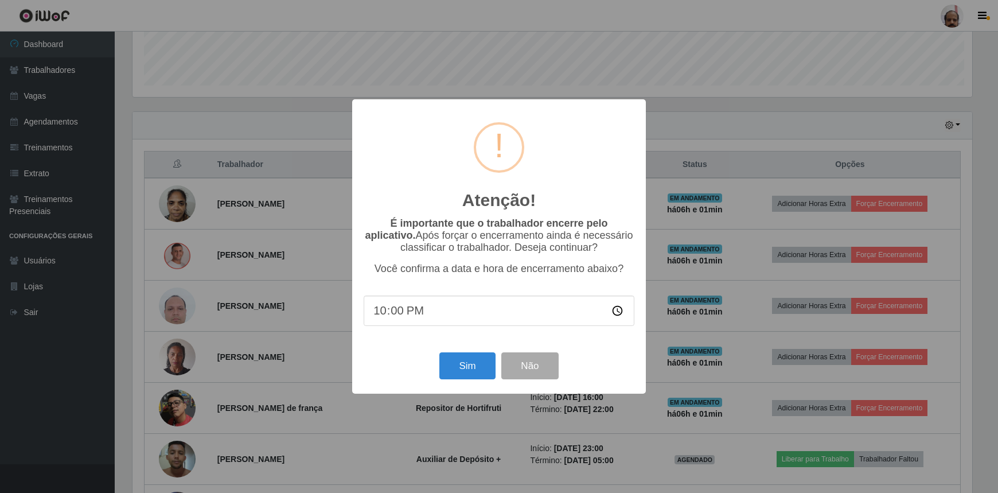
scroll to position [238, 843]
click at [473, 370] on button "Sim" at bounding box center [469, 365] width 56 height 27
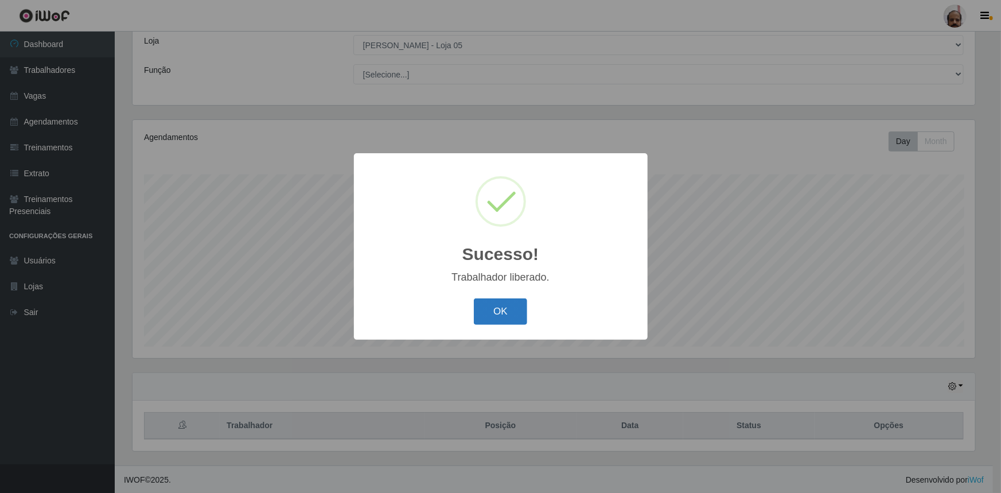
click at [509, 307] on button "OK" at bounding box center [500, 311] width 53 height 27
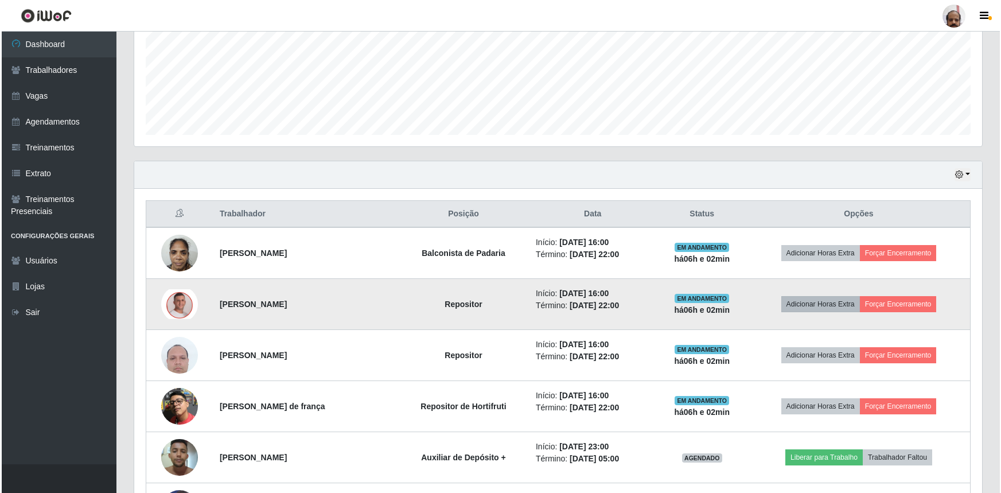
scroll to position [325, 0]
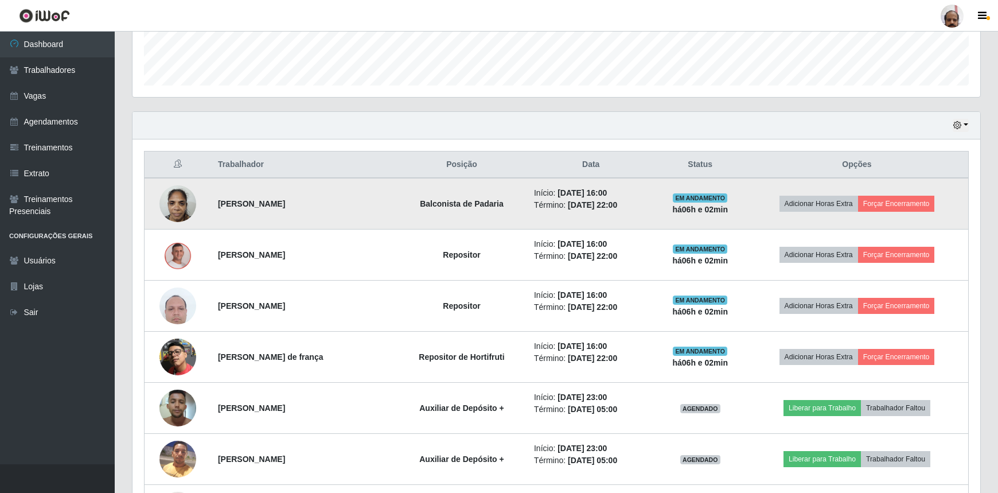
click at [167, 206] on img at bounding box center [177, 203] width 37 height 49
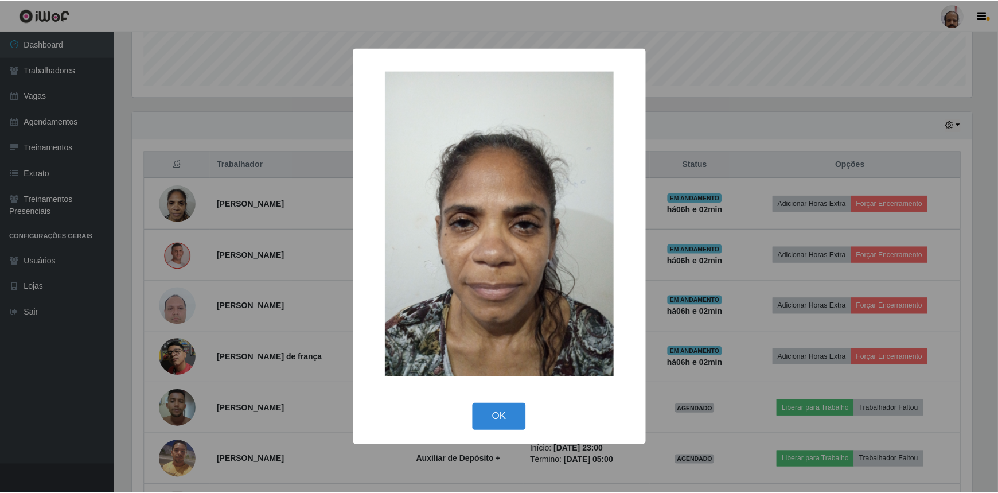
scroll to position [238, 843]
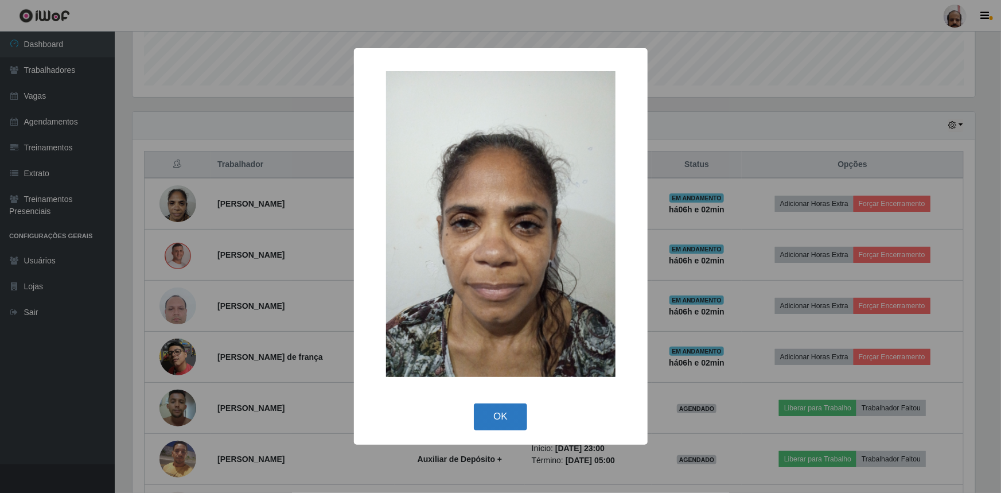
click at [503, 415] on button "OK" at bounding box center [500, 416] width 53 height 27
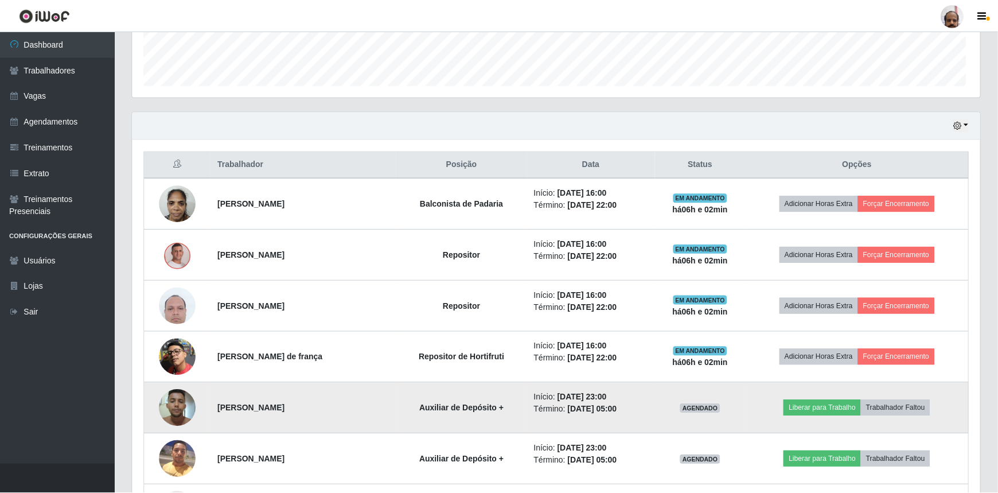
scroll to position [238, 848]
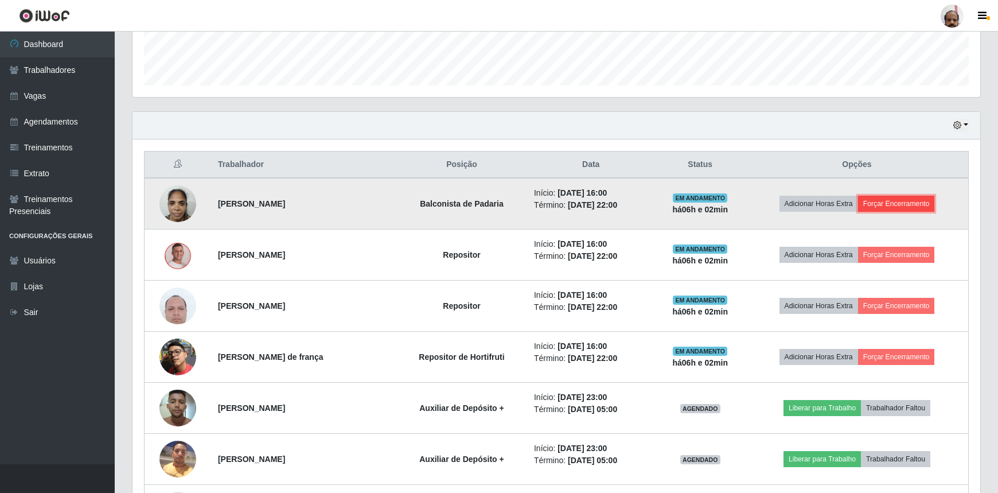
click at [894, 202] on button "Forçar Encerramento" at bounding box center [896, 204] width 77 height 16
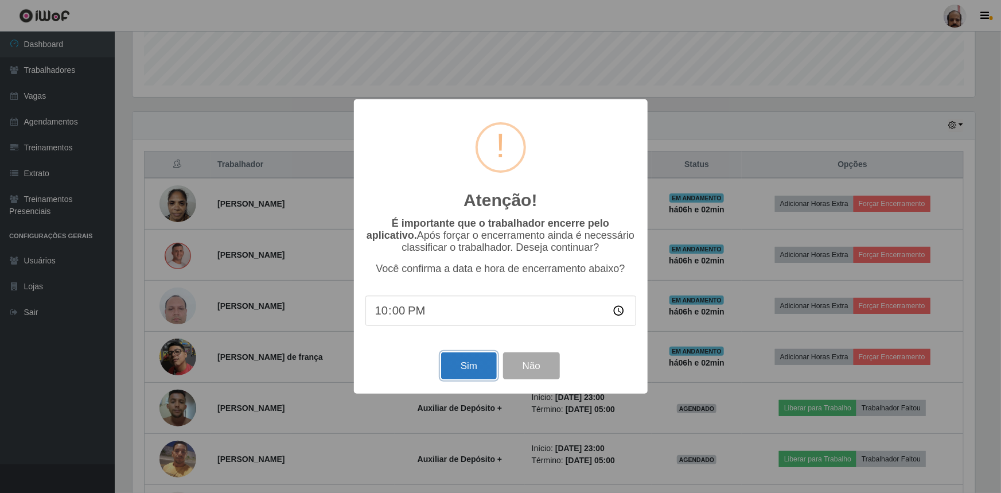
click at [487, 365] on button "Sim" at bounding box center [469, 365] width 56 height 27
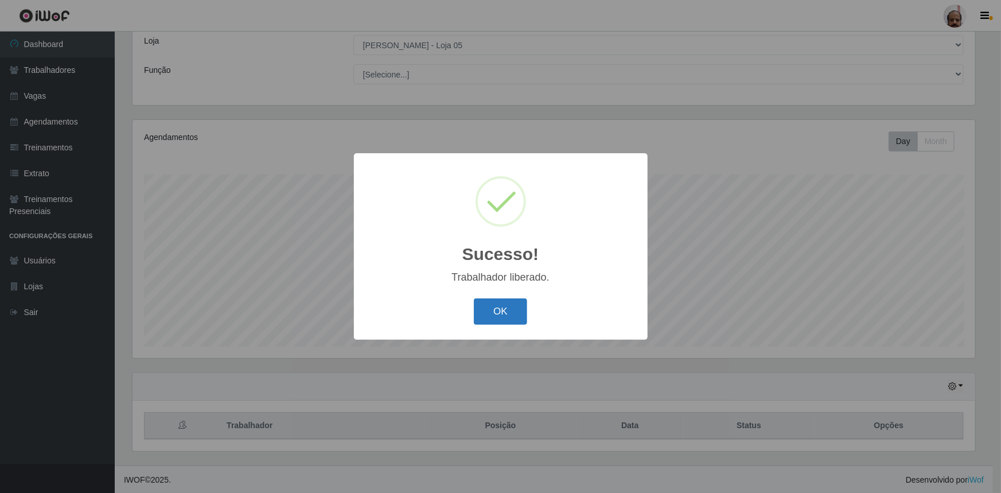
click at [509, 303] on button "OK" at bounding box center [500, 311] width 53 height 27
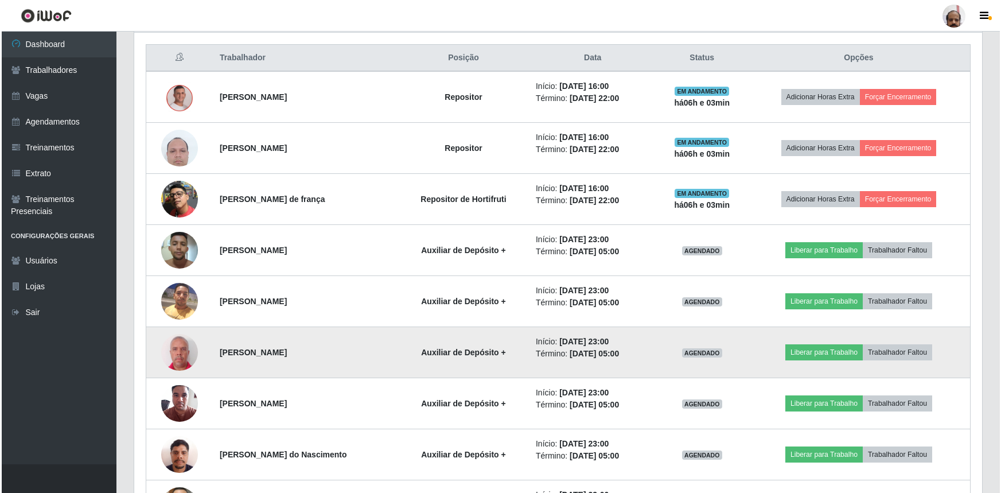
scroll to position [377, 0]
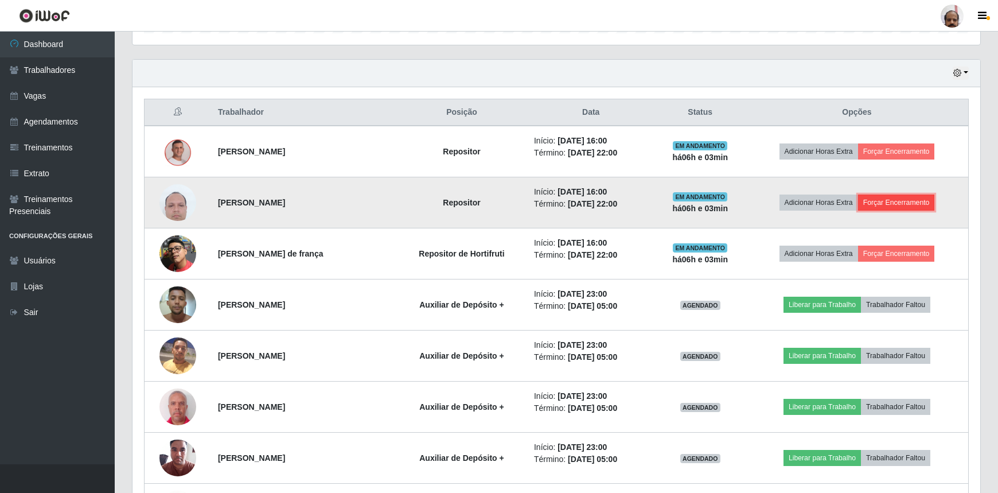
click at [886, 199] on button "Forçar Encerramento" at bounding box center [896, 202] width 77 height 16
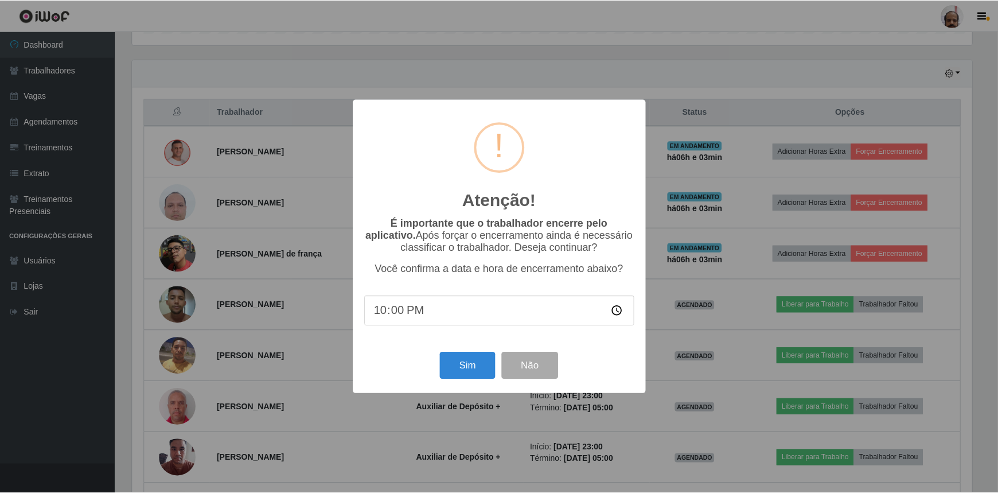
scroll to position [238, 843]
click at [474, 367] on button "Sim" at bounding box center [469, 365] width 56 height 27
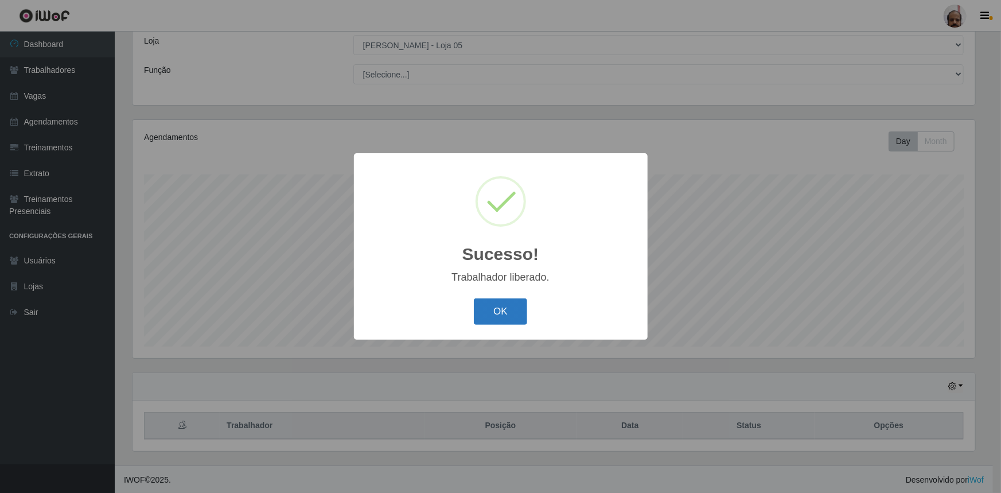
click at [510, 314] on button "OK" at bounding box center [500, 311] width 53 height 27
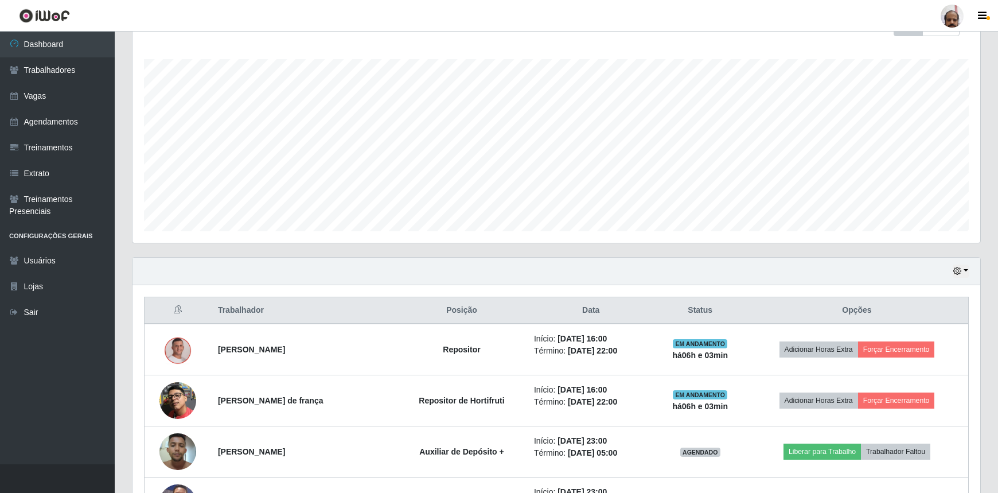
scroll to position [272, 0]
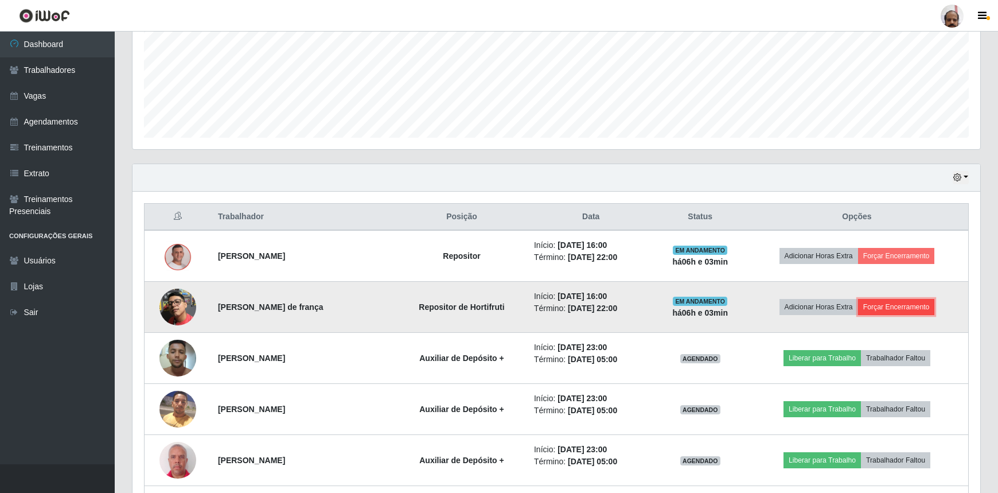
click at [881, 305] on button "Forçar Encerramento" at bounding box center [896, 307] width 77 height 16
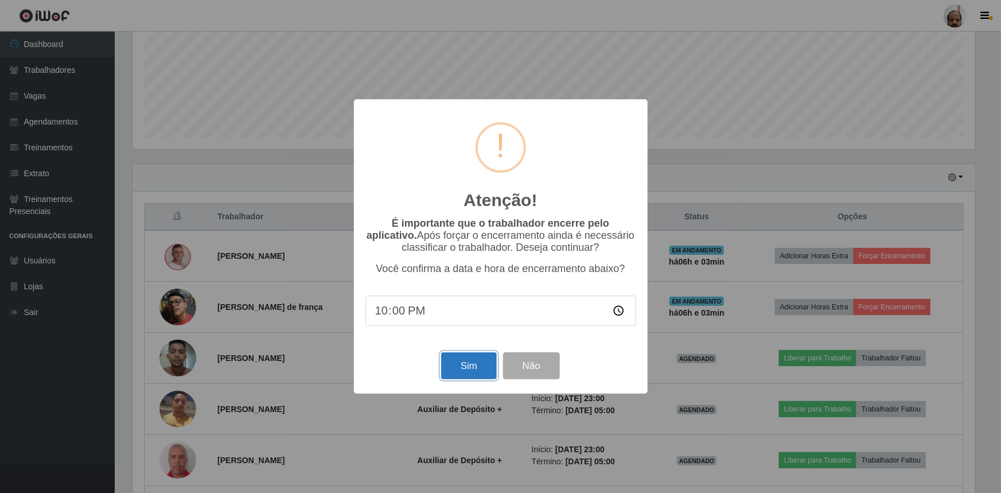
click at [468, 364] on button "Sim" at bounding box center [469, 365] width 56 height 27
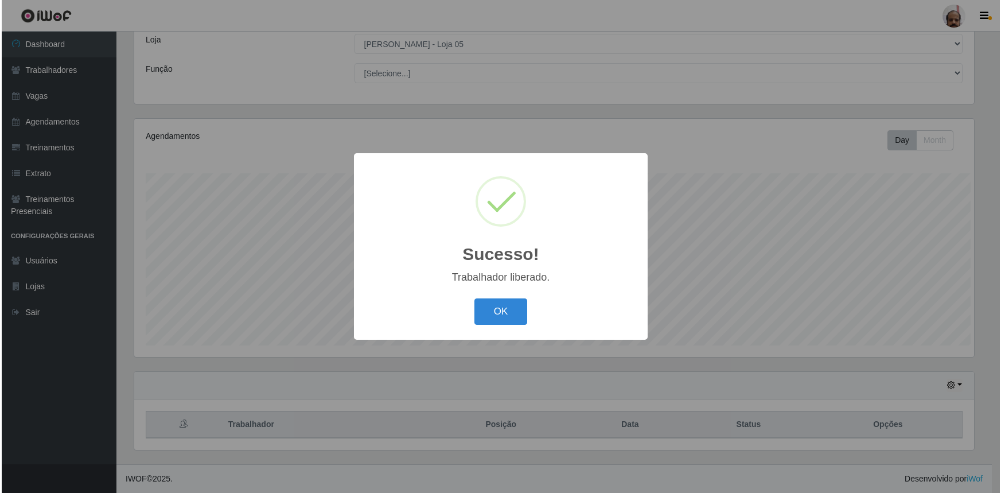
scroll to position [64, 0]
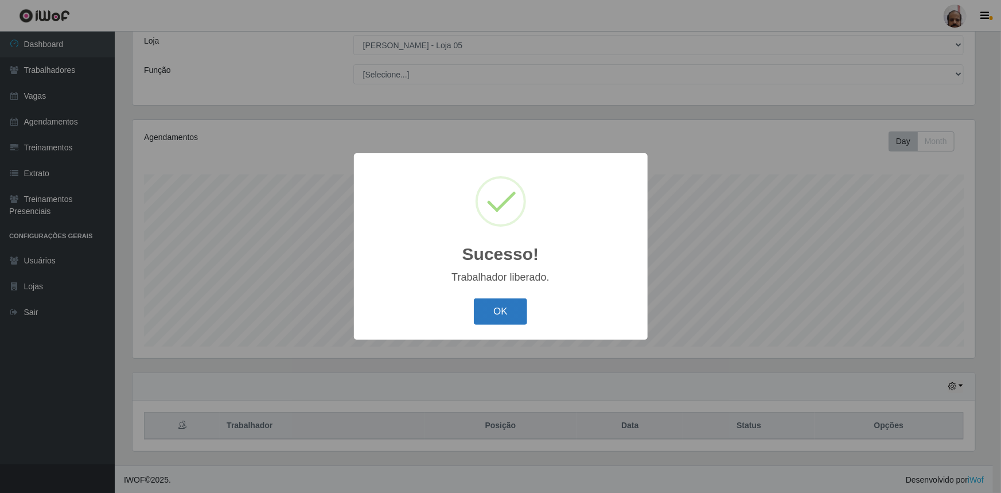
click at [497, 305] on button "OK" at bounding box center [500, 311] width 53 height 27
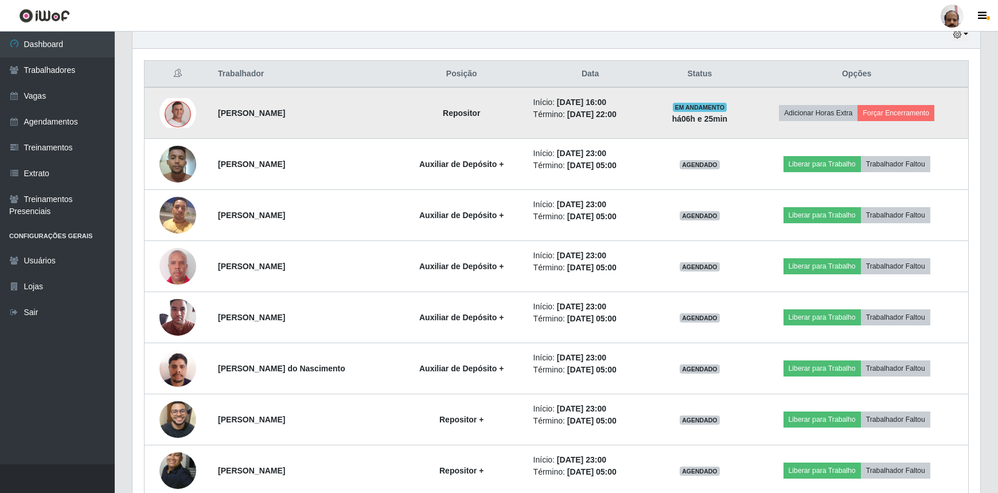
scroll to position [377, 0]
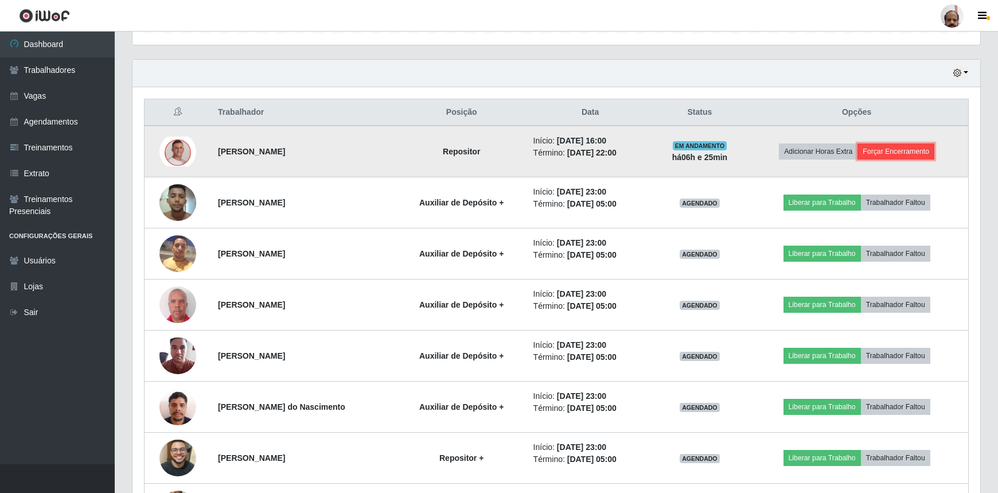
click at [895, 148] on button "Forçar Encerramento" at bounding box center [896, 151] width 77 height 16
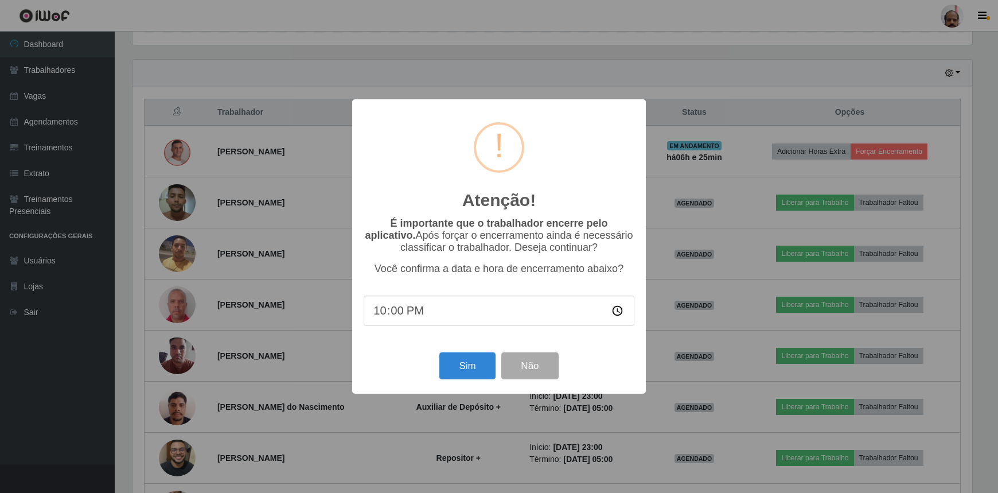
scroll to position [238, 843]
click at [477, 373] on button "Sim" at bounding box center [469, 365] width 56 height 27
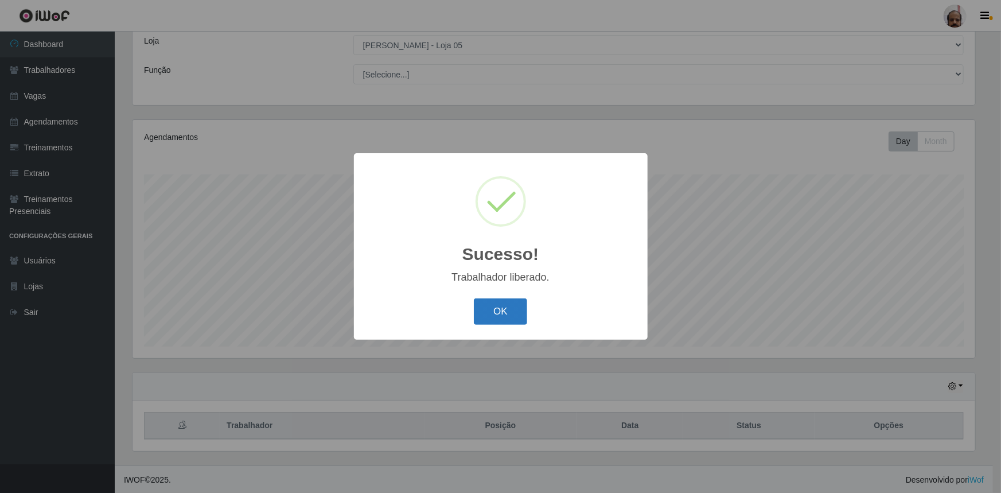
click at [498, 316] on button "OK" at bounding box center [500, 311] width 53 height 27
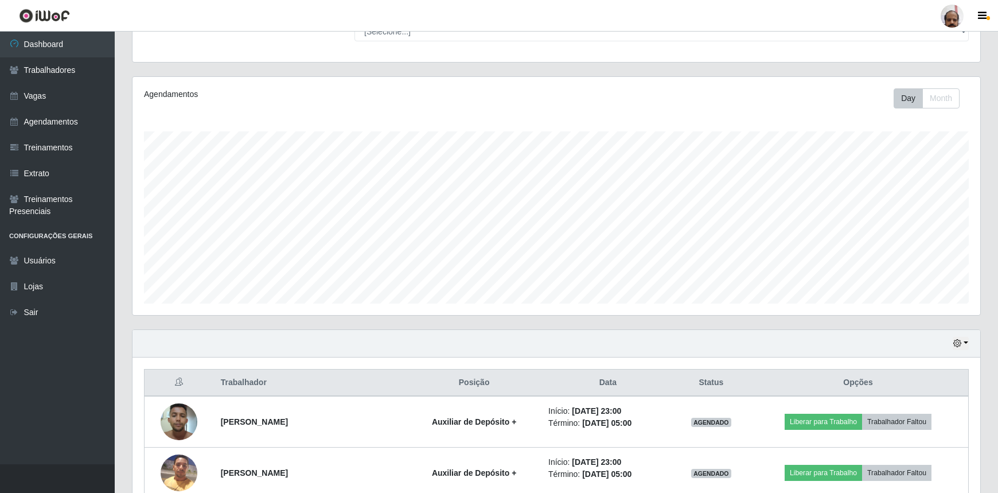
scroll to position [0, 0]
